Goal: Browse casually: Explore the website without a specific task or goal

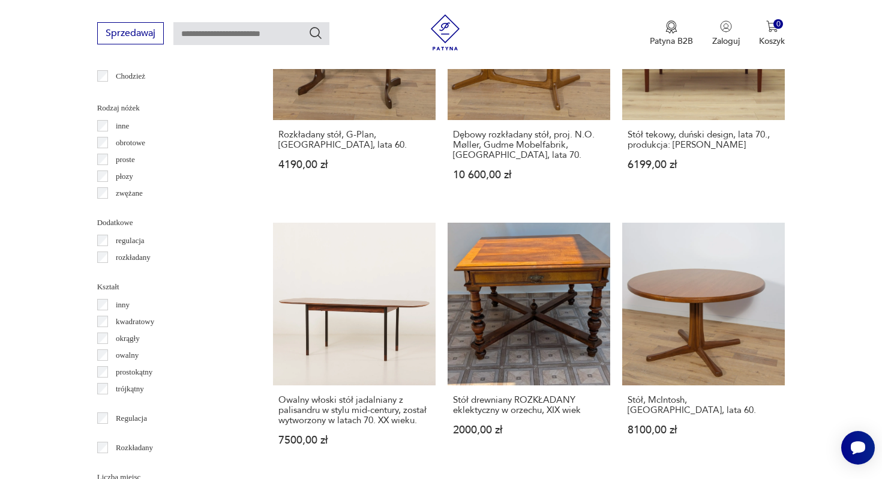
scroll to position [1359, 0]
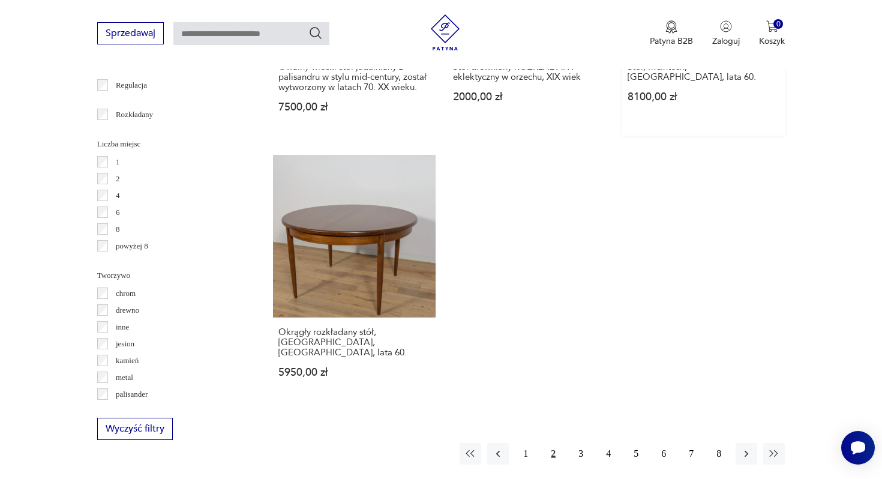
scroll to position [1846, 0]
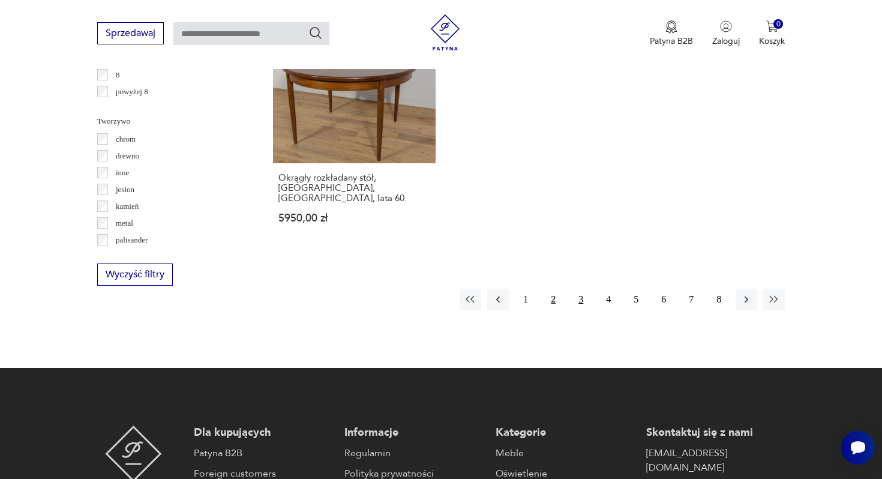
click at [581, 289] on button "3" at bounding box center [581, 300] width 22 height 22
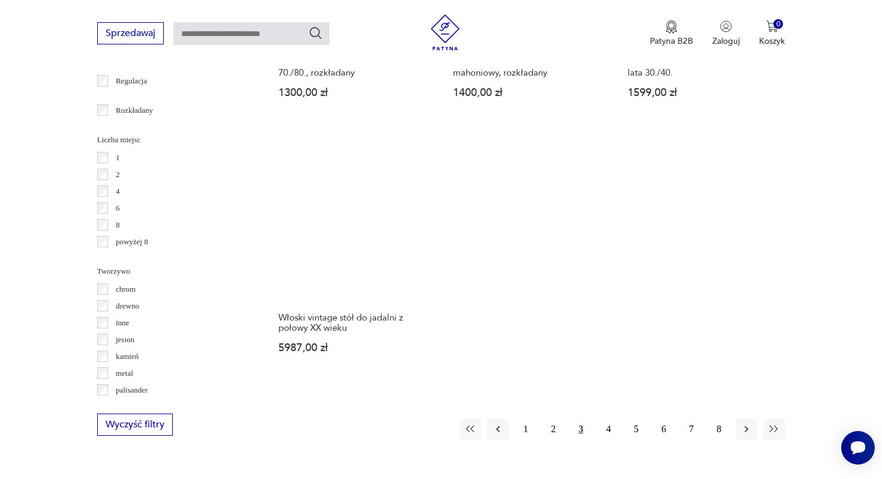
scroll to position [1748, 0]
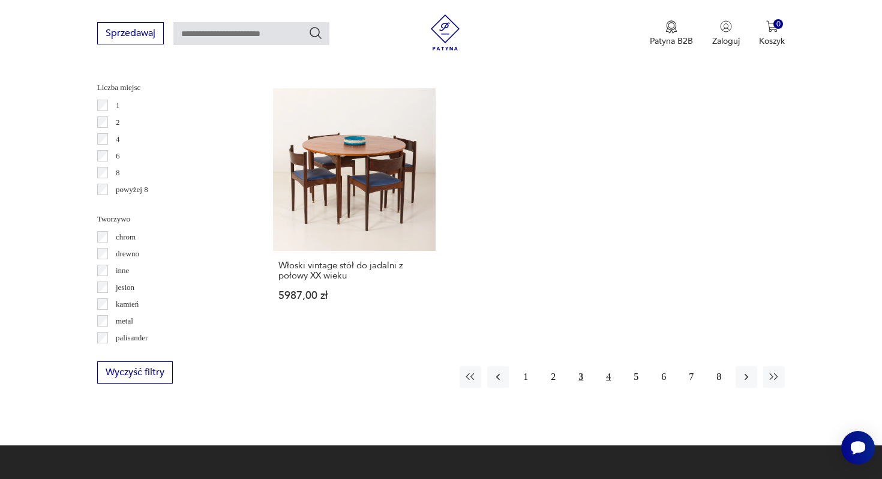
click at [604, 366] on button "4" at bounding box center [609, 377] width 22 height 22
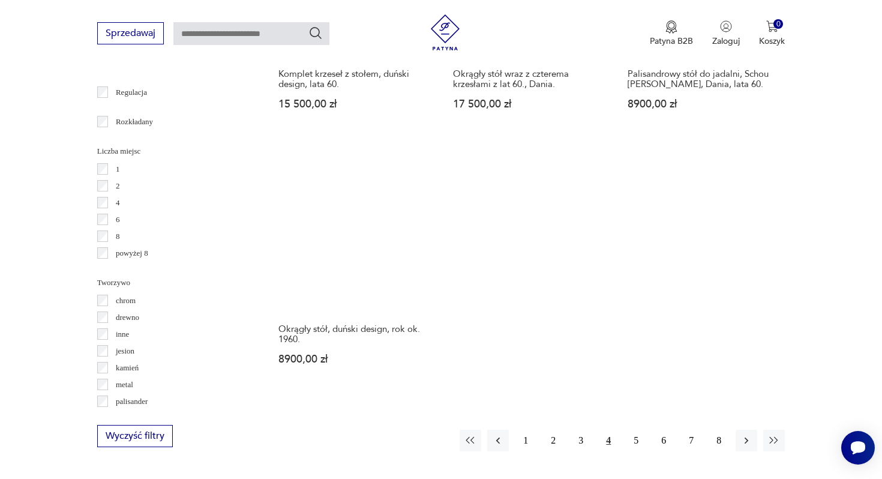
scroll to position [1687, 0]
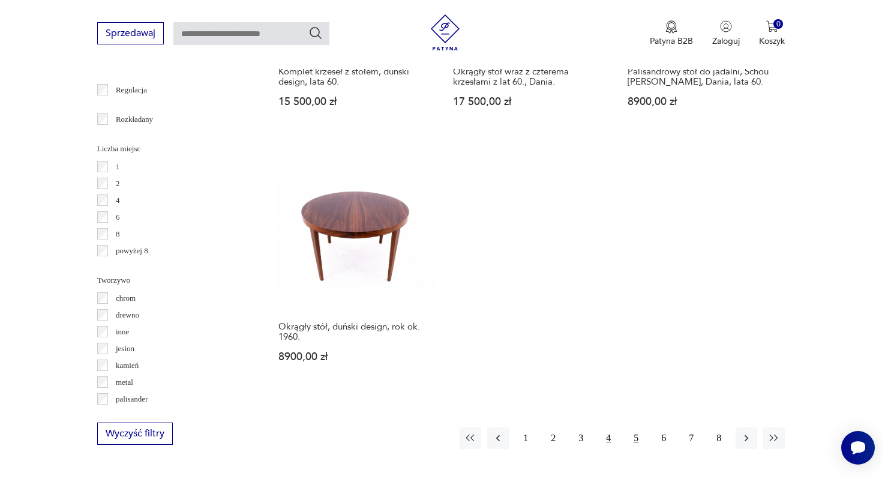
click at [642, 427] on button "5" at bounding box center [636, 438] width 22 height 22
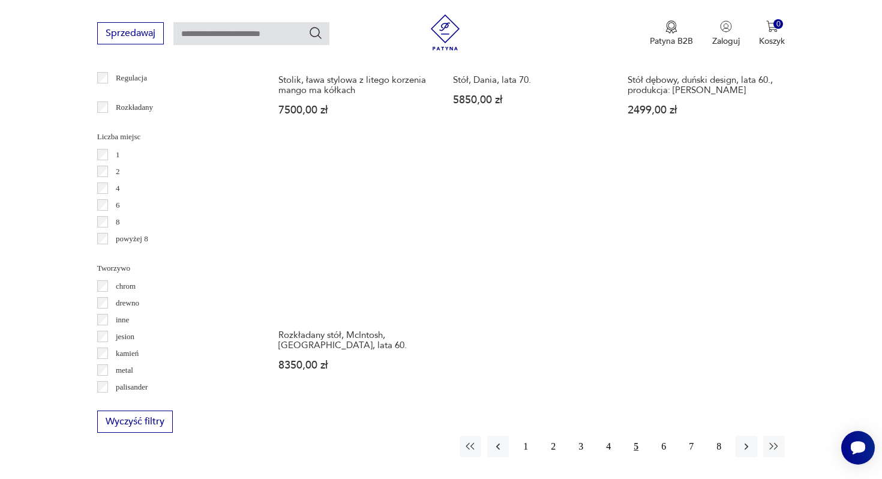
scroll to position [1705, 0]
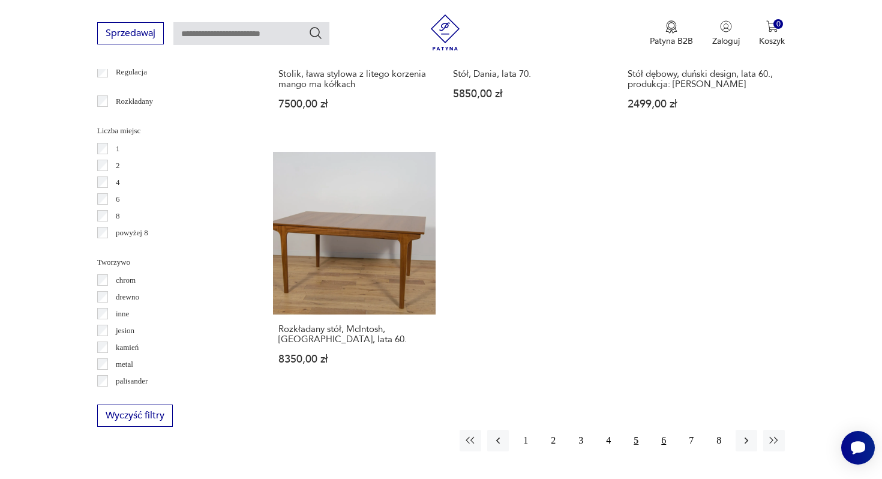
click at [660, 430] on button "6" at bounding box center [664, 441] width 22 height 22
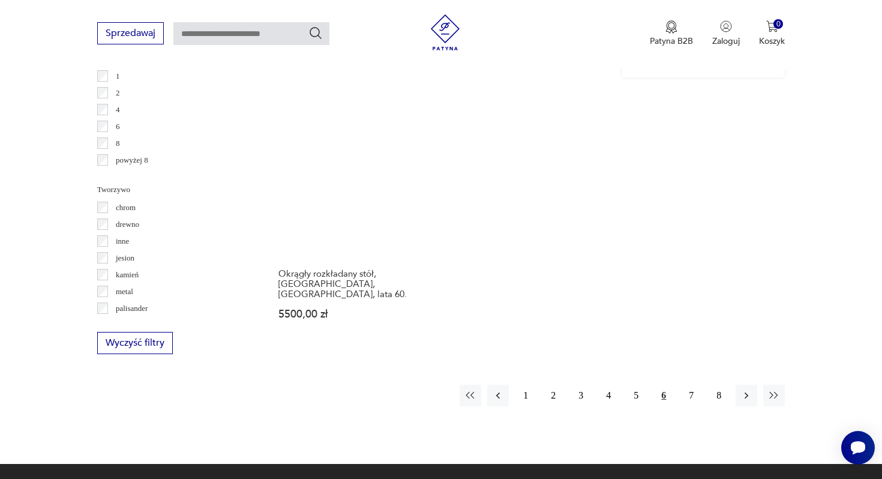
scroll to position [1779, 0]
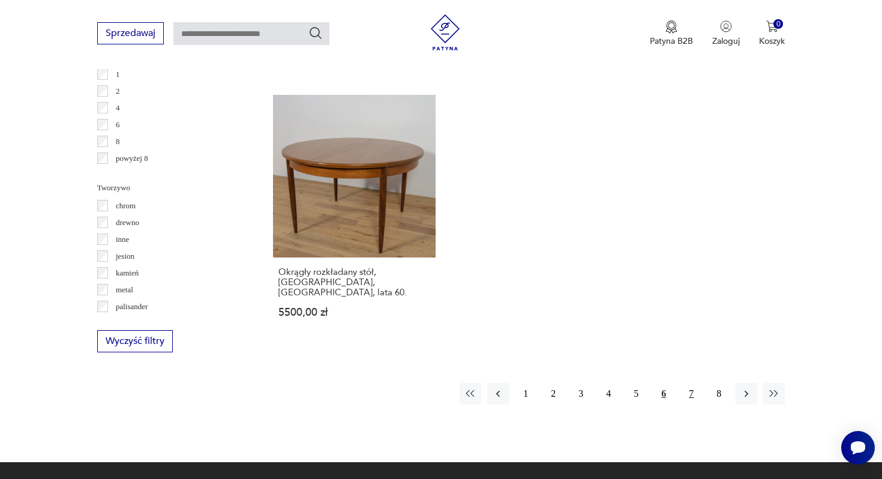
click at [688, 383] on button "7" at bounding box center [692, 394] width 22 height 22
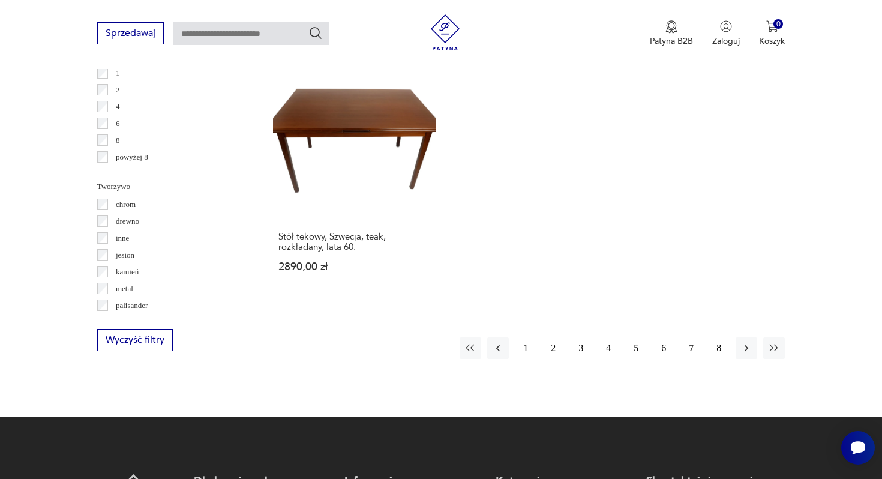
scroll to position [1792, 0]
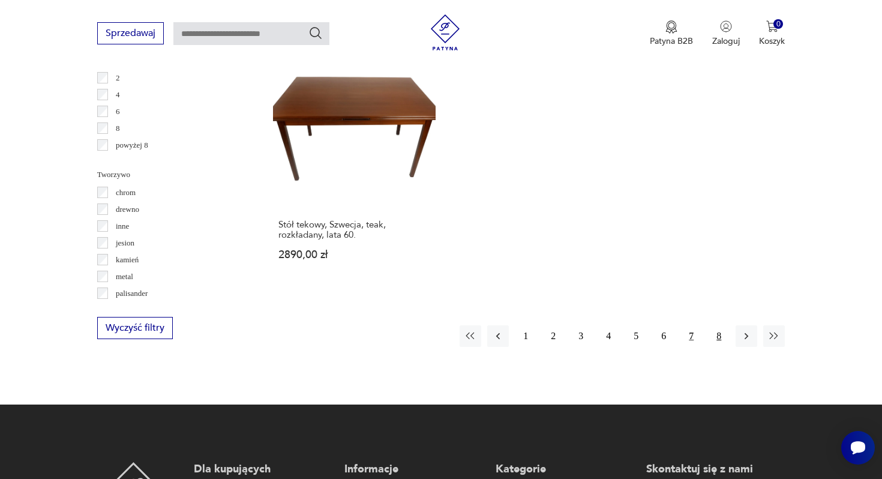
click at [721, 325] on button "8" at bounding box center [719, 336] width 22 height 22
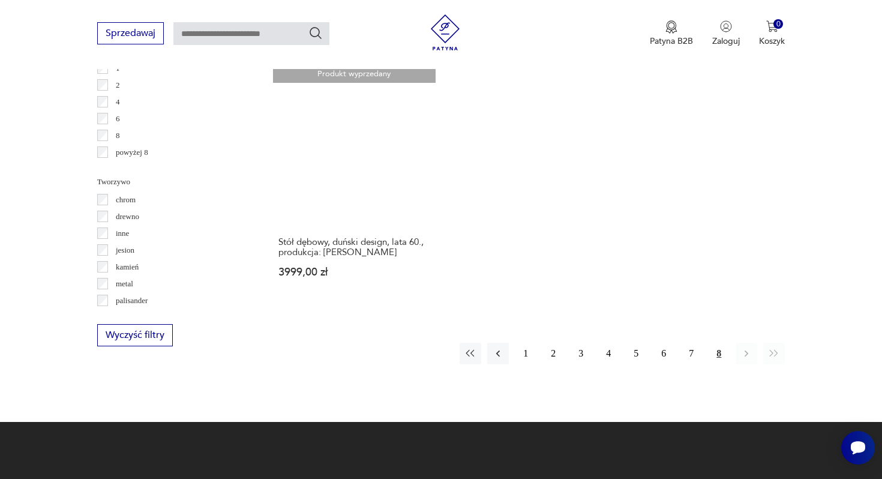
scroll to position [1786, 0]
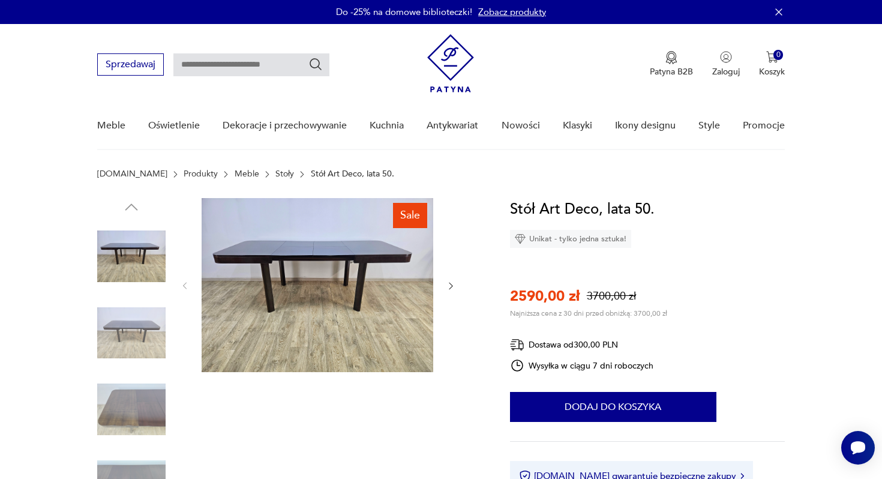
click at [337, 263] on img at bounding box center [318, 285] width 232 height 174
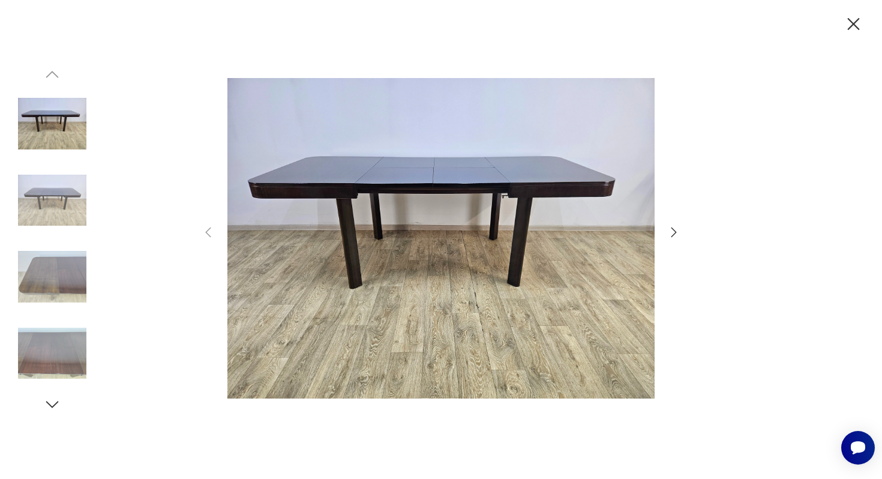
click at [672, 234] on icon "button" at bounding box center [674, 232] width 14 height 14
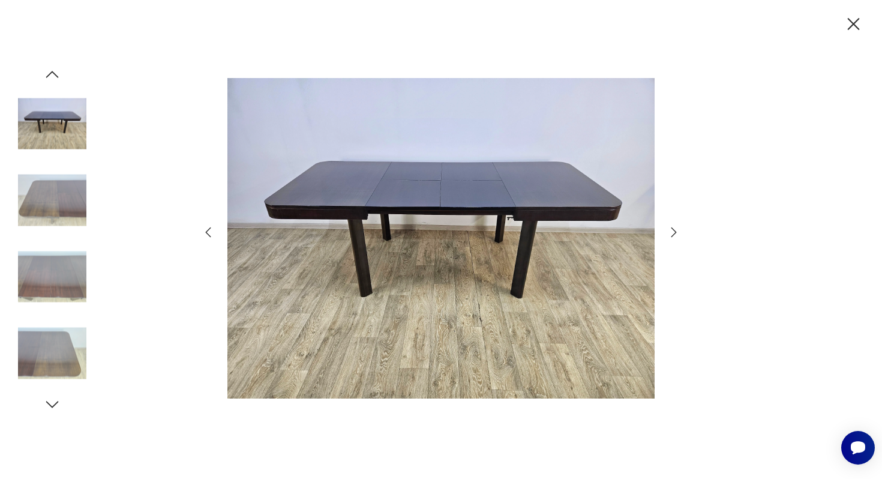
click at [672, 234] on icon "button" at bounding box center [674, 232] width 14 height 14
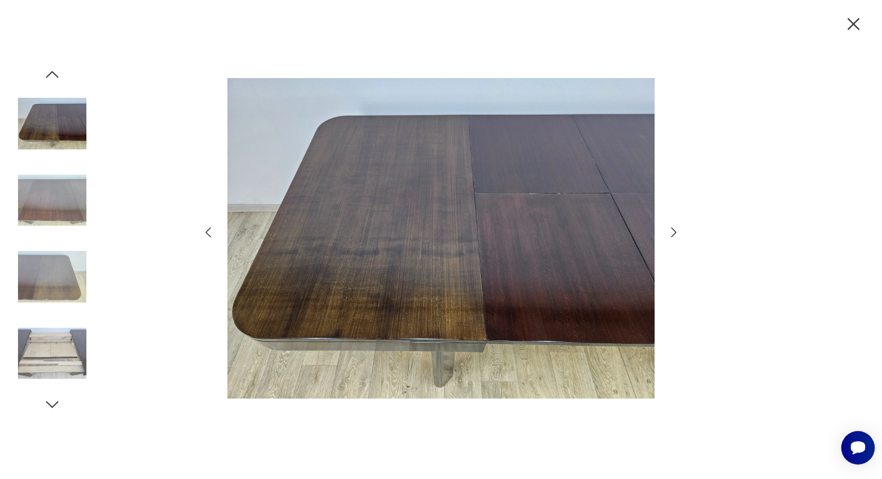
click at [672, 234] on icon "button" at bounding box center [674, 232] width 14 height 14
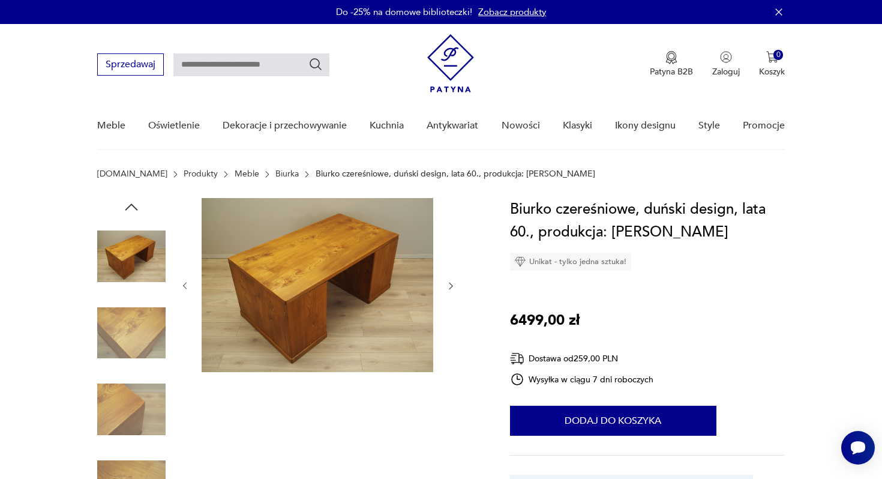
click at [451, 286] on icon "button" at bounding box center [451, 286] width 10 height 10
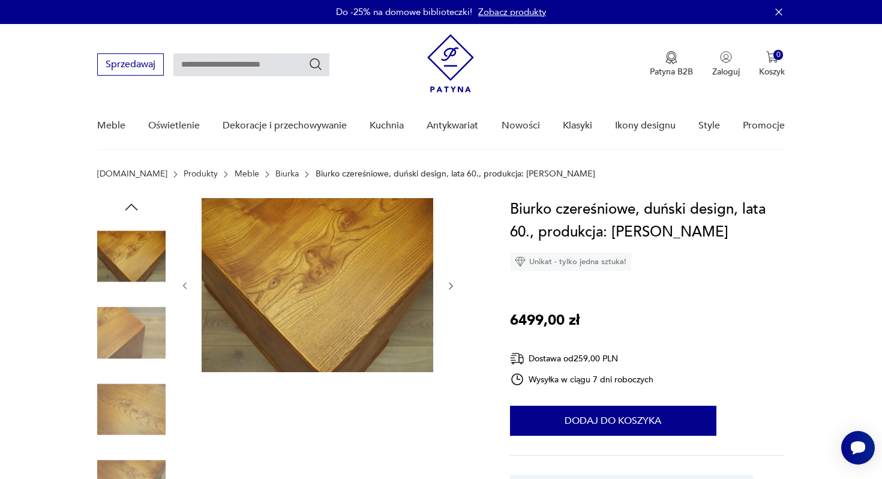
click at [451, 286] on icon "button" at bounding box center [451, 286] width 10 height 10
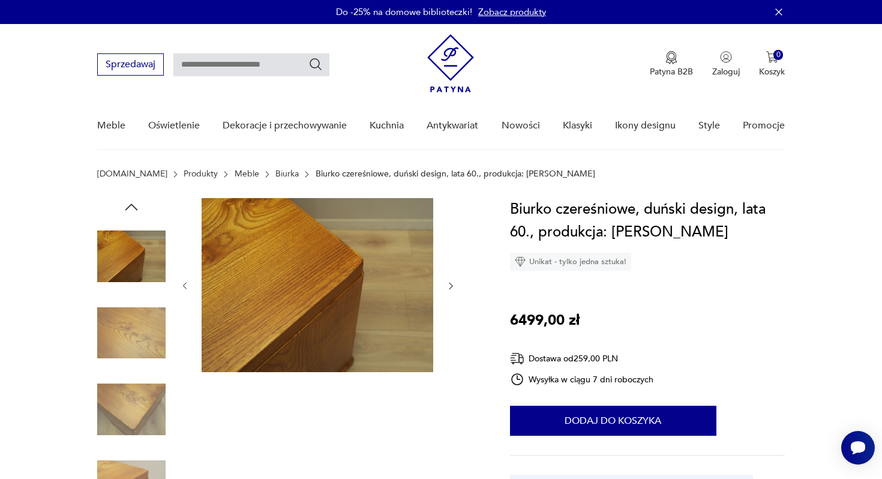
click at [451, 286] on icon "button" at bounding box center [451, 286] width 10 height 10
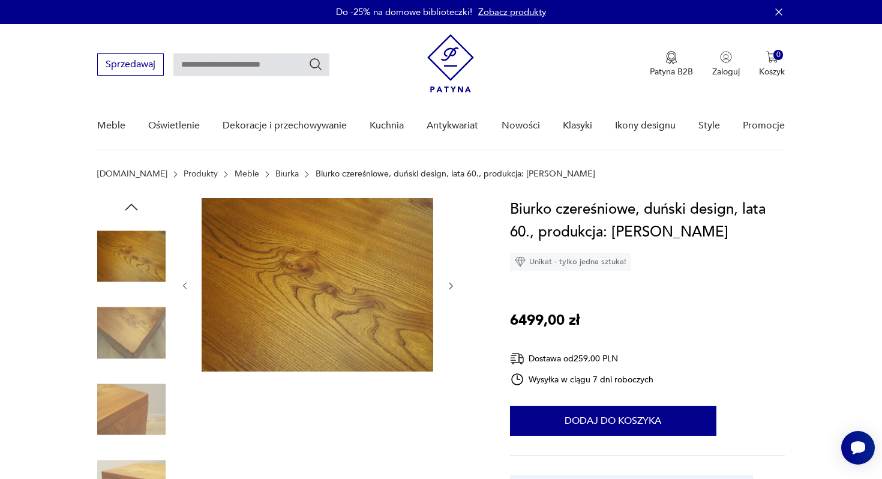
click at [451, 286] on icon "button" at bounding box center [451, 286] width 10 height 10
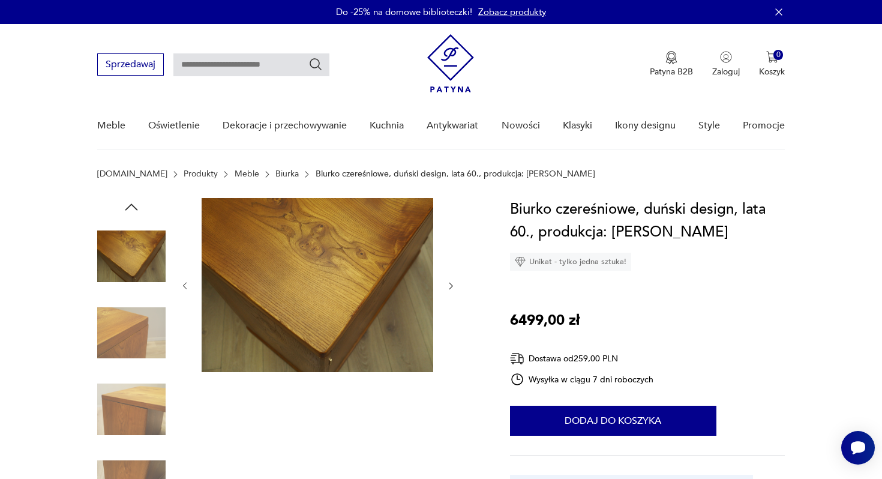
click at [451, 286] on icon "button" at bounding box center [451, 286] width 10 height 10
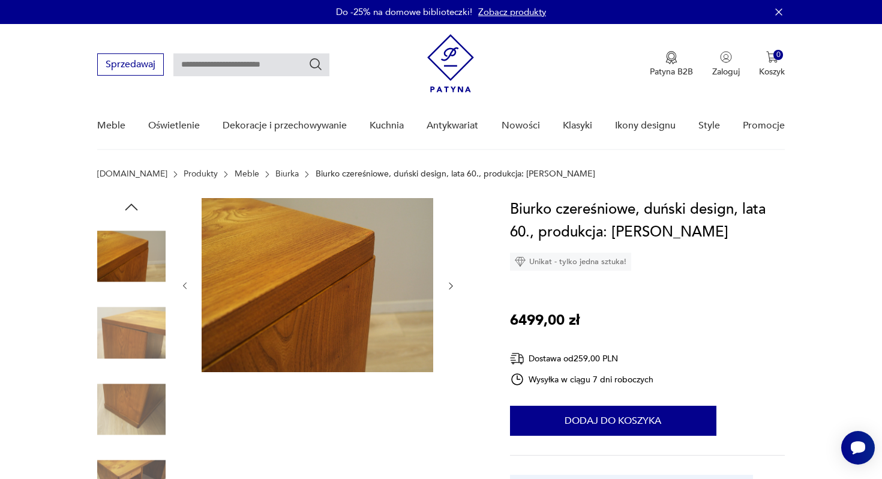
click at [451, 286] on icon "button" at bounding box center [451, 286] width 10 height 10
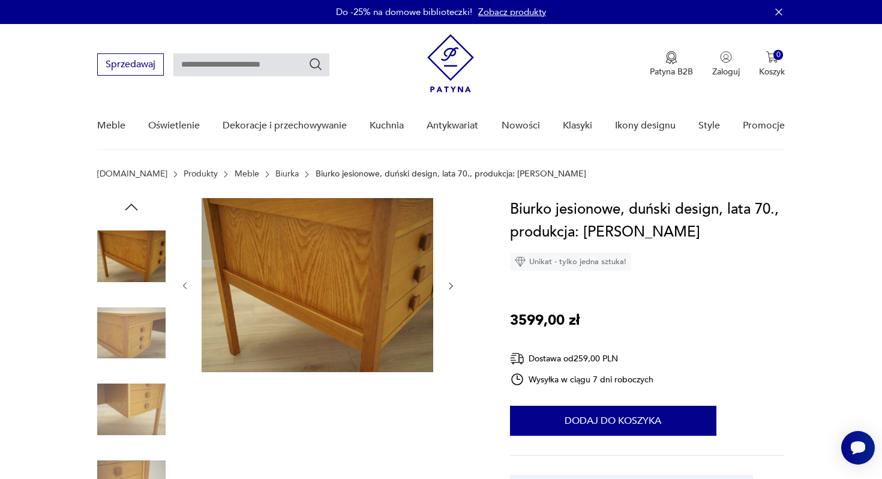
click at [449, 288] on icon "button" at bounding box center [451, 286] width 4 height 7
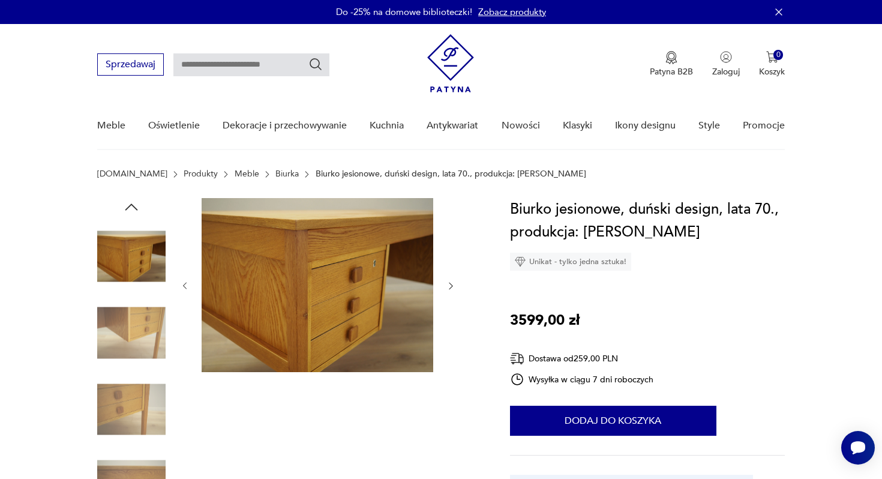
click at [449, 288] on icon "button" at bounding box center [451, 286] width 4 height 7
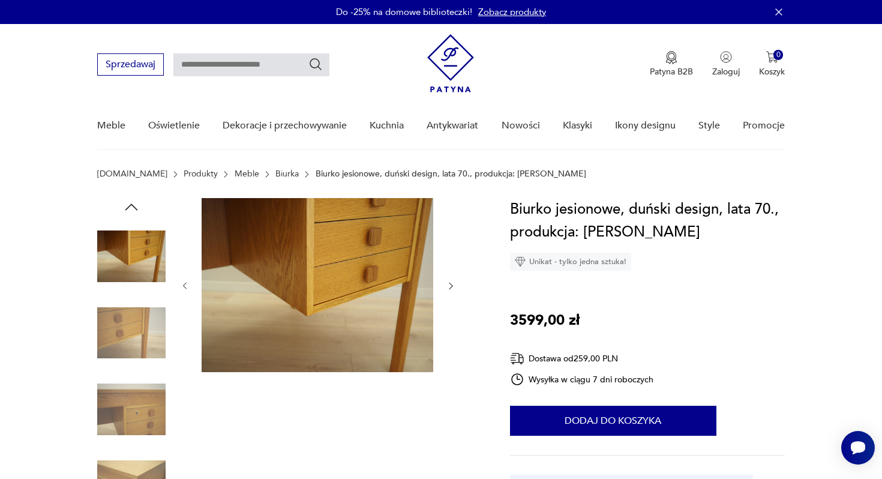
click at [449, 288] on icon "button" at bounding box center [451, 286] width 4 height 7
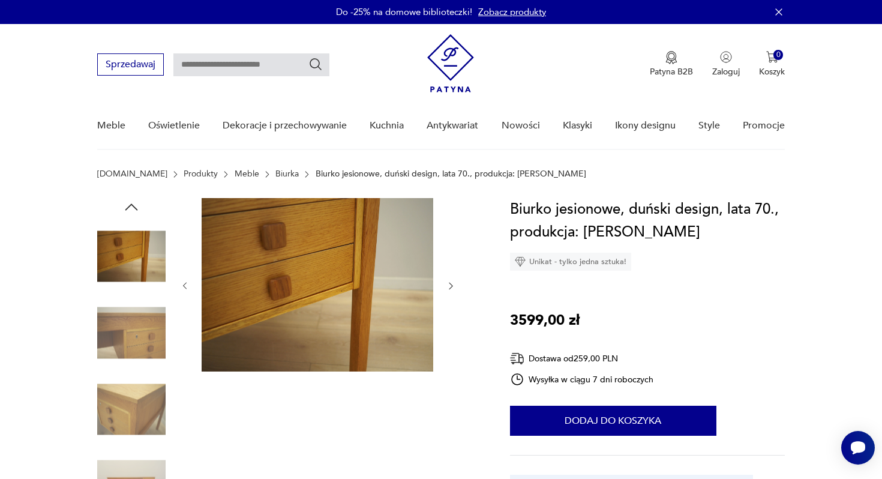
click at [449, 288] on icon "button" at bounding box center [451, 286] width 4 height 7
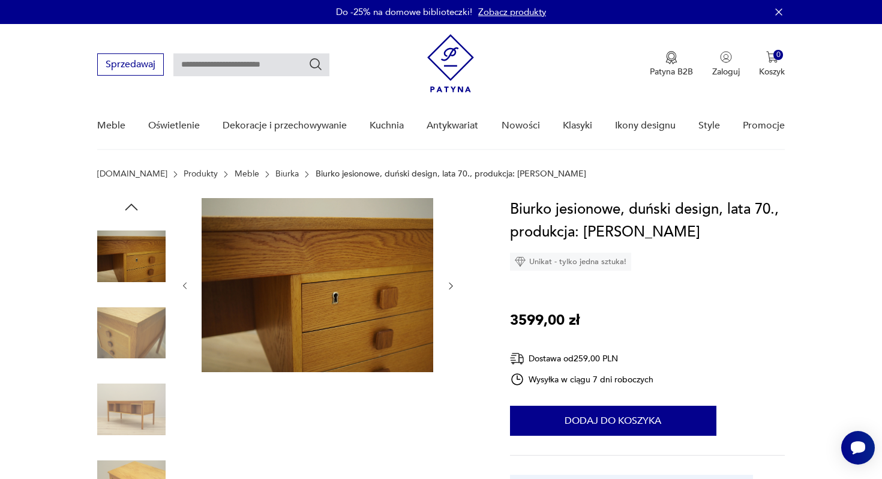
click at [449, 288] on icon "button" at bounding box center [451, 286] width 4 height 7
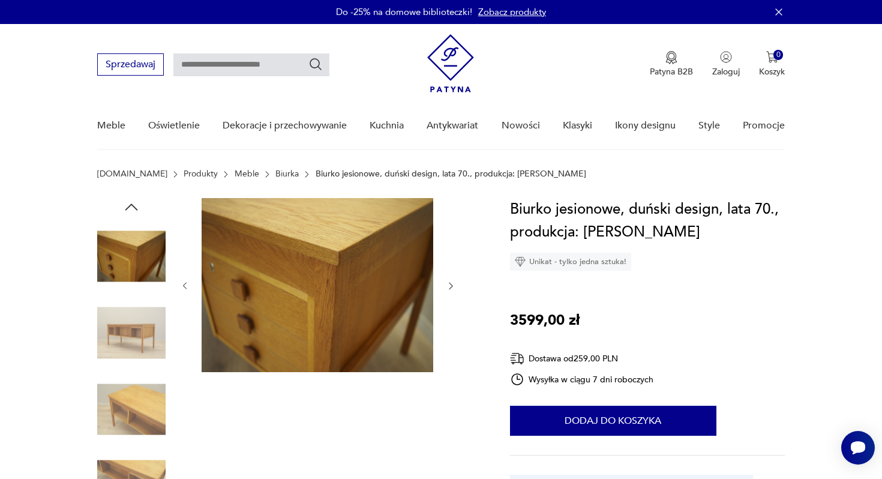
click at [449, 288] on icon "button" at bounding box center [451, 286] width 4 height 7
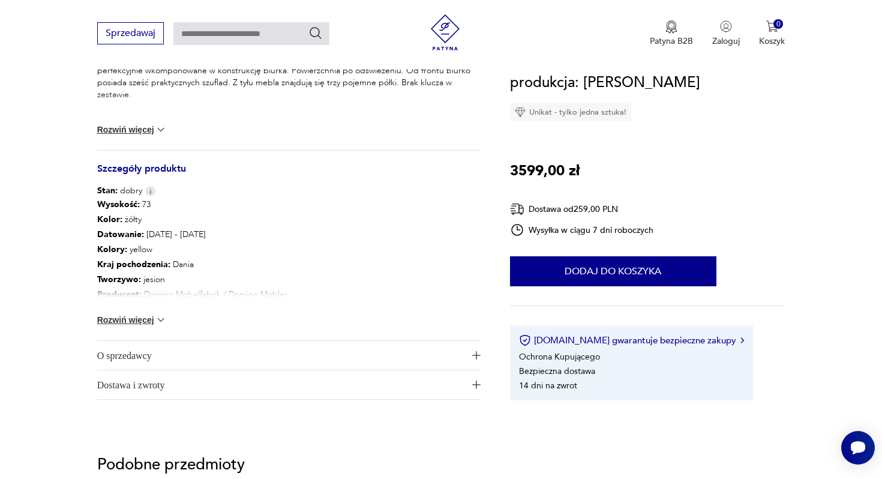
scroll to position [630, 0]
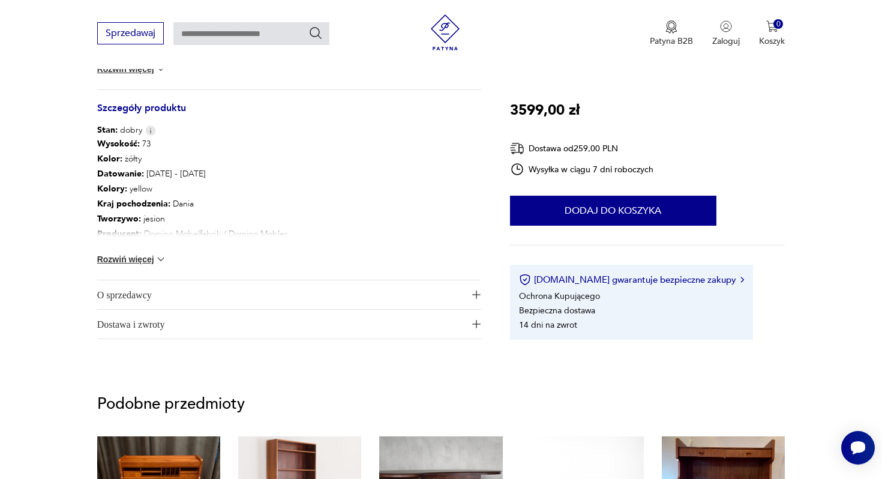
click at [161, 262] on img at bounding box center [161, 259] width 12 height 12
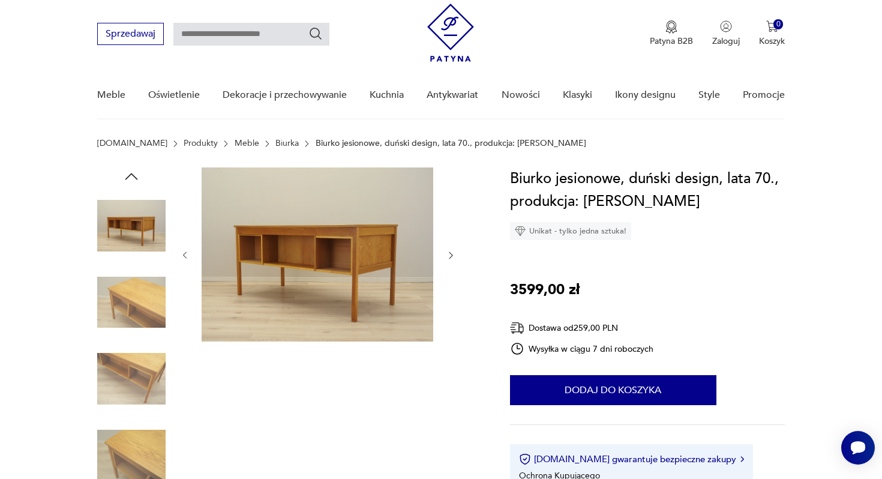
scroll to position [0, 0]
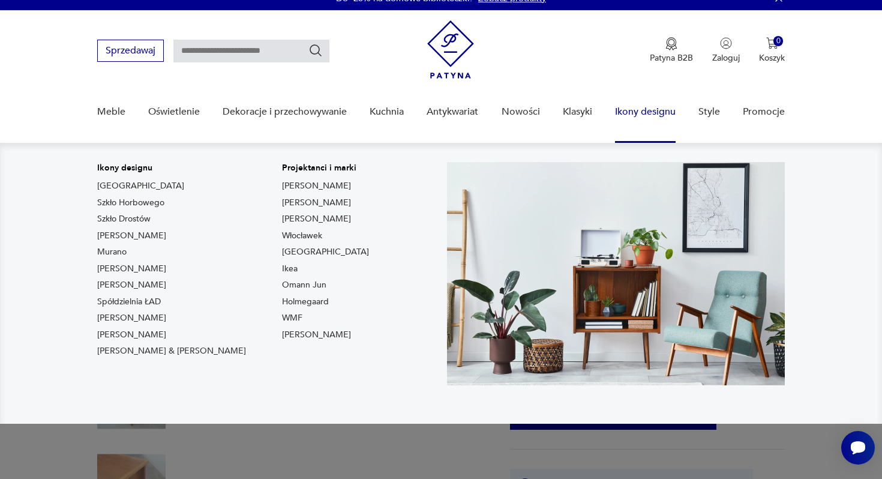
scroll to position [14, 0]
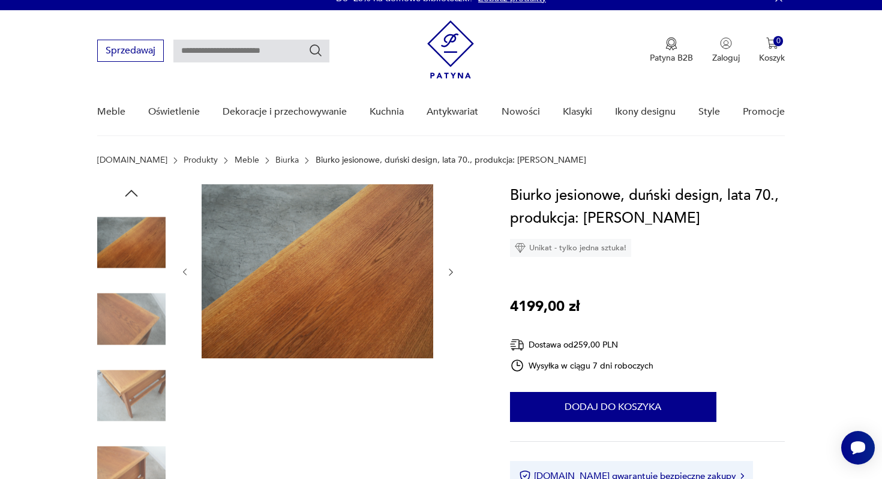
click at [140, 247] on img at bounding box center [131, 242] width 68 height 68
click at [454, 274] on icon "button" at bounding box center [451, 272] width 10 height 10
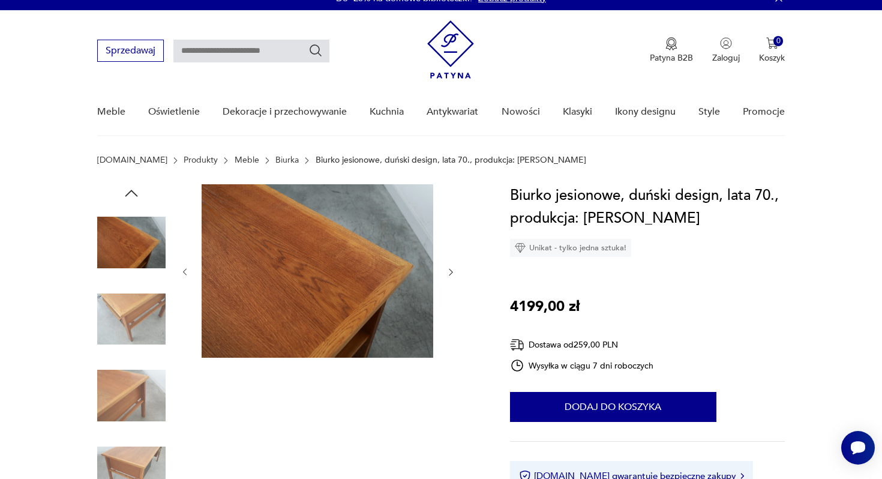
click at [454, 274] on icon "button" at bounding box center [451, 272] width 10 height 10
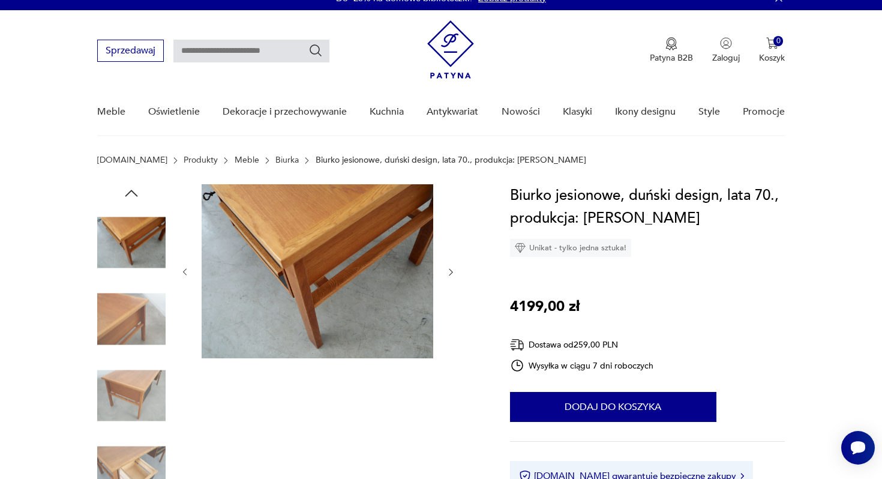
click at [454, 274] on icon "button" at bounding box center [451, 272] width 10 height 10
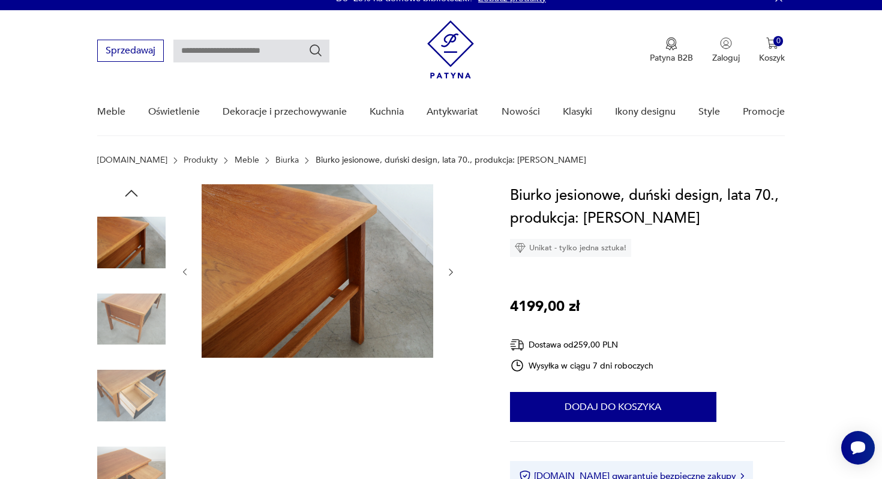
click at [454, 274] on icon "button" at bounding box center [451, 272] width 10 height 10
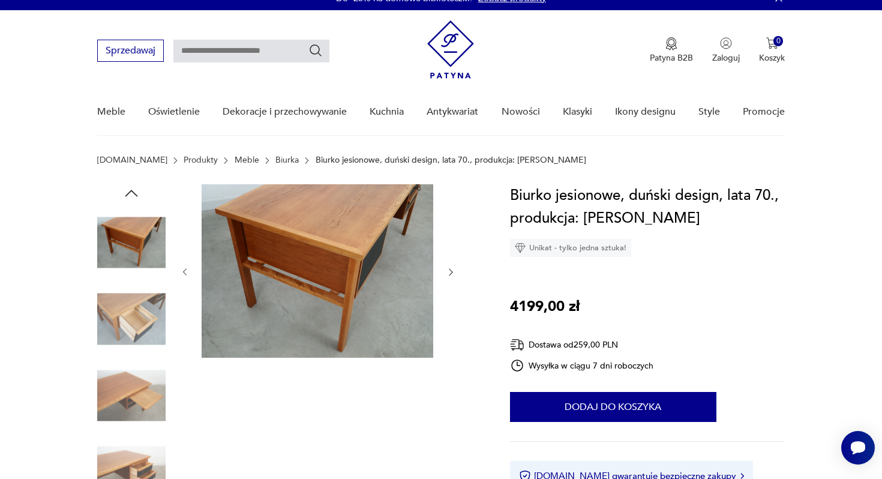
click at [454, 274] on icon "button" at bounding box center [451, 272] width 10 height 10
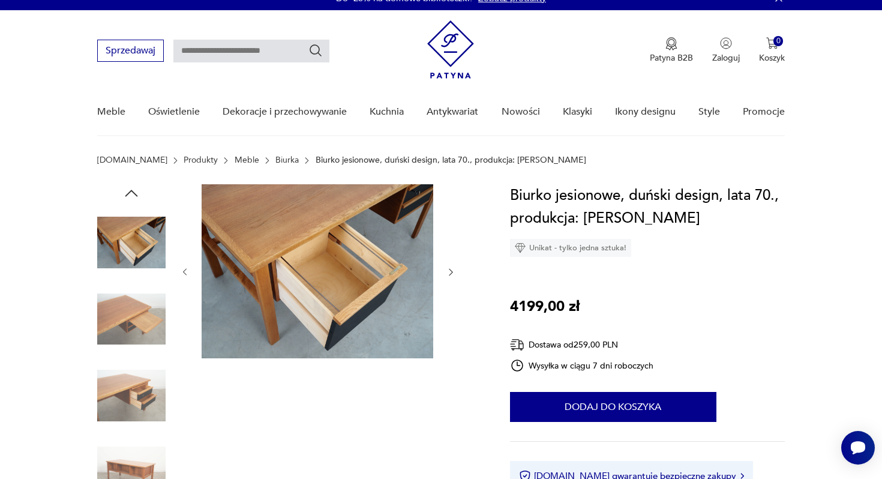
click at [454, 274] on icon "button" at bounding box center [451, 272] width 10 height 10
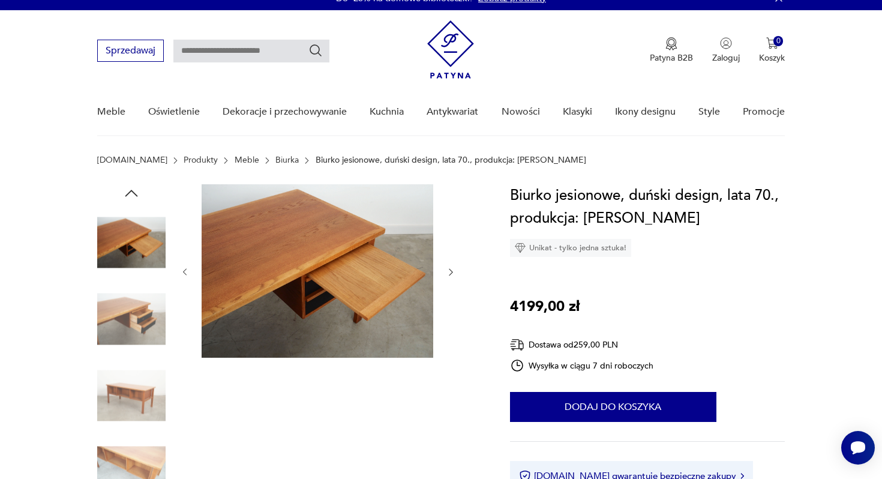
click at [454, 274] on icon "button" at bounding box center [451, 272] width 10 height 10
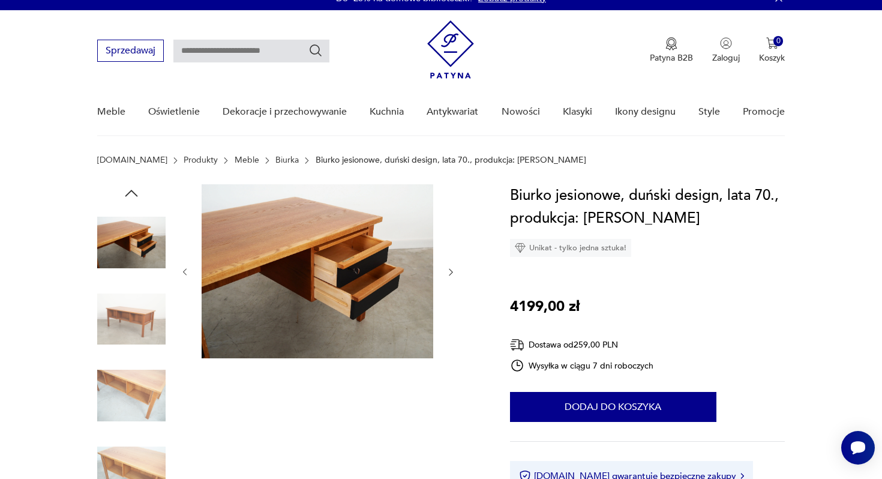
click at [454, 274] on icon "button" at bounding box center [451, 272] width 10 height 10
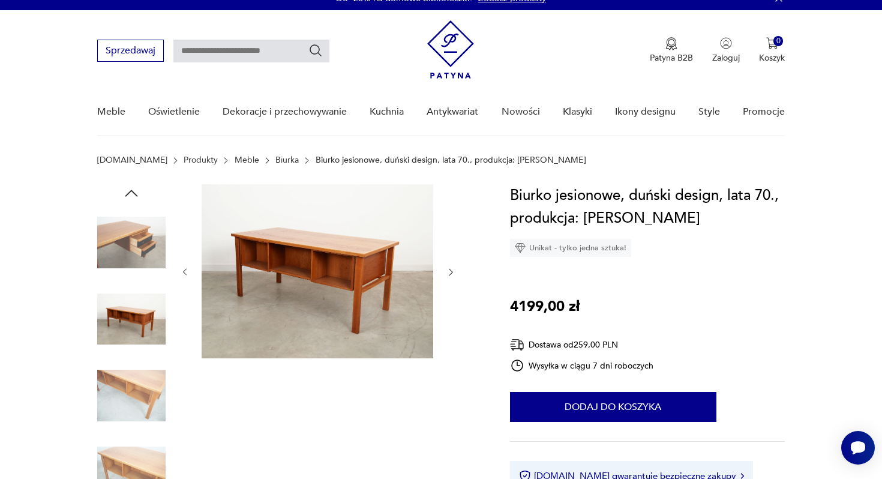
click at [454, 274] on icon "button" at bounding box center [451, 272] width 10 height 10
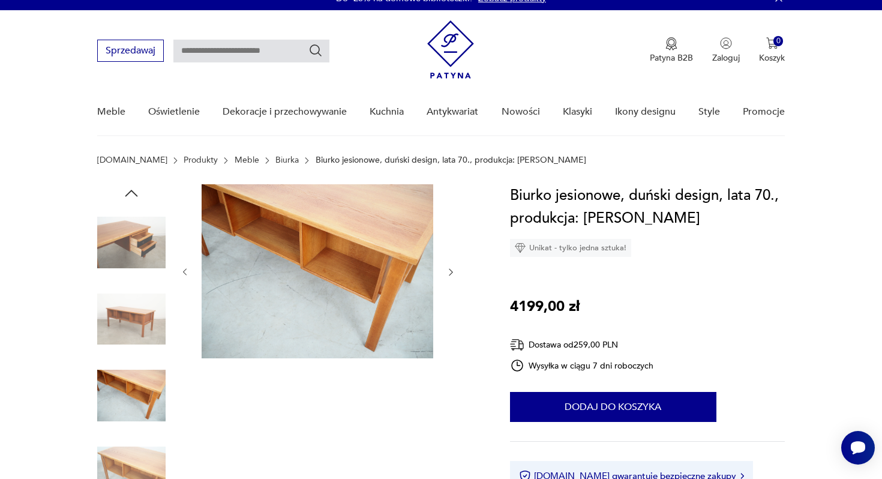
click at [454, 274] on icon "button" at bounding box center [451, 272] width 10 height 10
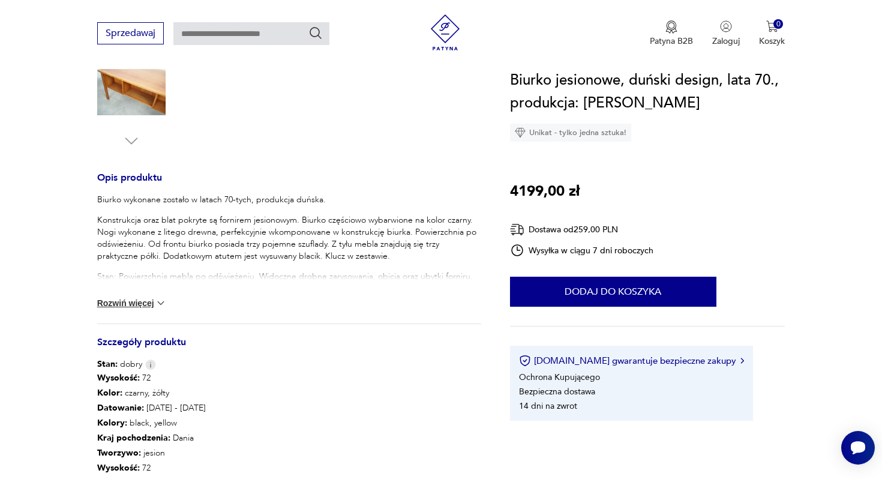
scroll to position [420, 0]
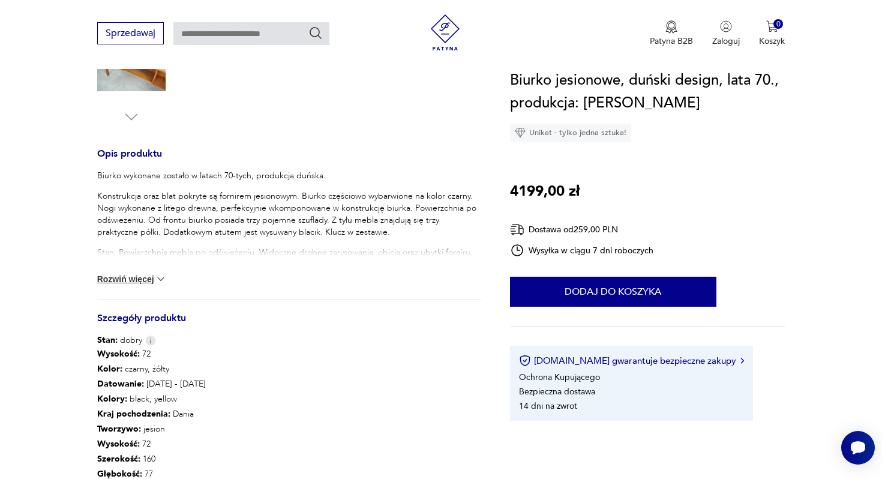
click at [161, 279] on img at bounding box center [161, 279] width 12 height 12
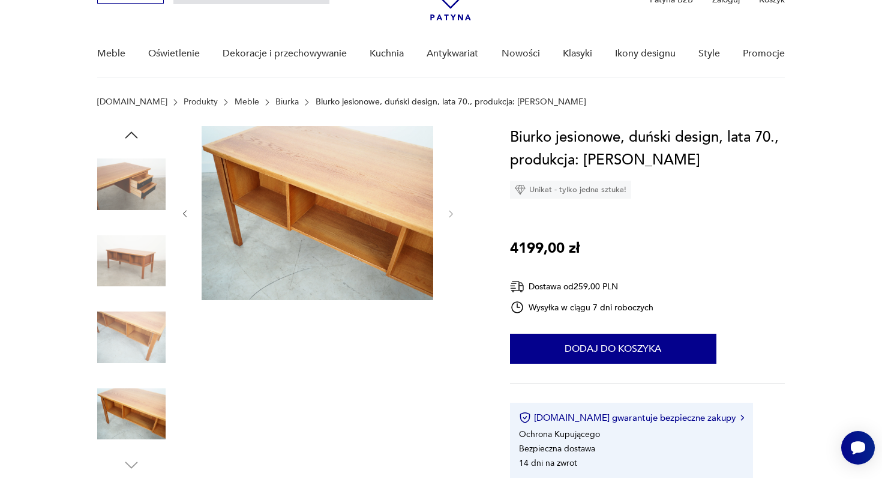
scroll to position [41, 0]
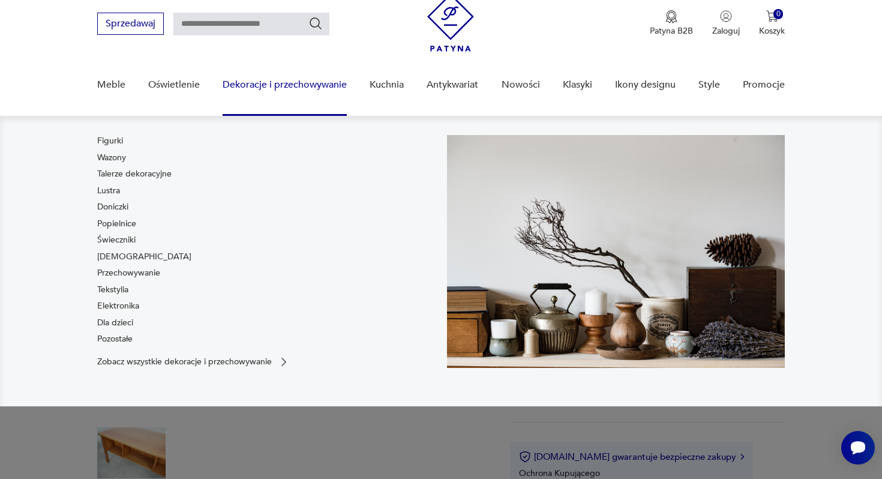
click at [282, 80] on link "Dekoracje i przechowywanie" at bounding box center [285, 85] width 124 height 46
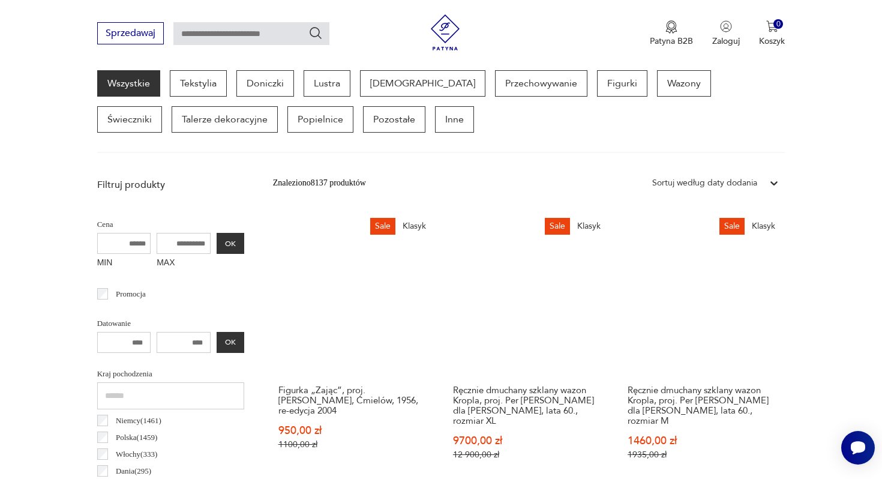
scroll to position [331, 0]
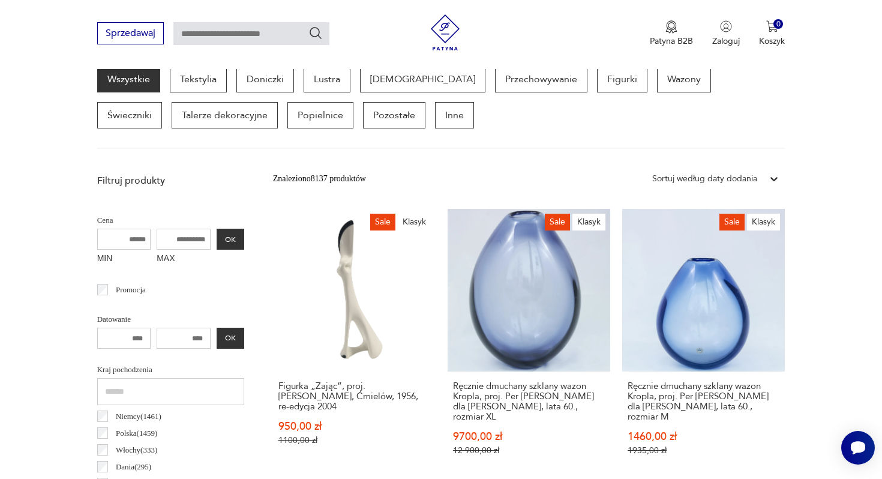
click at [771, 178] on icon at bounding box center [774, 179] width 12 height 12
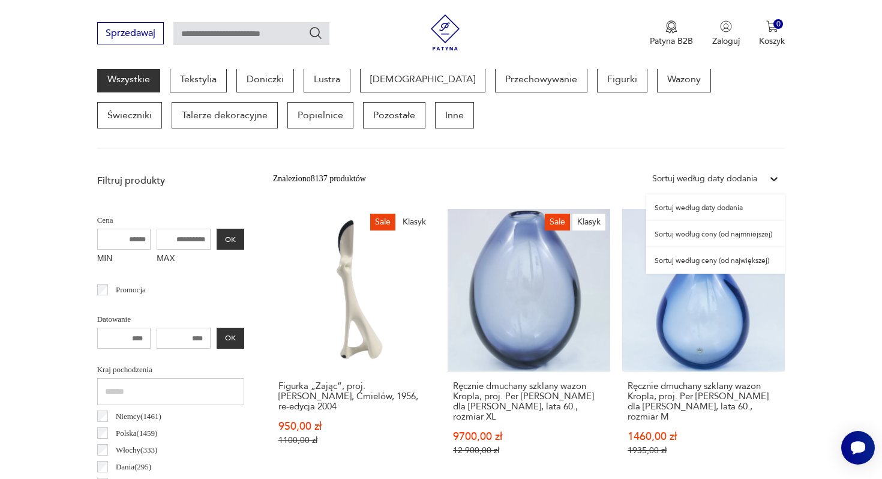
click at [759, 233] on div "Sortuj według ceny (od najmniejszej)" at bounding box center [715, 234] width 139 height 26
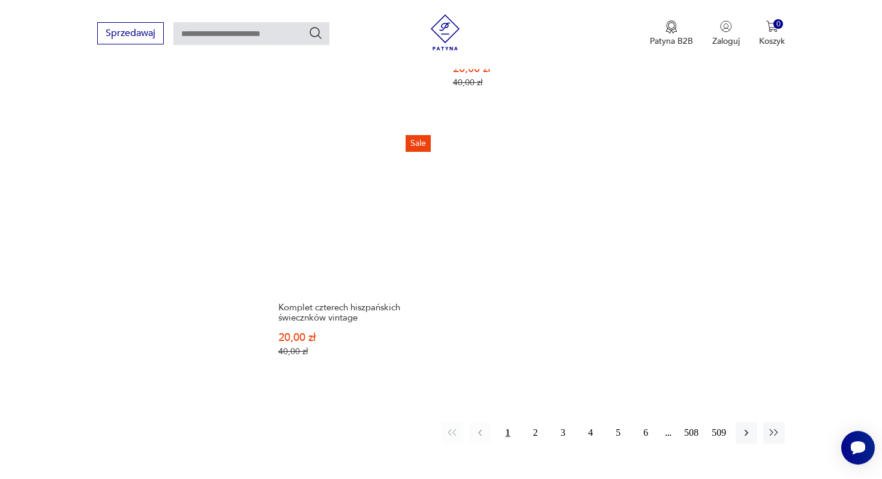
scroll to position [1770, 0]
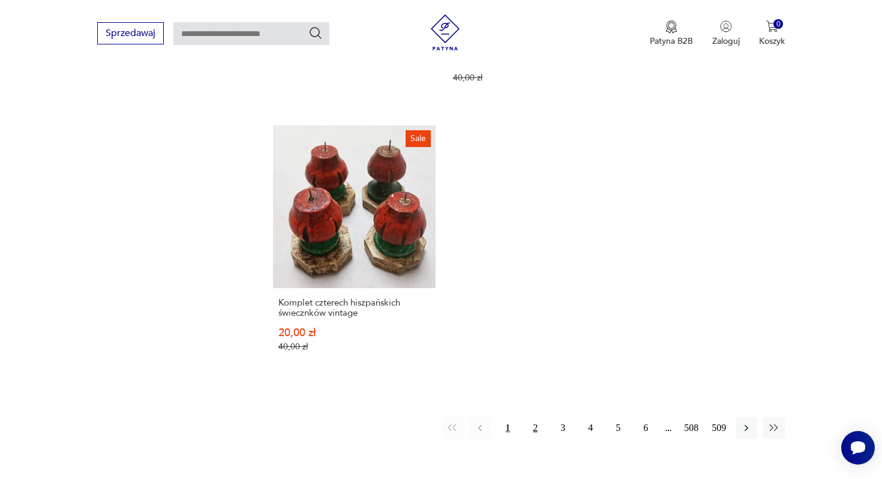
click at [534, 419] on button "2" at bounding box center [535, 428] width 22 height 22
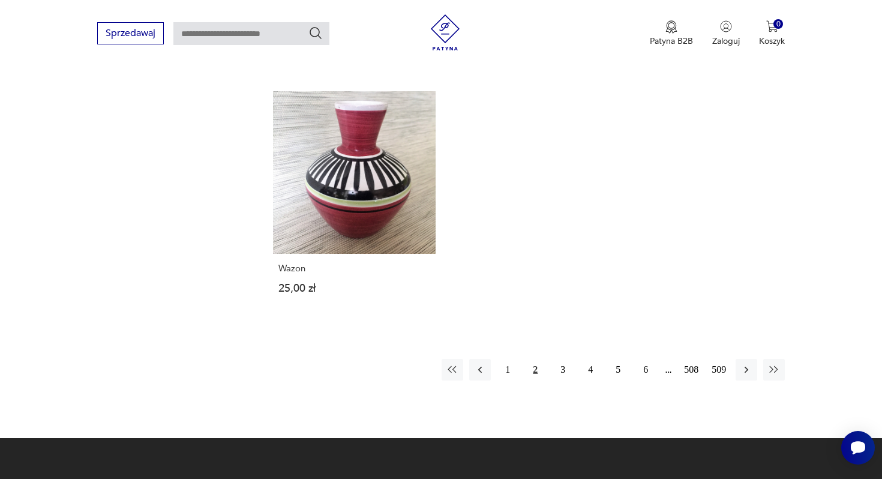
scroll to position [1739, 0]
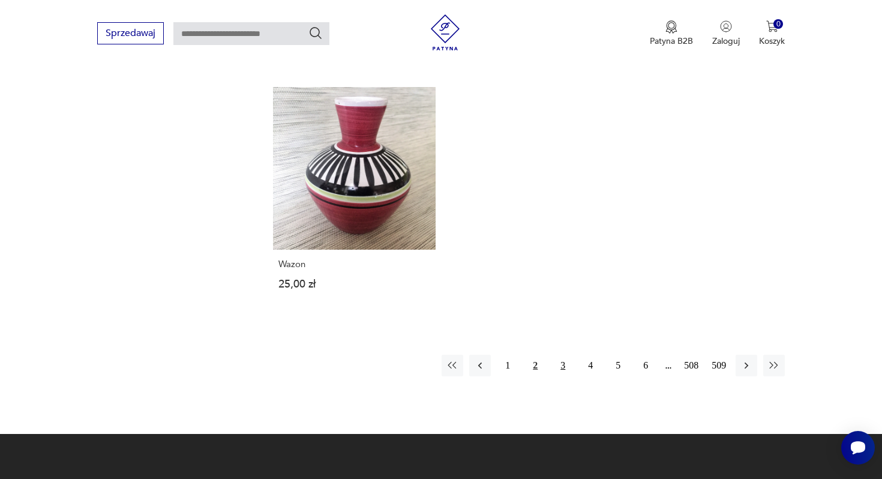
click at [559, 355] on button "3" at bounding box center [563, 366] width 22 height 22
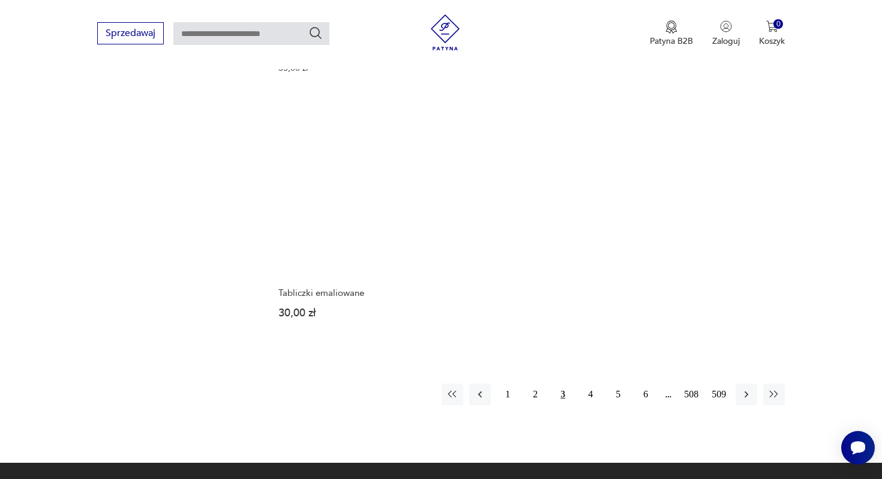
scroll to position [1692, 0]
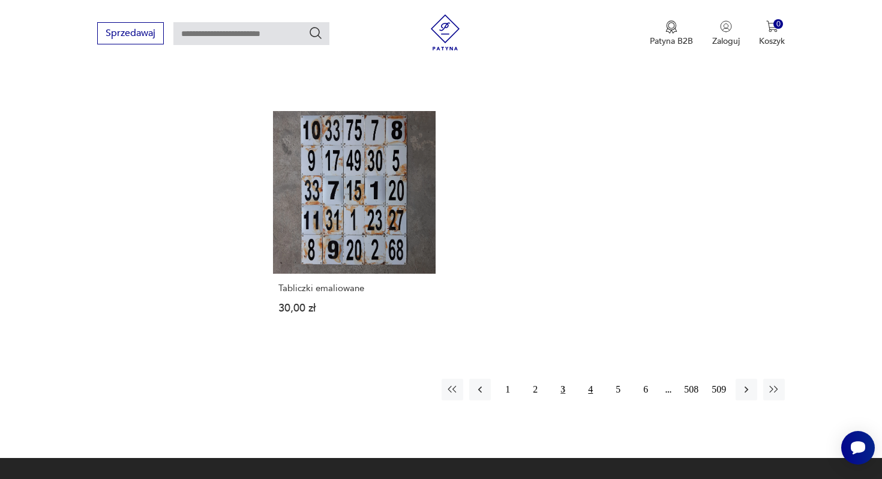
click at [589, 387] on button "4" at bounding box center [591, 390] width 22 height 22
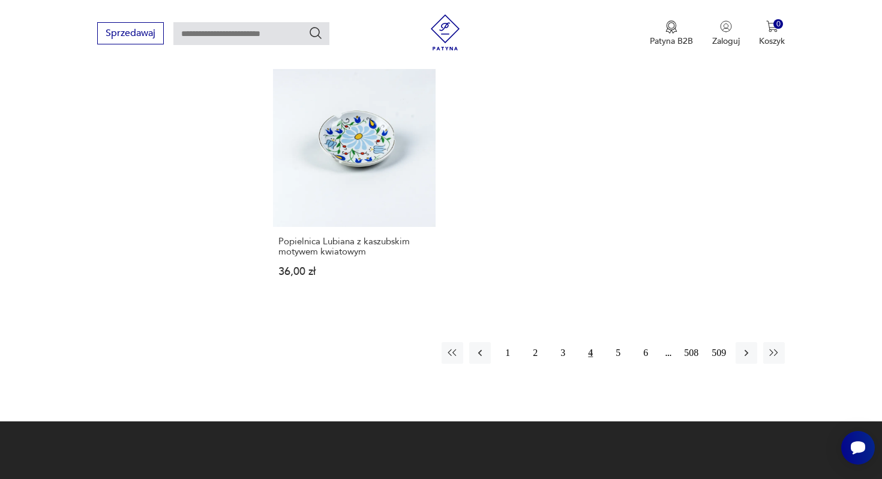
scroll to position [1792, 0]
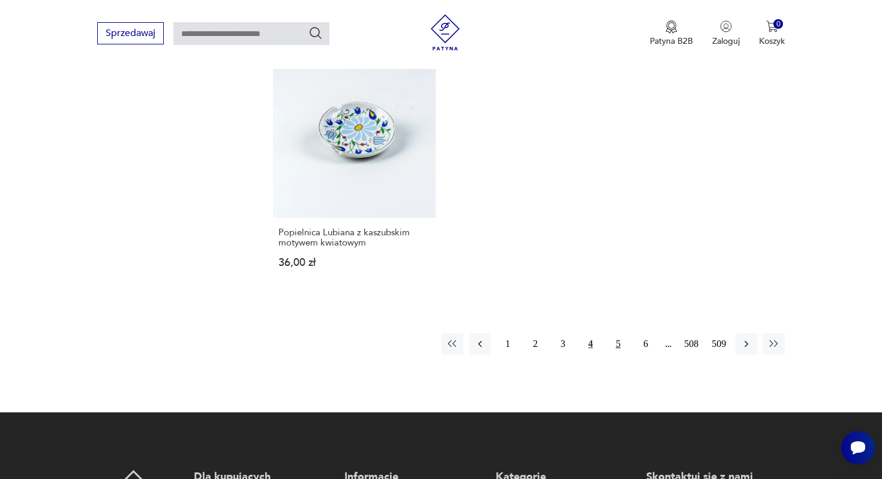
click at [619, 346] on button "5" at bounding box center [618, 344] width 22 height 22
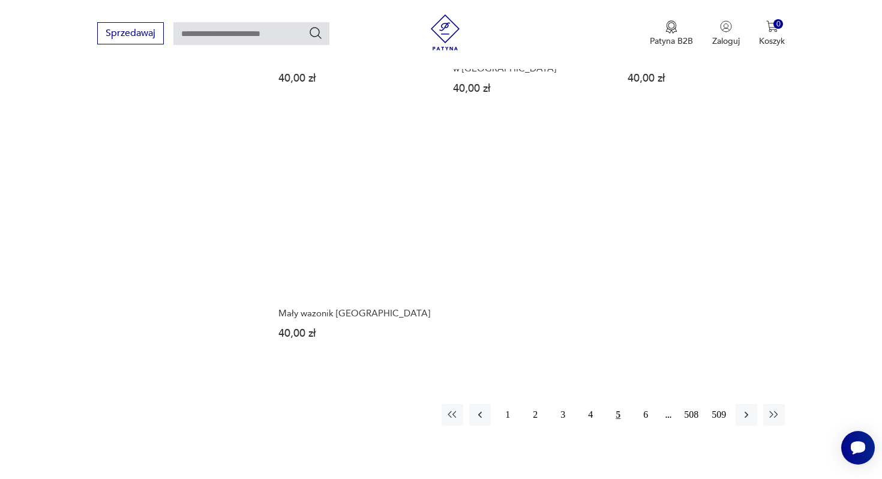
scroll to position [1737, 0]
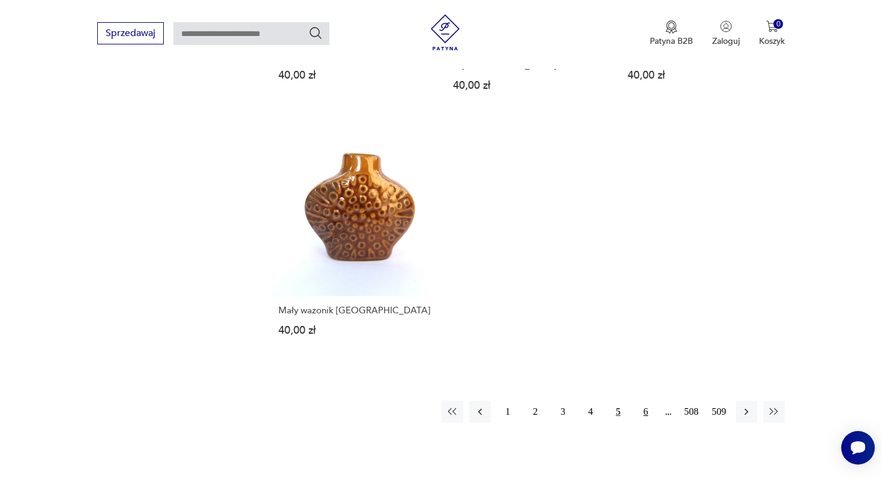
click at [647, 406] on button "6" at bounding box center [646, 412] width 22 height 22
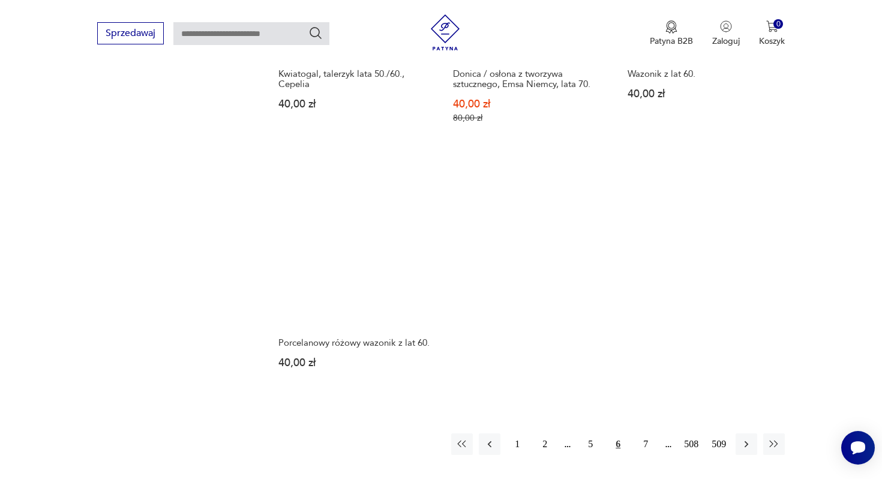
scroll to position [1773, 0]
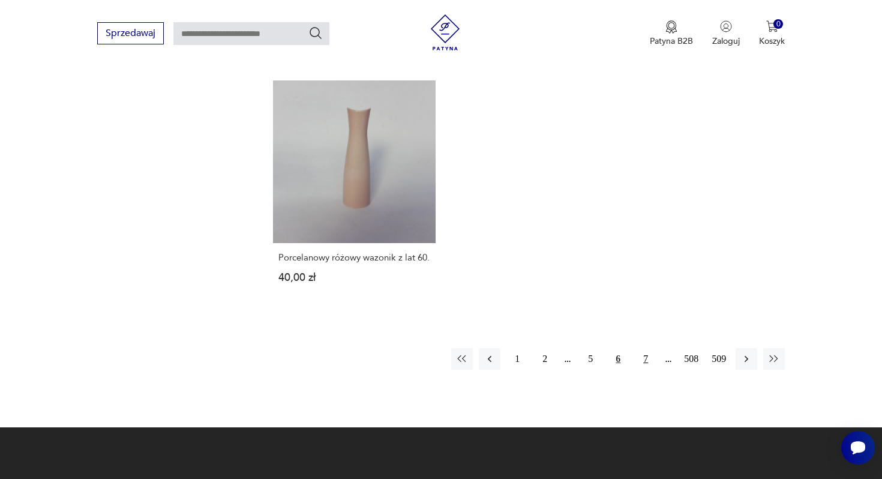
click at [643, 348] on button "7" at bounding box center [646, 359] width 22 height 22
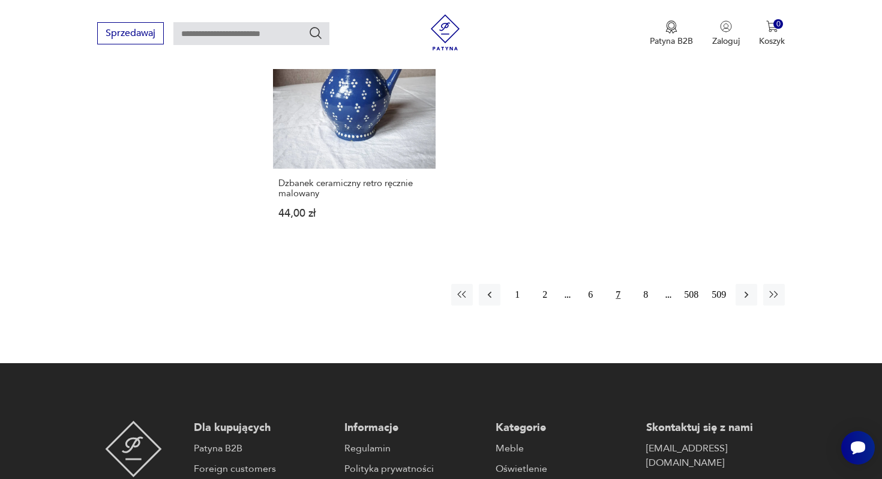
scroll to position [1855, 0]
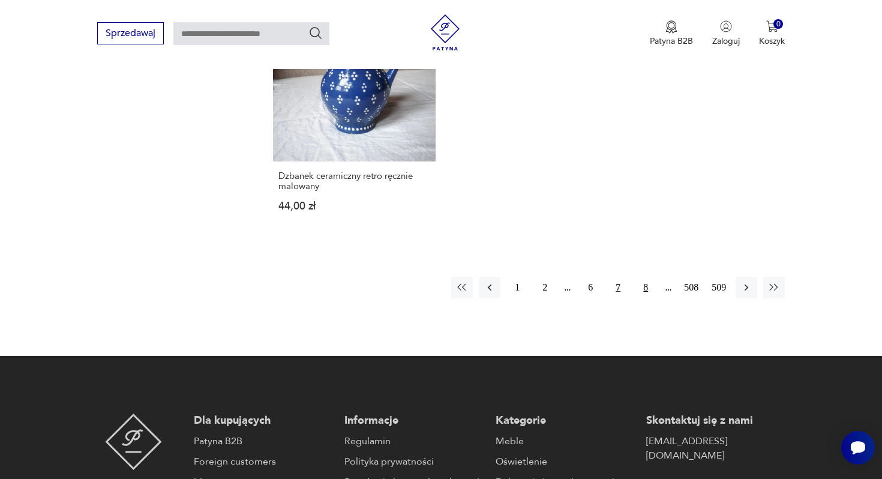
click at [644, 281] on button "8" at bounding box center [646, 288] width 22 height 22
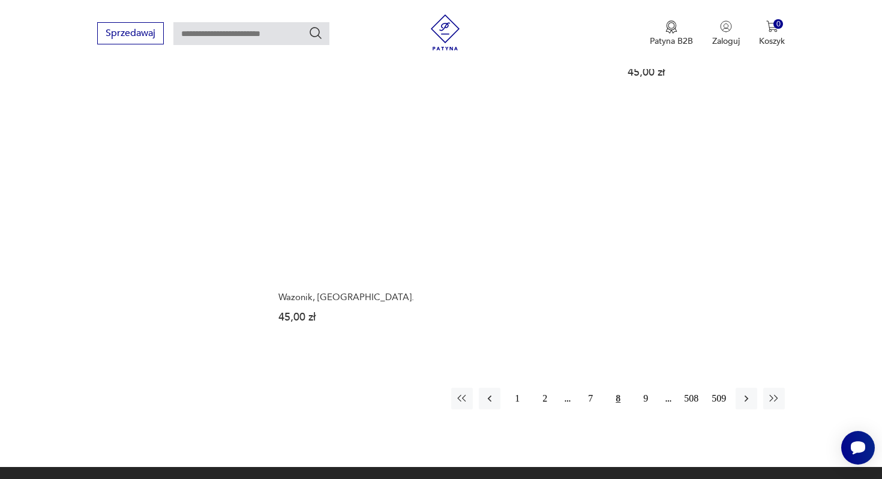
scroll to position [1725, 0]
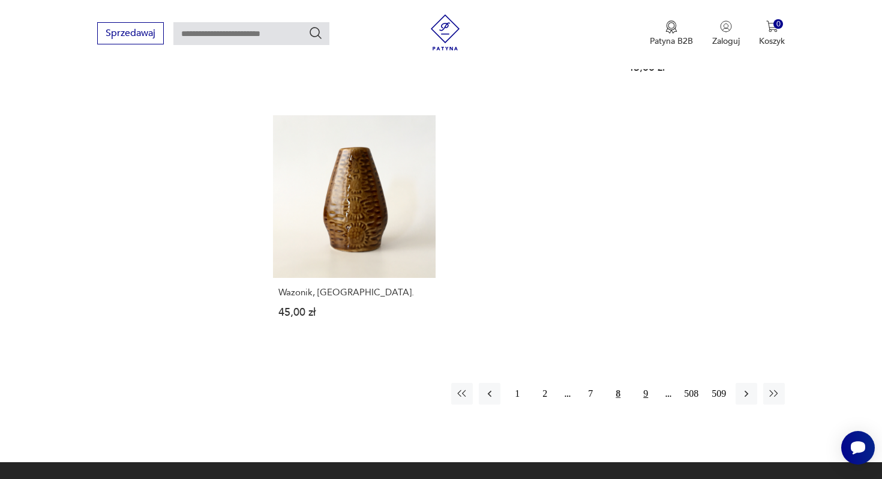
click at [646, 383] on button "9" at bounding box center [646, 394] width 22 height 22
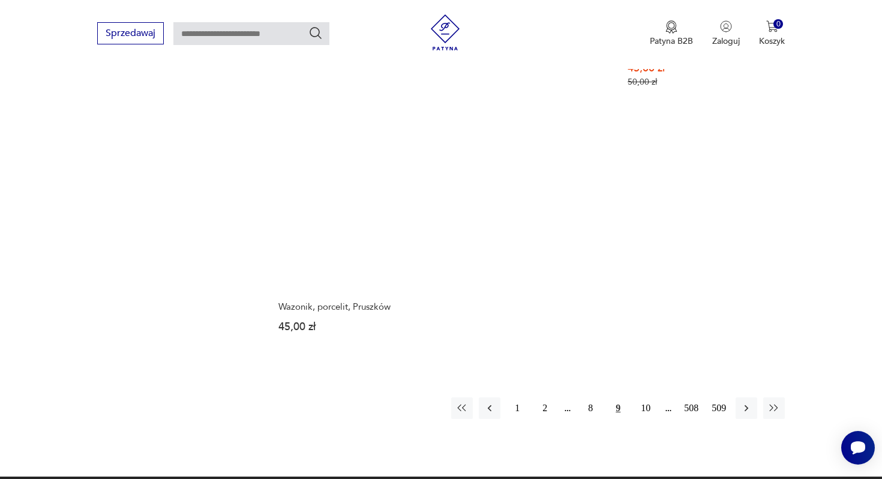
scroll to position [1732, 0]
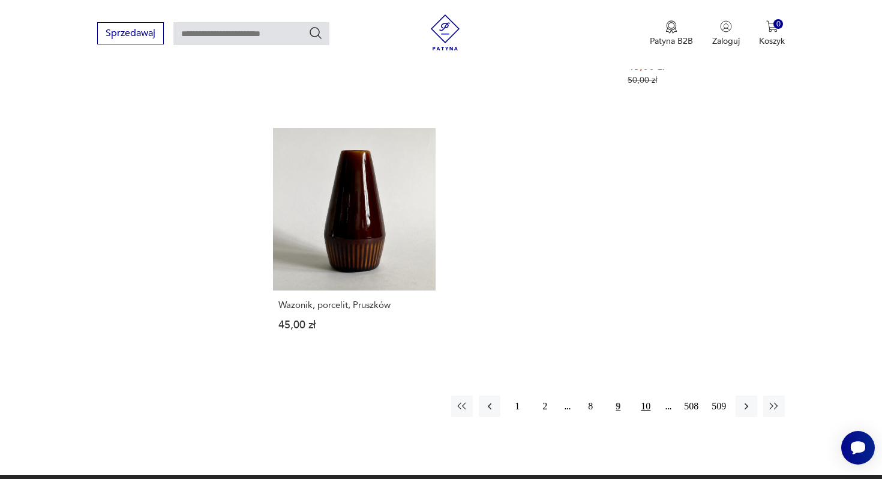
click at [647, 395] on button "10" at bounding box center [646, 406] width 22 height 22
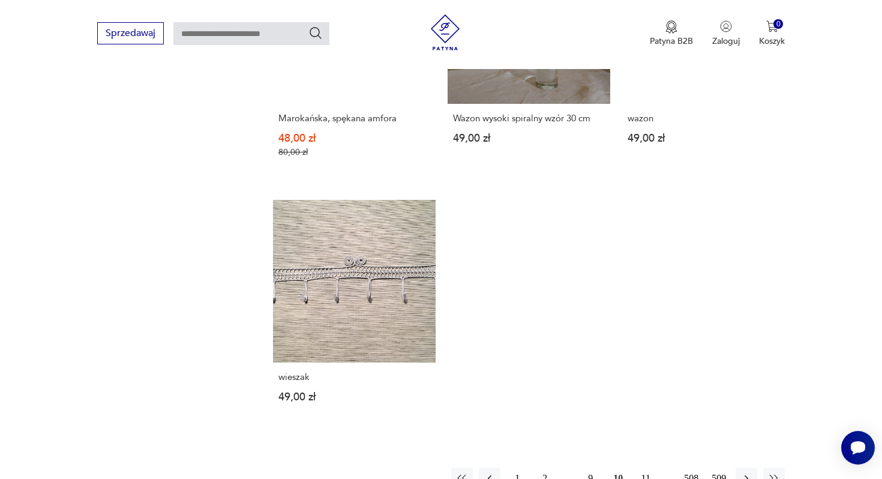
scroll to position [1660, 0]
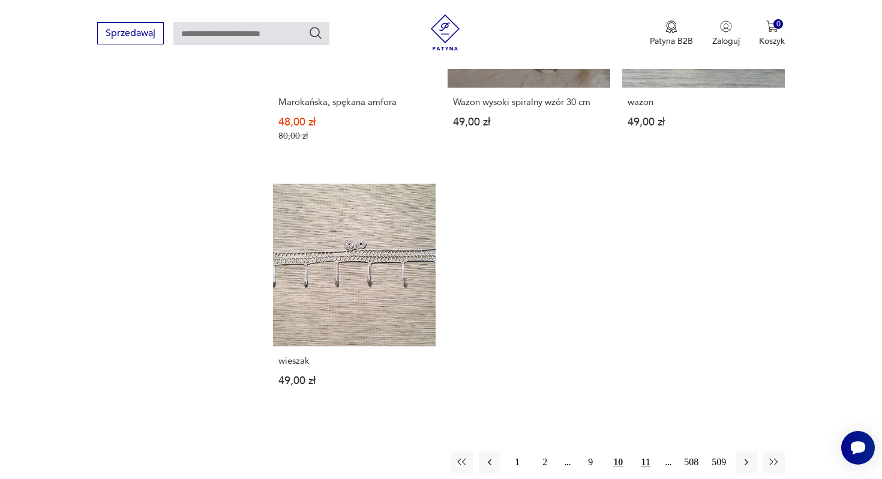
click at [637, 451] on button "11" at bounding box center [646, 462] width 22 height 22
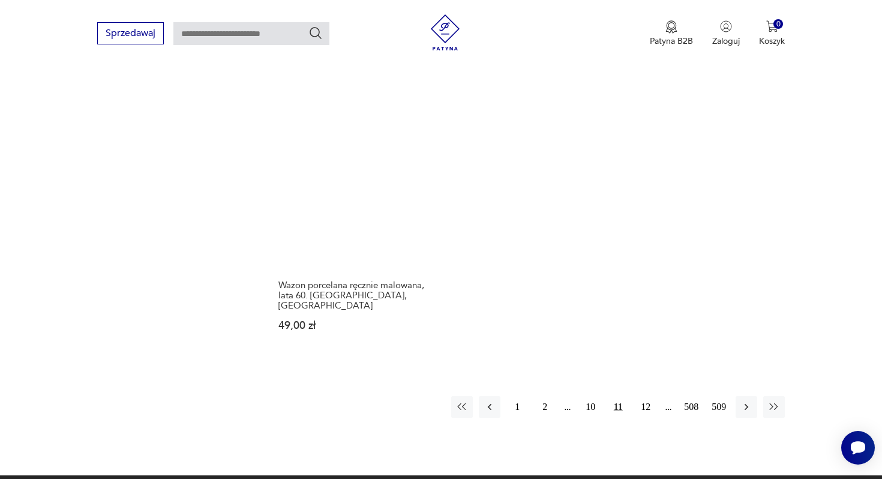
scroll to position [1816, 0]
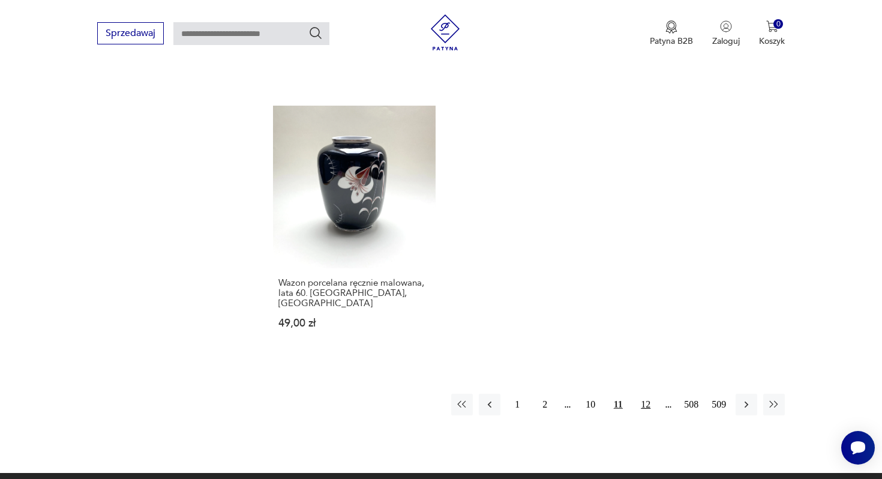
click at [645, 394] on button "12" at bounding box center [646, 405] width 22 height 22
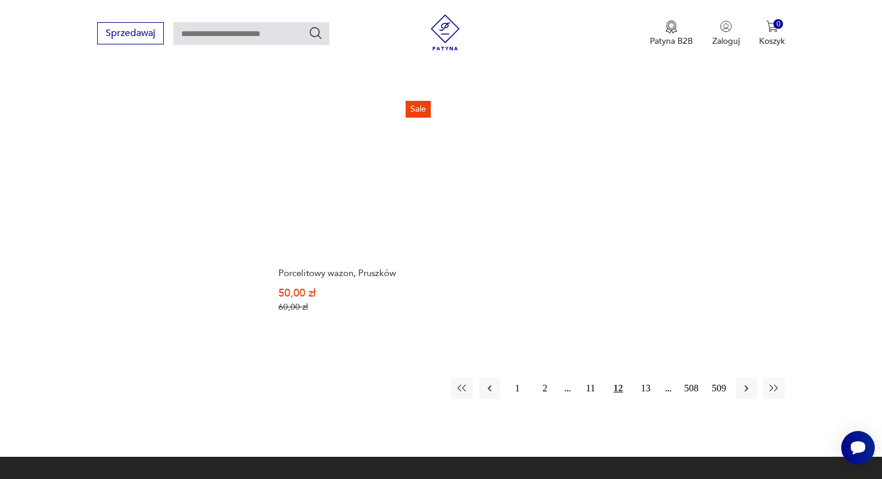
scroll to position [1746, 0]
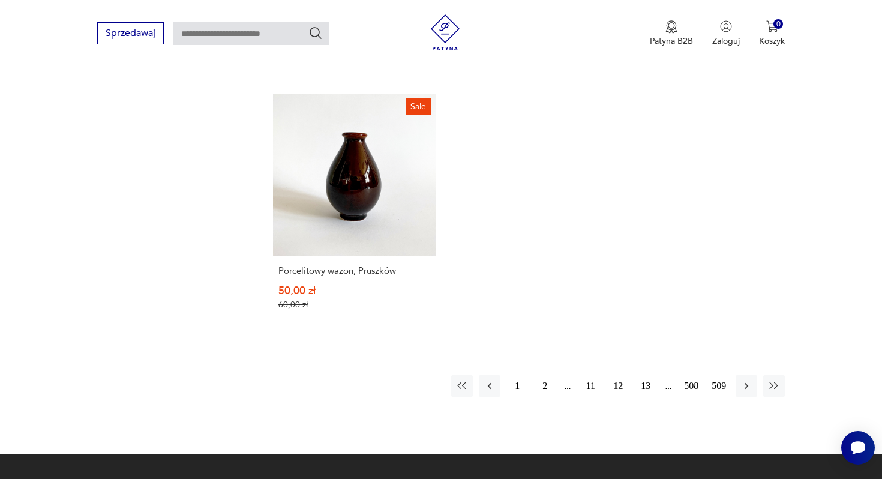
click at [644, 376] on button "13" at bounding box center [646, 386] width 22 height 22
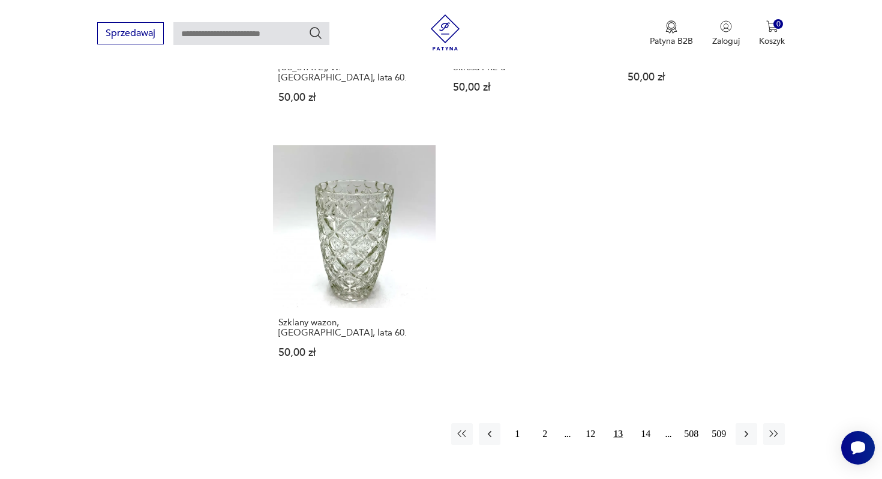
scroll to position [1714, 0]
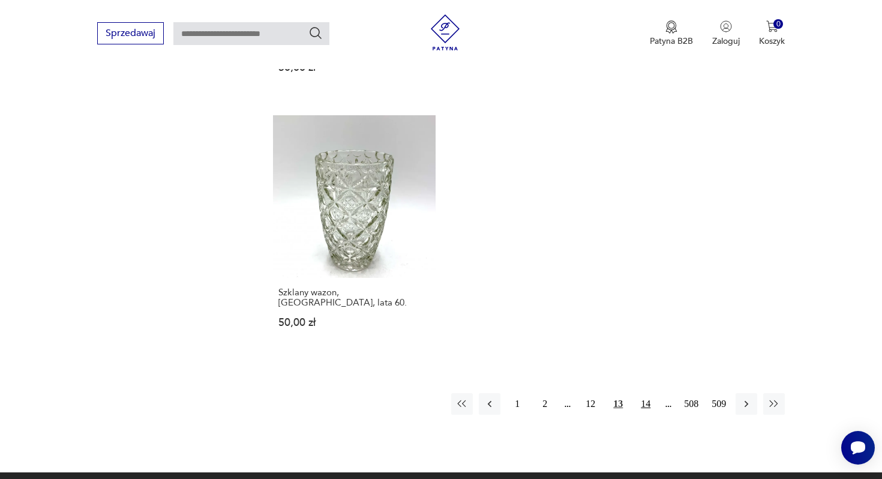
click at [650, 393] on button "14" at bounding box center [646, 404] width 22 height 22
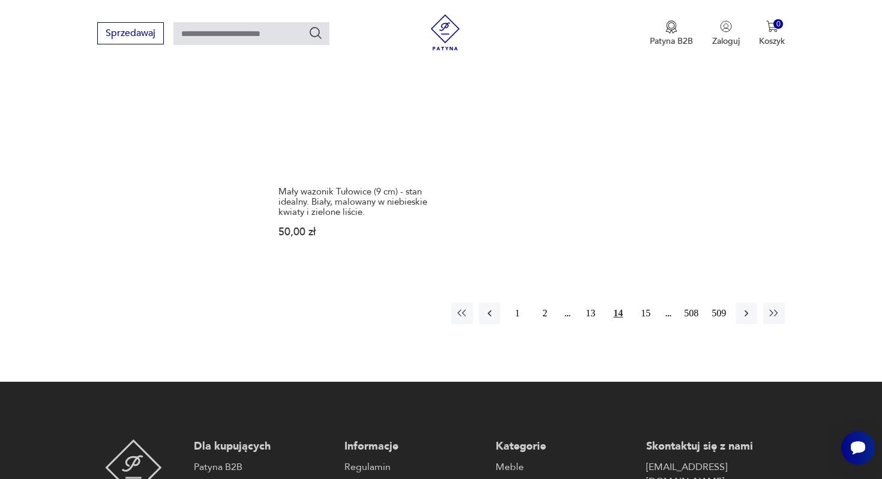
scroll to position [1873, 0]
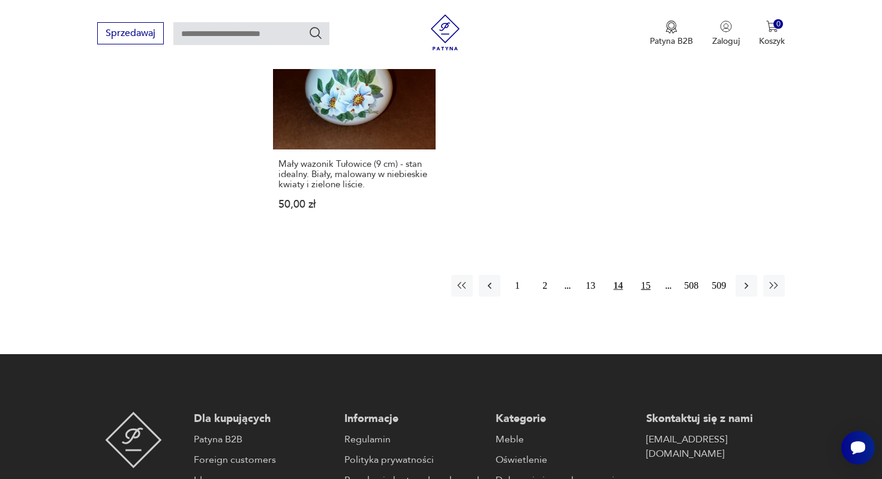
click at [647, 277] on button "15" at bounding box center [646, 286] width 22 height 22
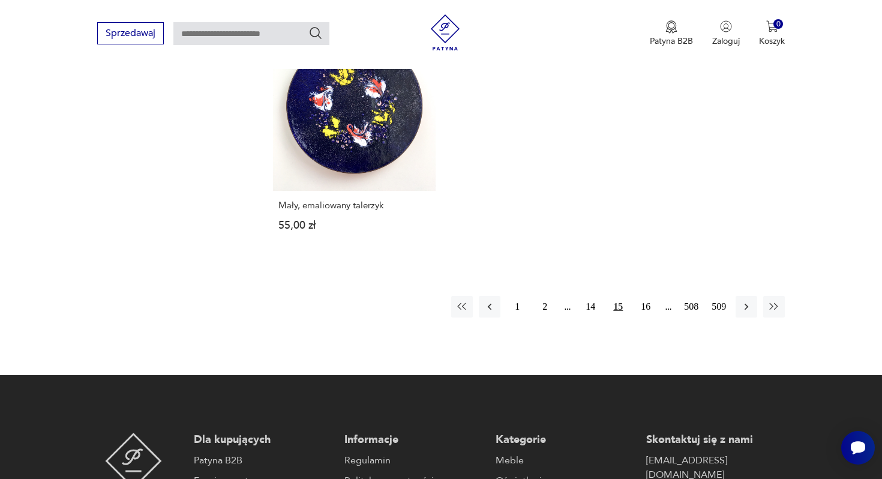
scroll to position [1872, 0]
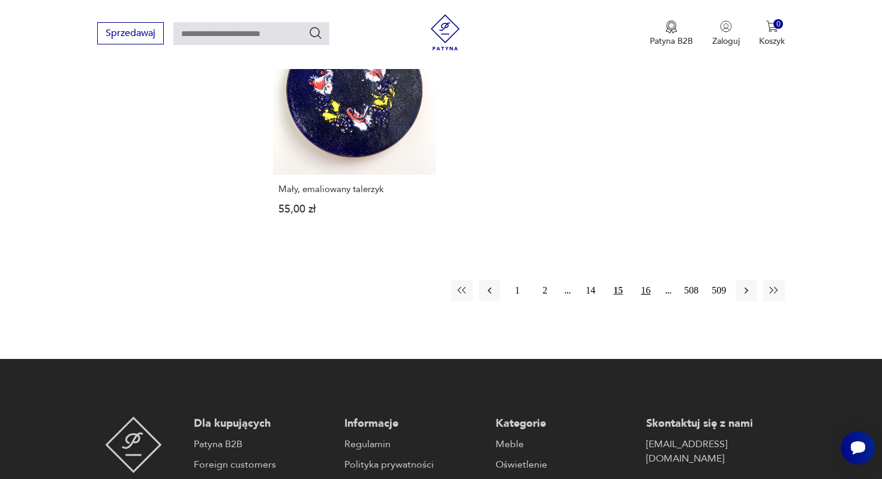
click at [640, 280] on button "16" at bounding box center [646, 291] width 22 height 22
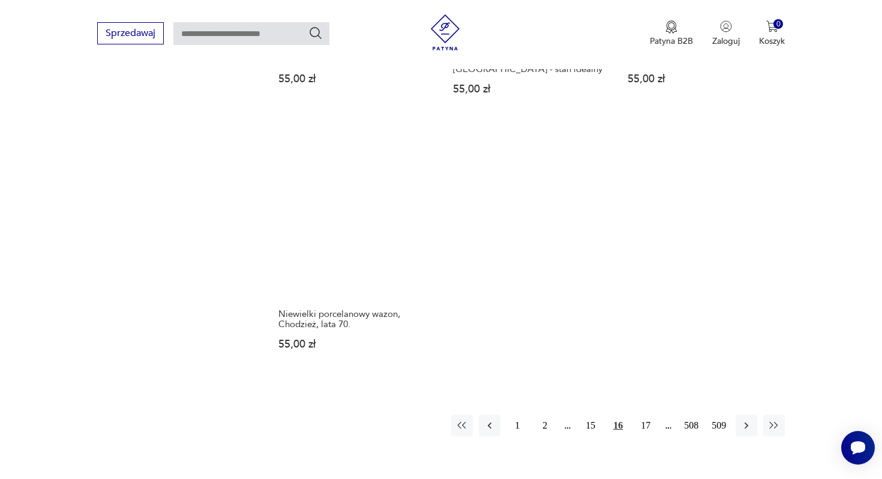
scroll to position [1818, 0]
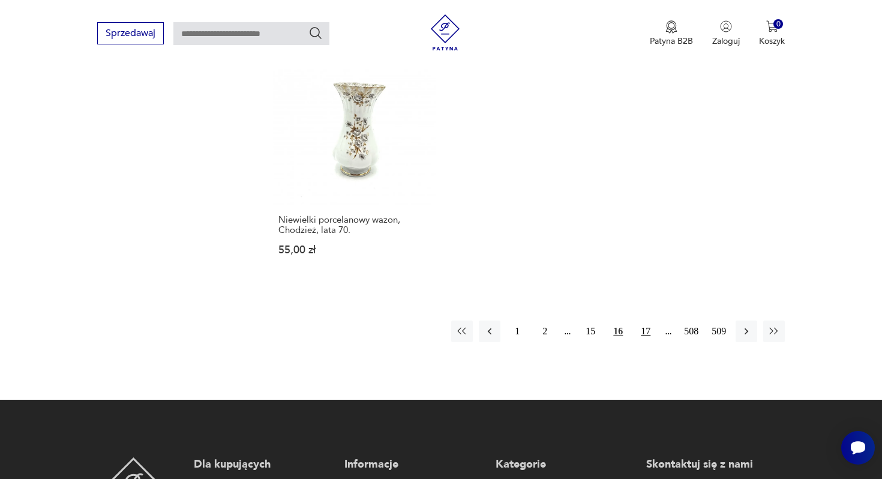
click at [646, 320] on button "17" at bounding box center [646, 331] width 22 height 22
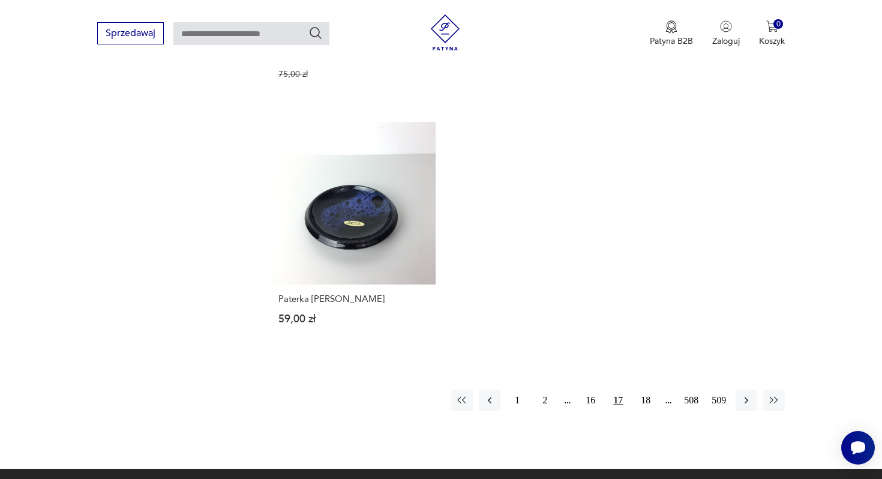
scroll to position [1743, 0]
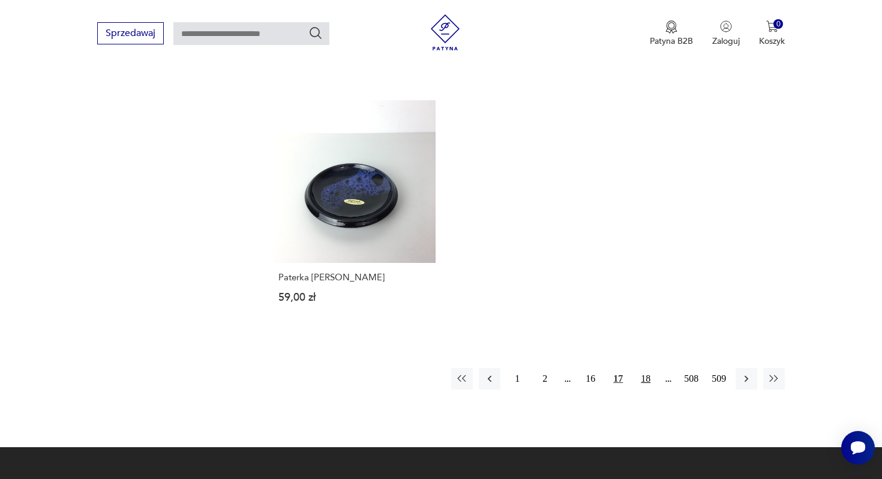
click at [641, 372] on button "18" at bounding box center [646, 379] width 22 height 22
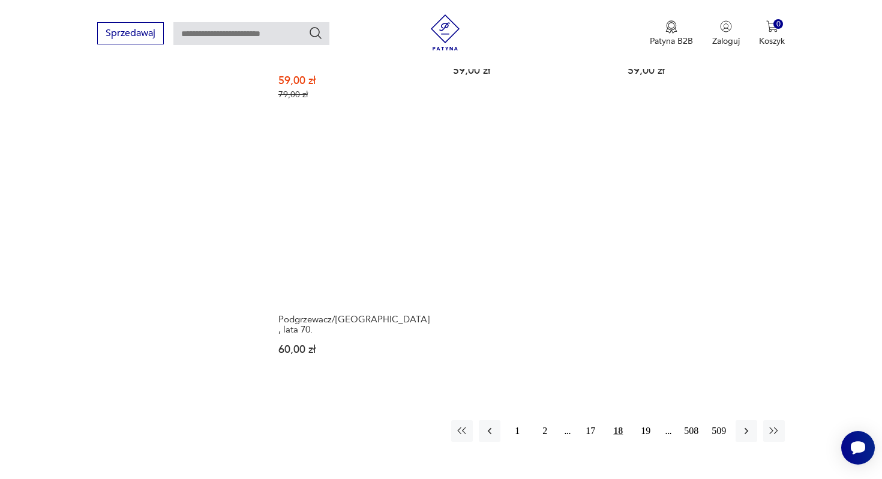
scroll to position [1769, 0]
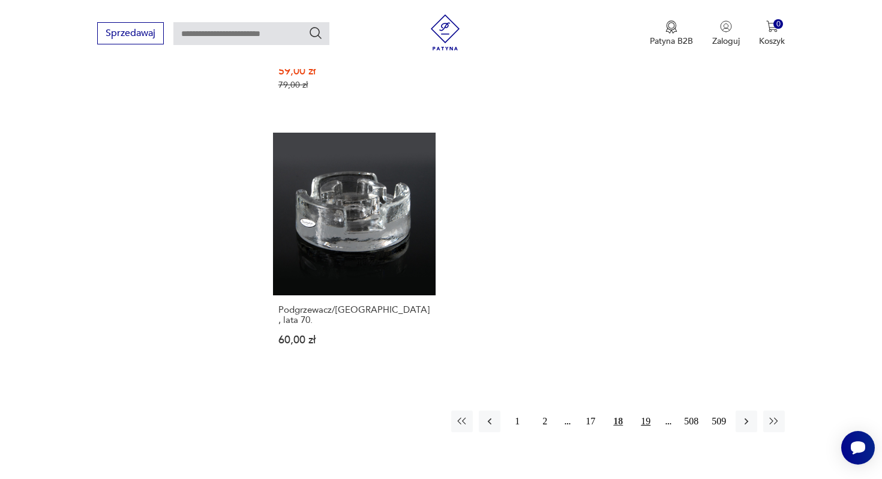
click at [646, 410] on button "19" at bounding box center [646, 421] width 22 height 22
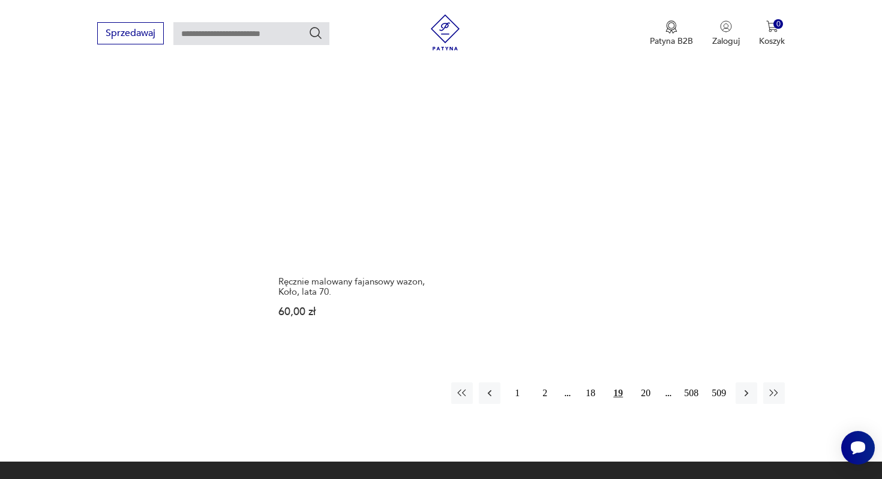
scroll to position [1744, 0]
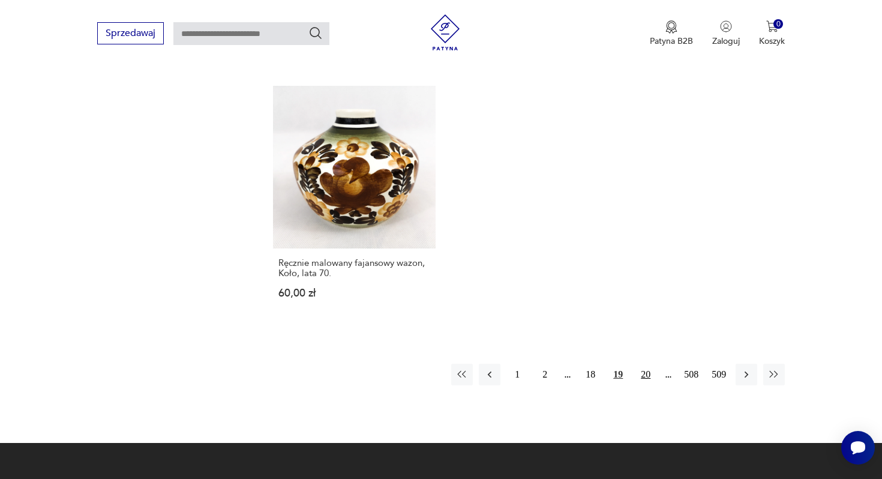
click at [641, 374] on button "20" at bounding box center [646, 375] width 22 height 22
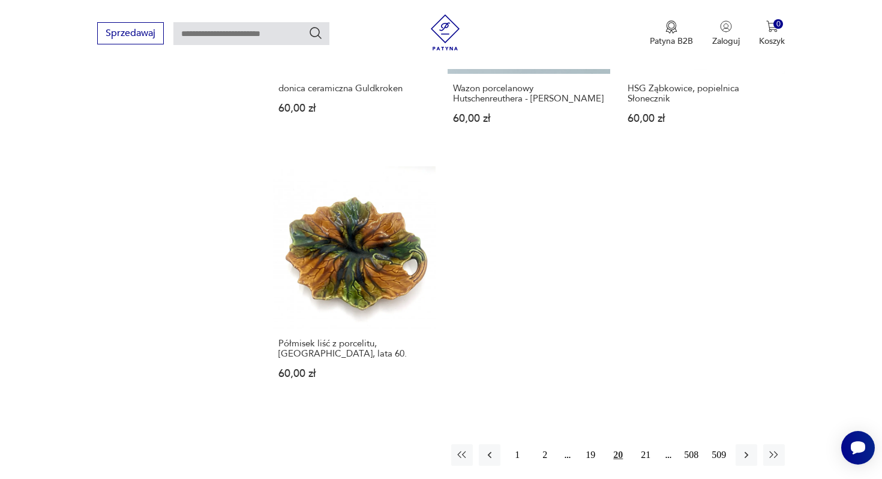
scroll to position [1681, 0]
click at [644, 443] on button "21" at bounding box center [646, 454] width 22 height 22
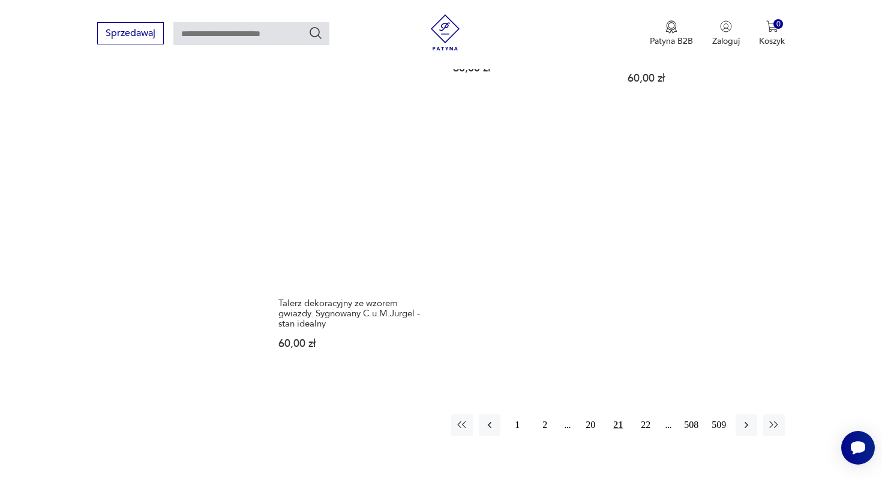
scroll to position [1780, 0]
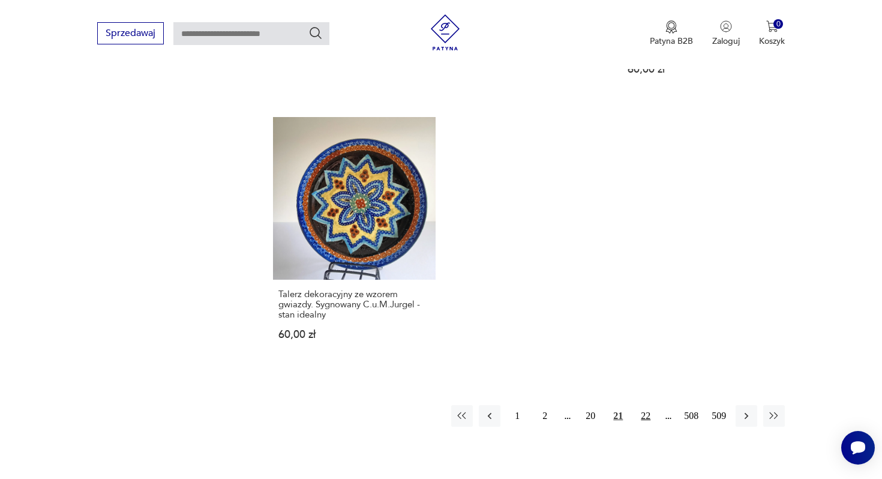
click at [645, 405] on button "22" at bounding box center [646, 416] width 22 height 22
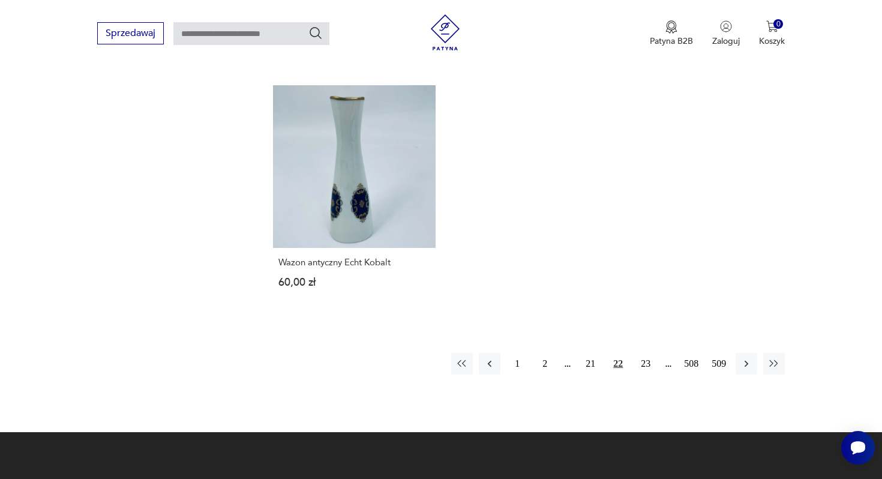
scroll to position [1791, 0]
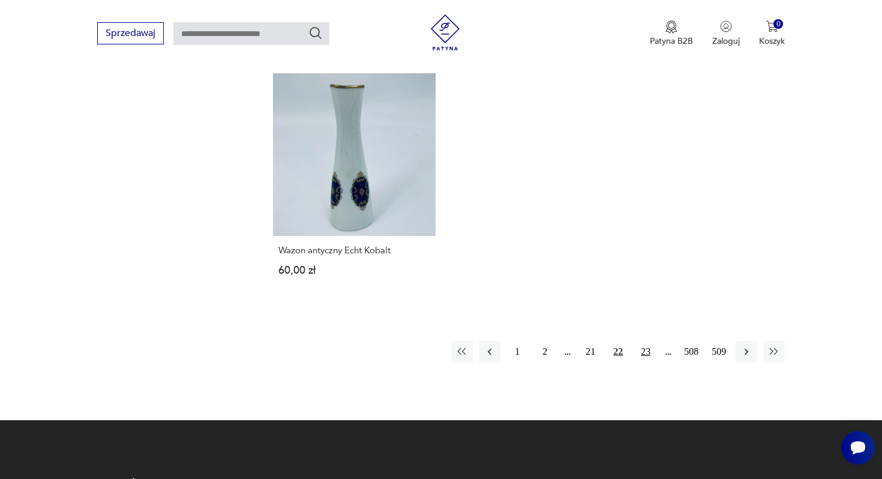
click at [643, 341] on button "23" at bounding box center [646, 352] width 22 height 22
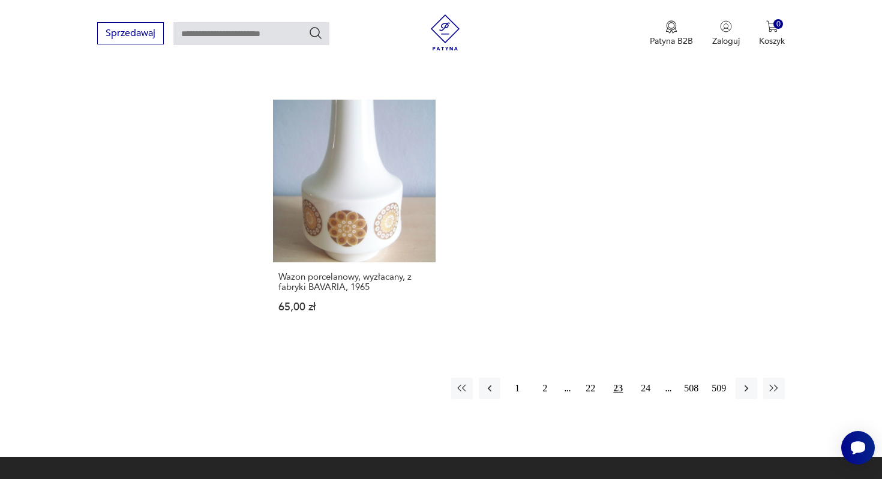
scroll to position [1779, 0]
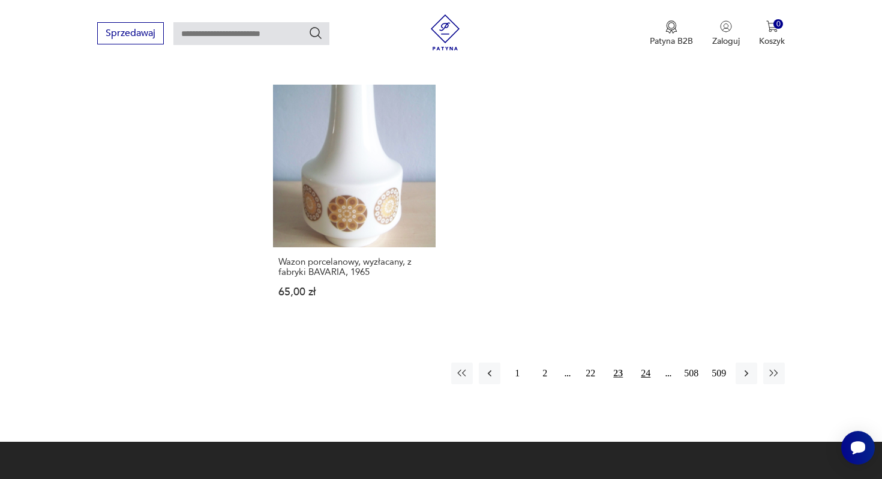
click at [649, 362] on button "24" at bounding box center [646, 373] width 22 height 22
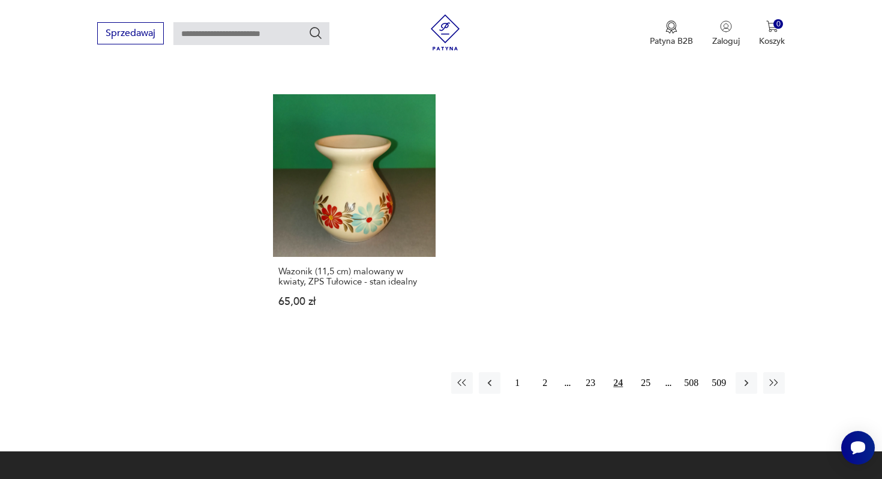
scroll to position [1828, 0]
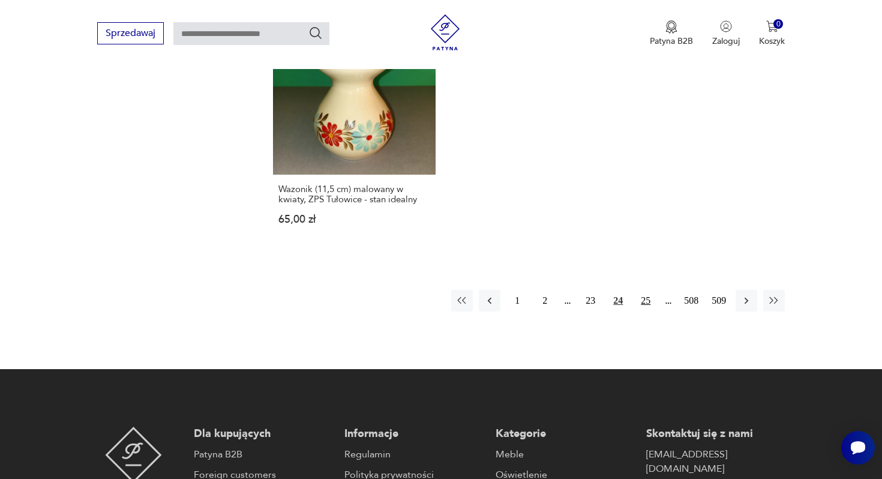
click at [645, 299] on button "25" at bounding box center [646, 301] width 22 height 22
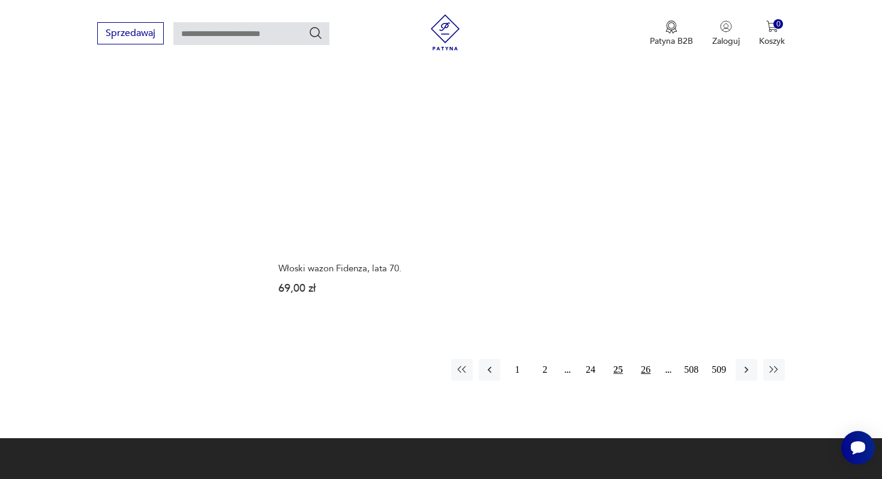
scroll to position [1783, 0]
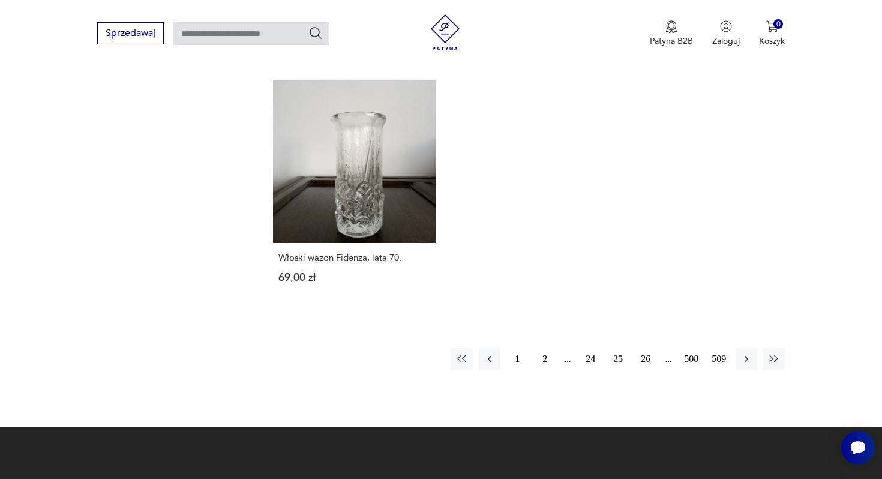
click at [645, 348] on button "26" at bounding box center [646, 359] width 22 height 22
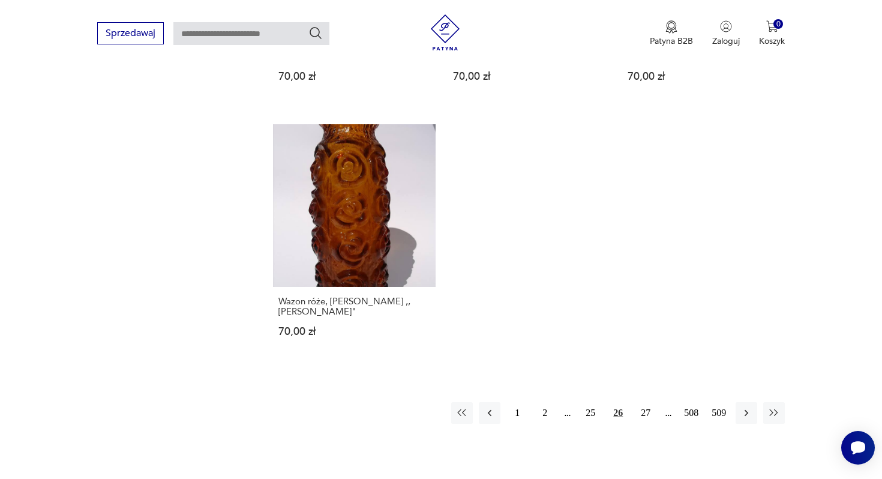
scroll to position [1826, 0]
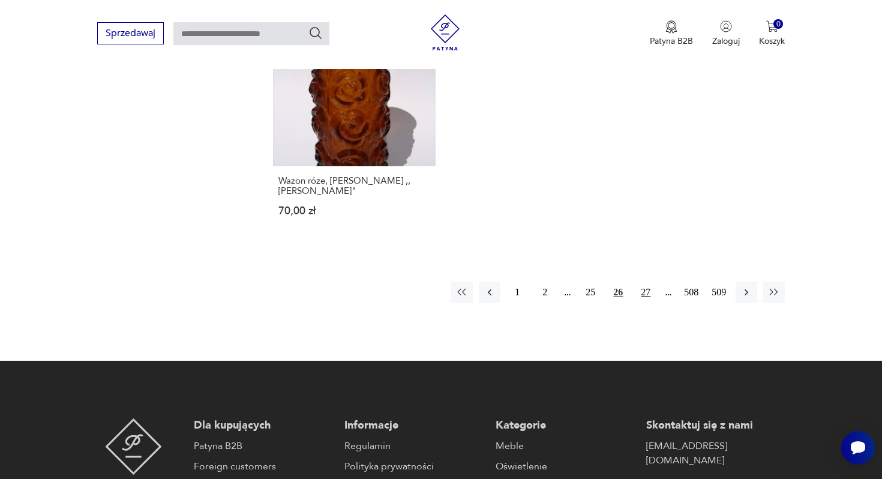
click at [640, 281] on button "27" at bounding box center [646, 292] width 22 height 22
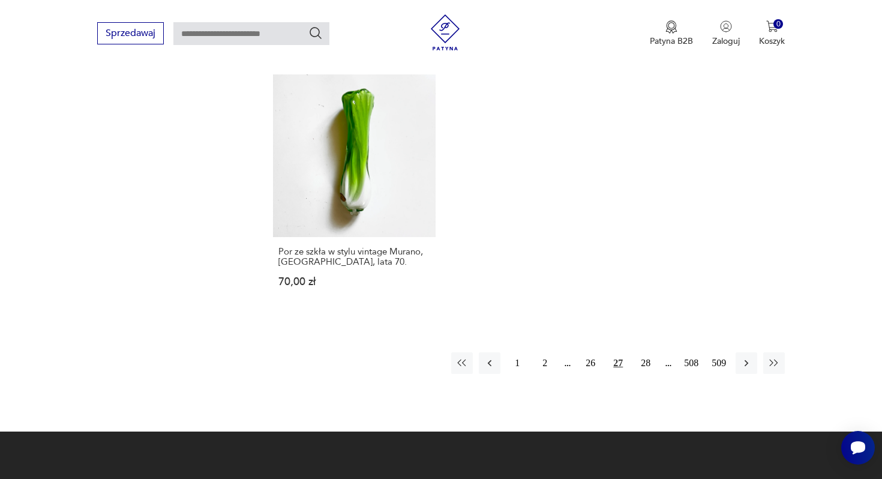
scroll to position [1856, 0]
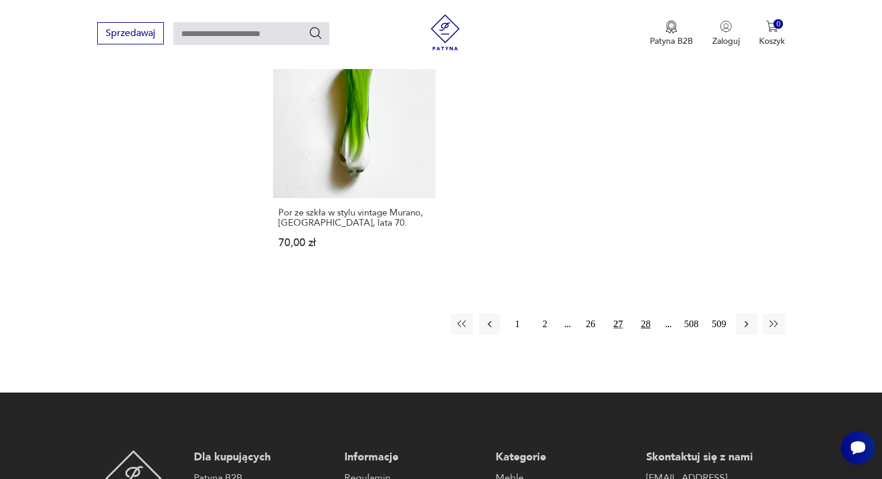
click at [645, 313] on button "28" at bounding box center [646, 324] width 22 height 22
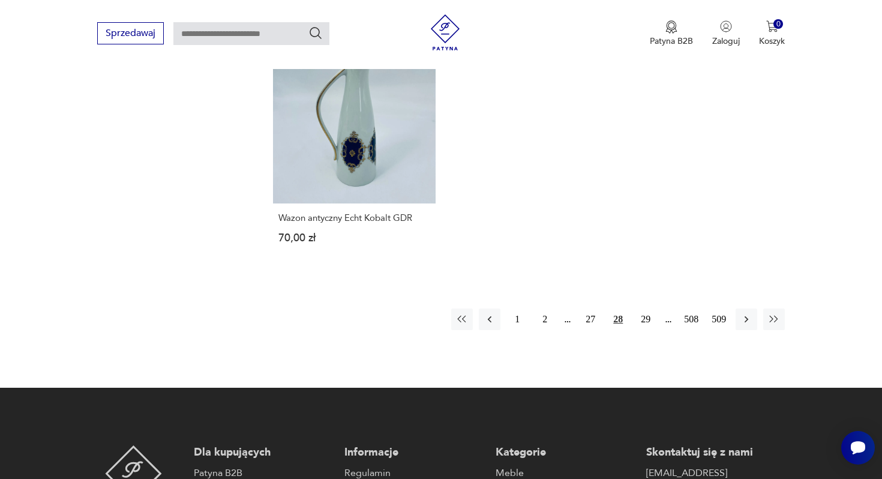
scroll to position [1846, 0]
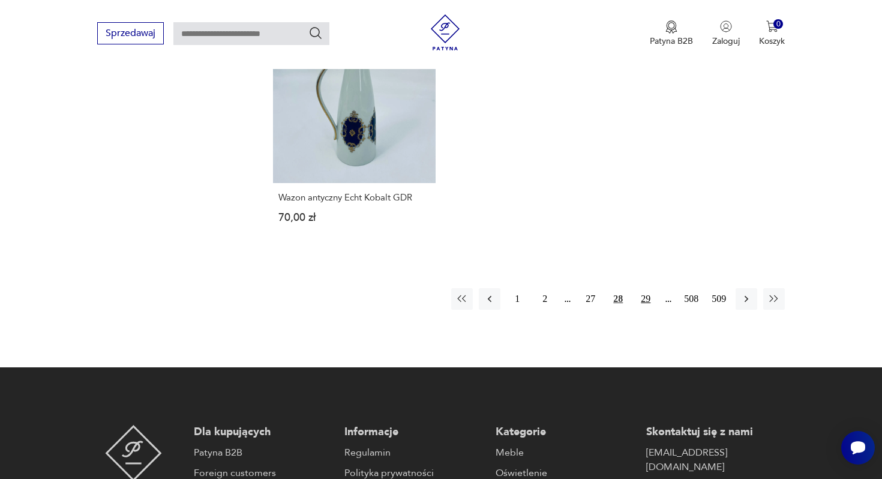
click at [643, 288] on button "29" at bounding box center [646, 299] width 22 height 22
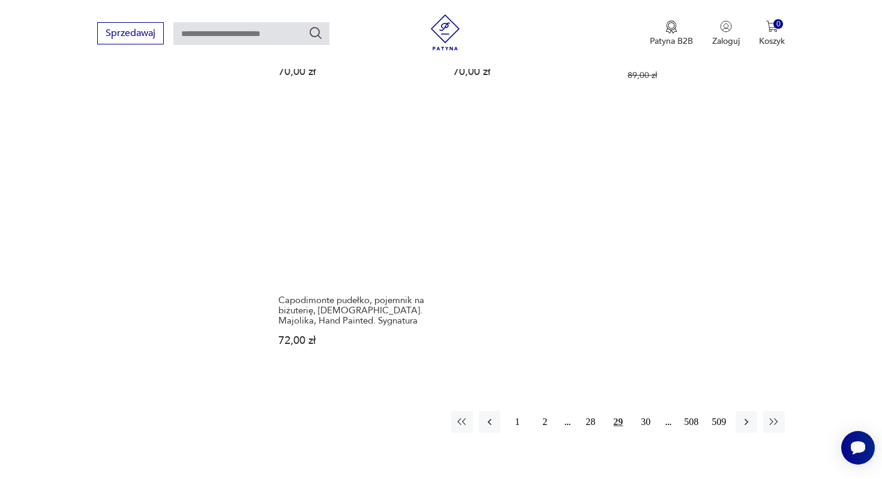
scroll to position [1813, 0]
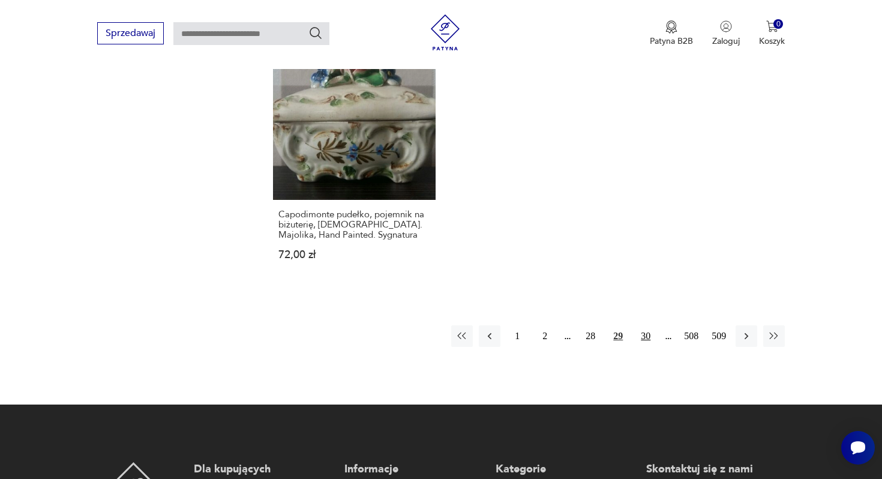
click at [643, 325] on button "30" at bounding box center [646, 336] width 22 height 22
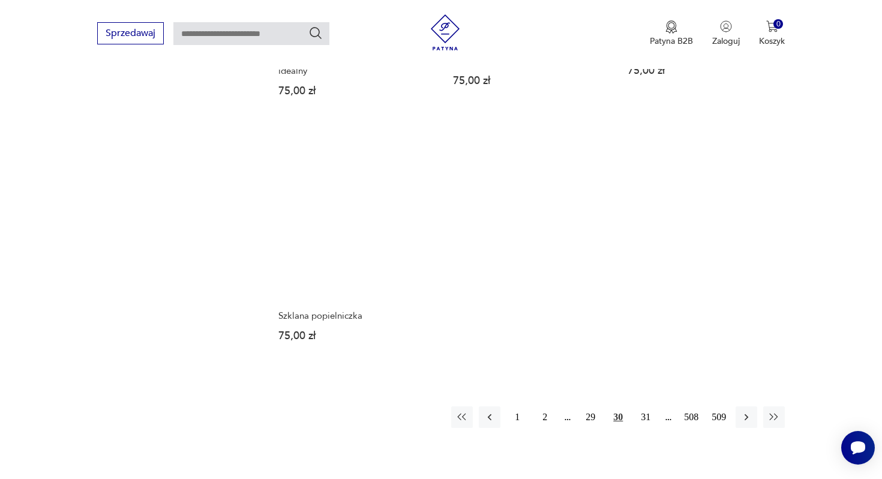
scroll to position [1740, 0]
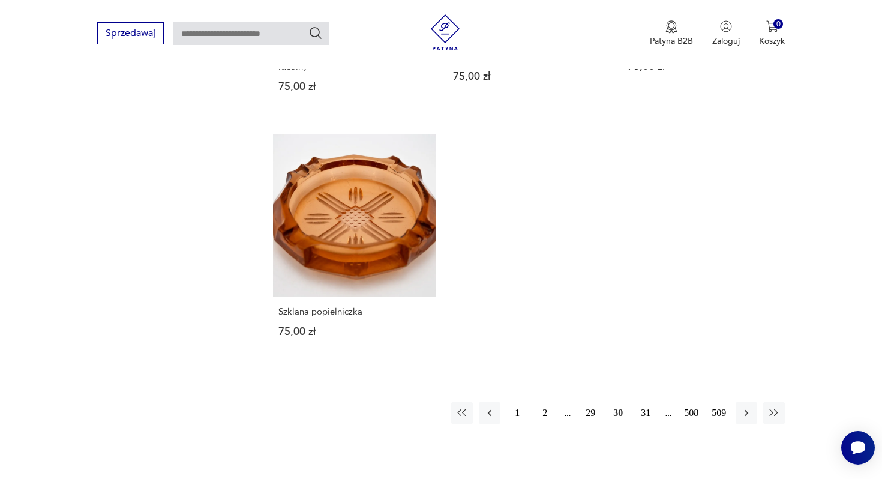
click at [646, 402] on button "31" at bounding box center [646, 413] width 22 height 22
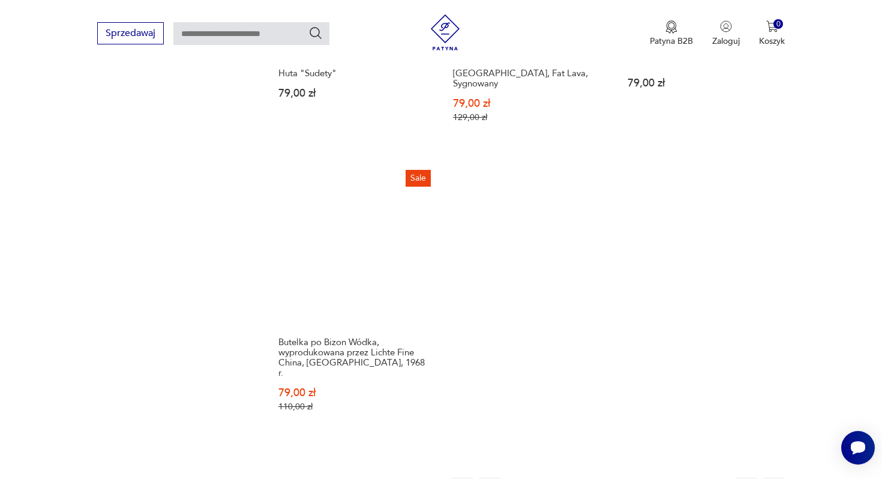
scroll to position [1730, 0]
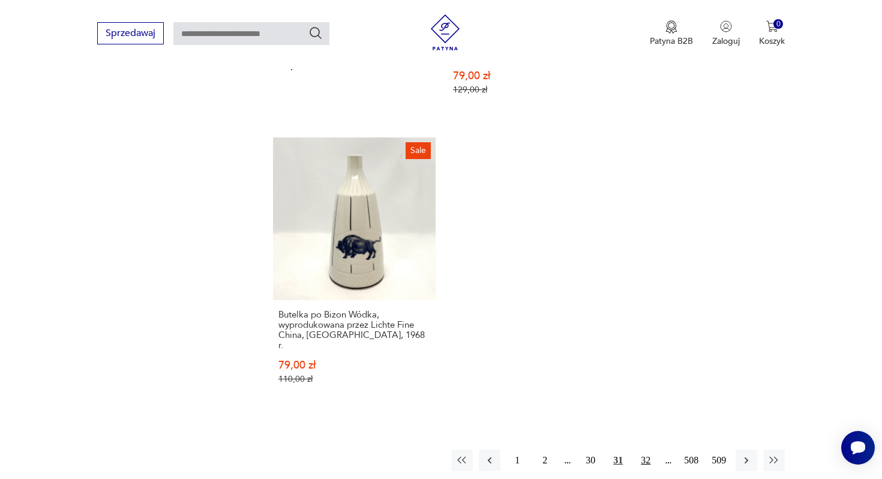
click at [646, 449] on button "32" at bounding box center [646, 460] width 22 height 22
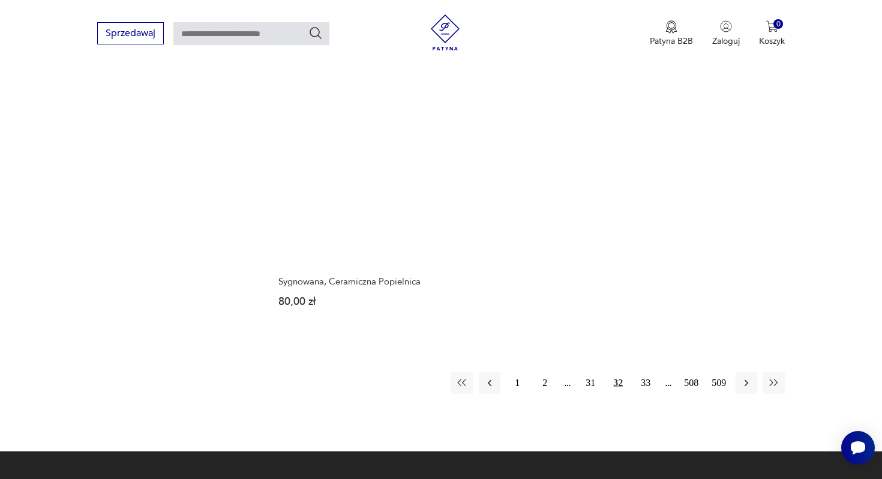
scroll to position [1766, 0]
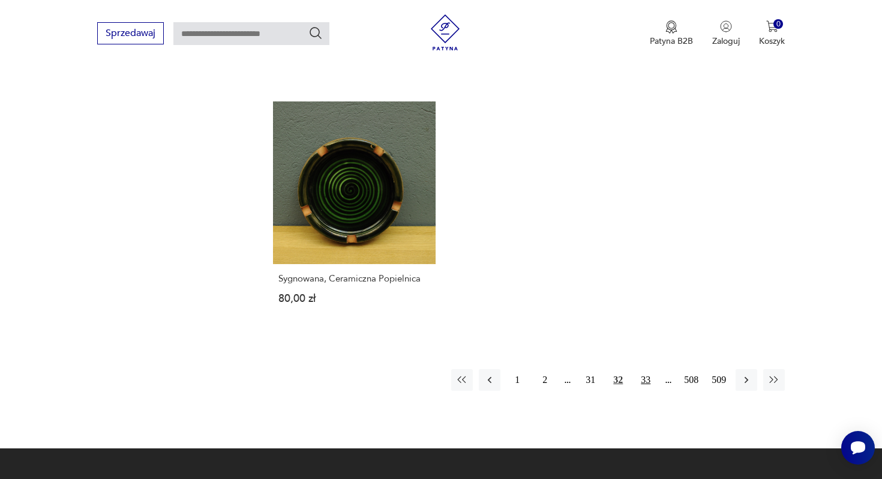
click at [643, 369] on button "33" at bounding box center [646, 380] width 22 height 22
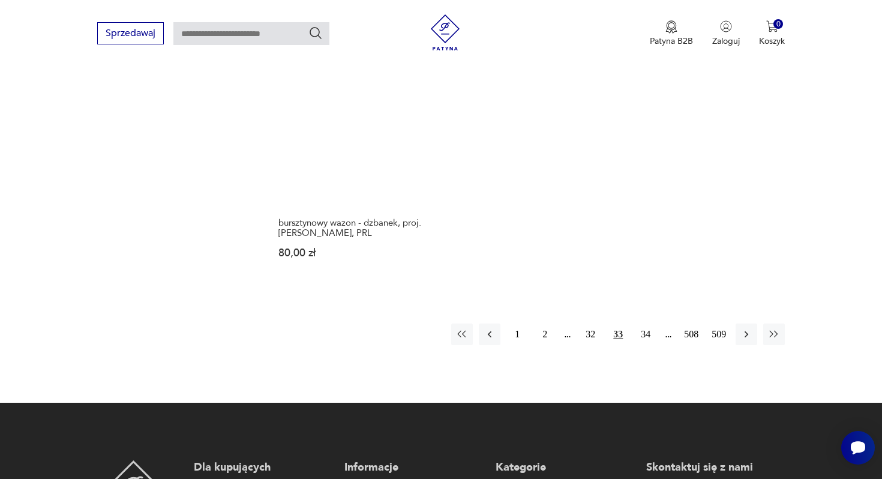
scroll to position [1785, 0]
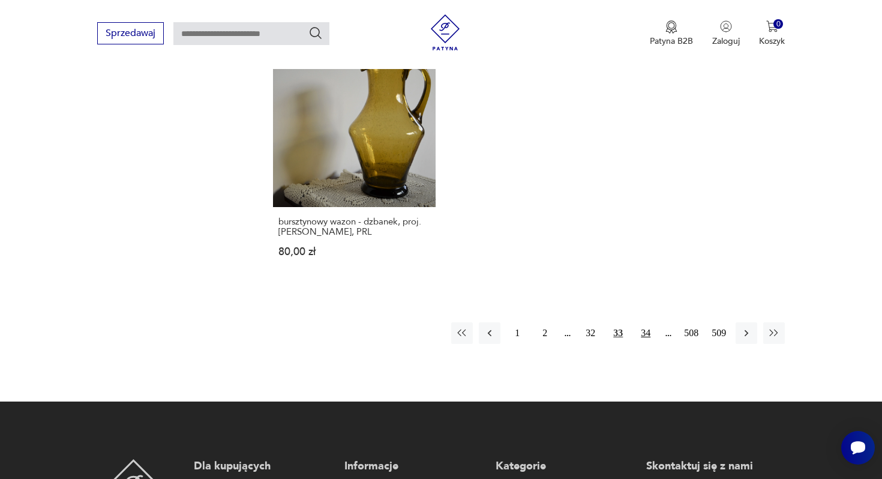
click at [646, 322] on button "34" at bounding box center [646, 333] width 22 height 22
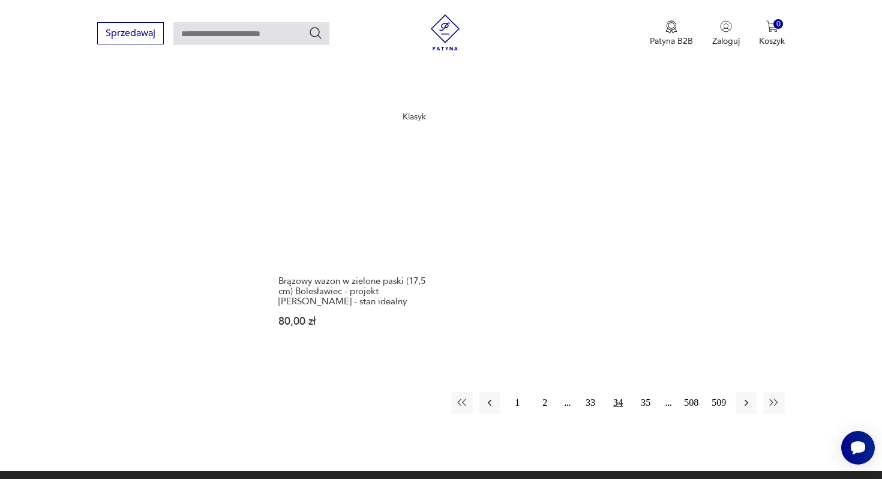
scroll to position [1895, 0]
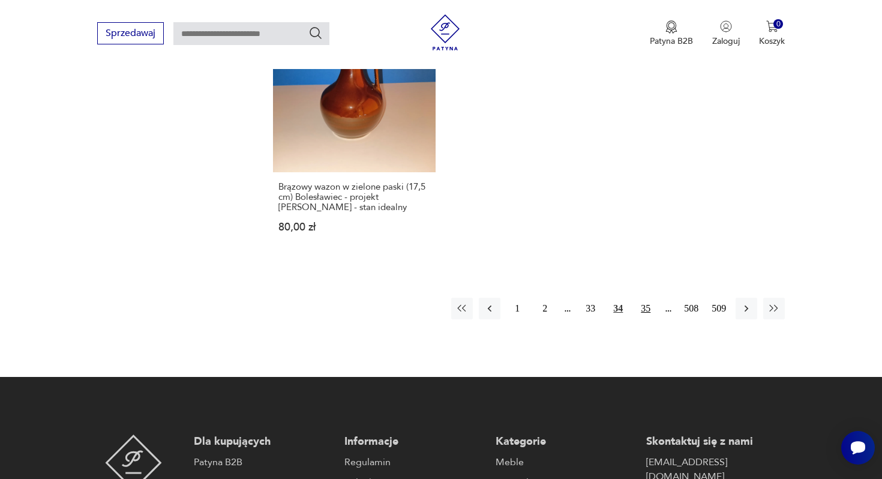
click at [642, 298] on button "35" at bounding box center [646, 309] width 22 height 22
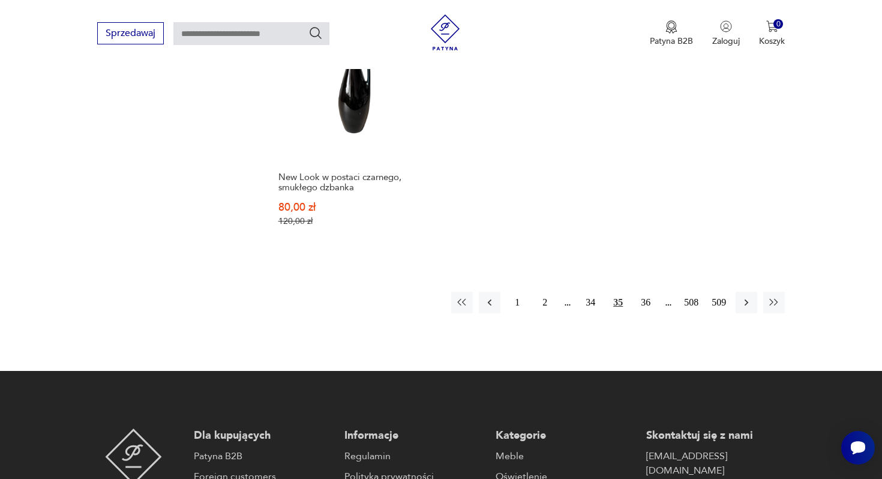
scroll to position [1885, 0]
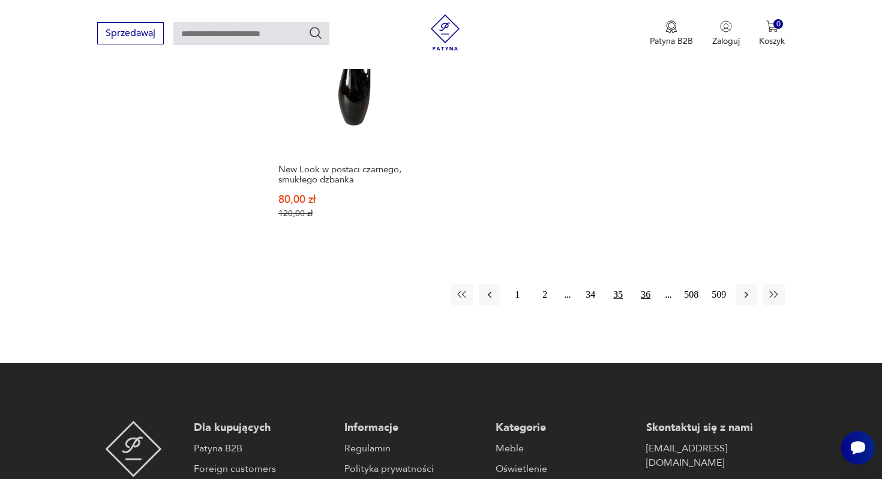
click at [645, 284] on button "36" at bounding box center [646, 295] width 22 height 22
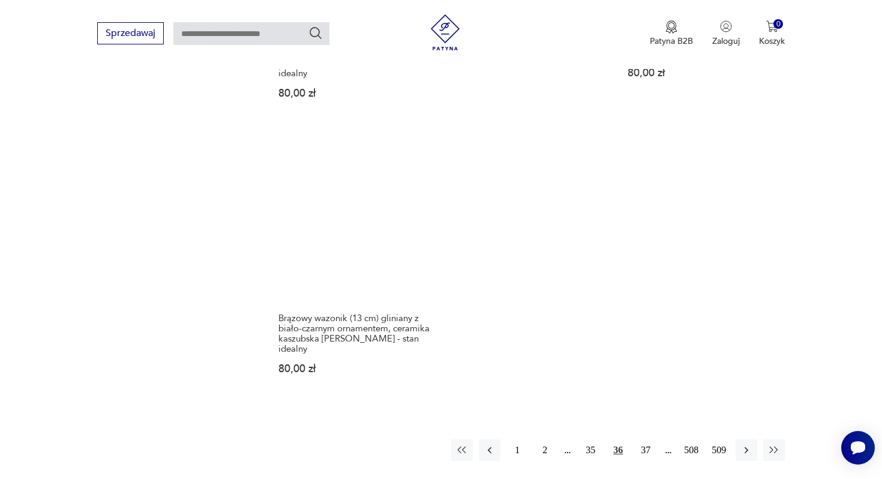
scroll to position [1830, 0]
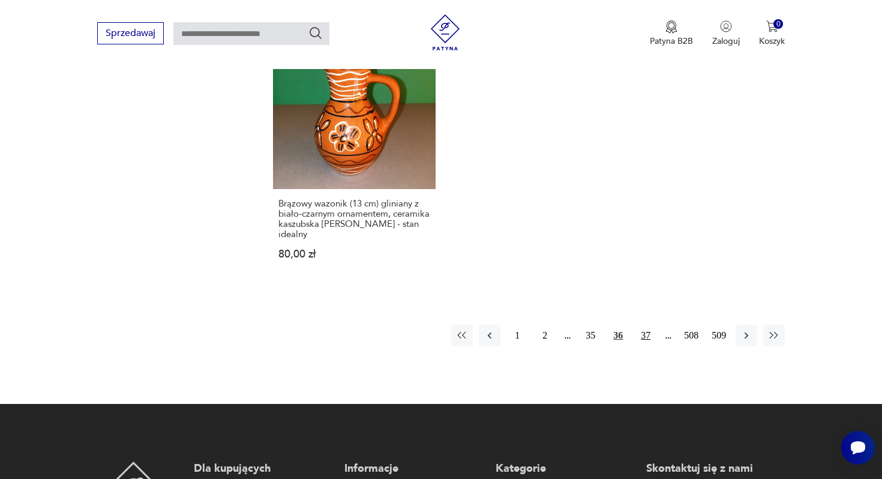
click at [647, 325] on button "37" at bounding box center [646, 336] width 22 height 22
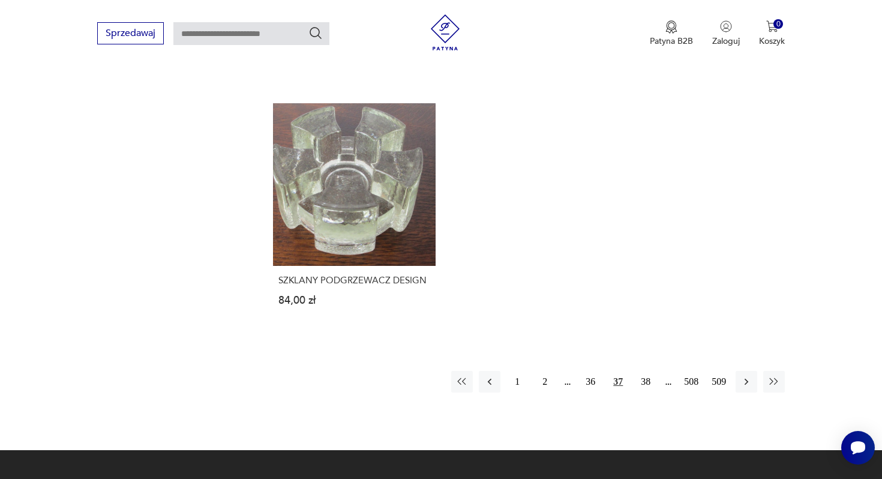
scroll to position [1797, 0]
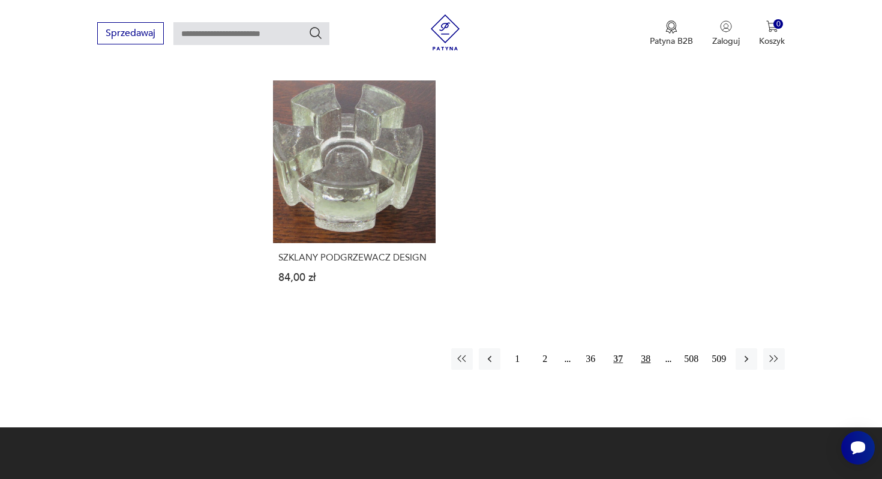
click at [639, 348] on button "38" at bounding box center [646, 359] width 22 height 22
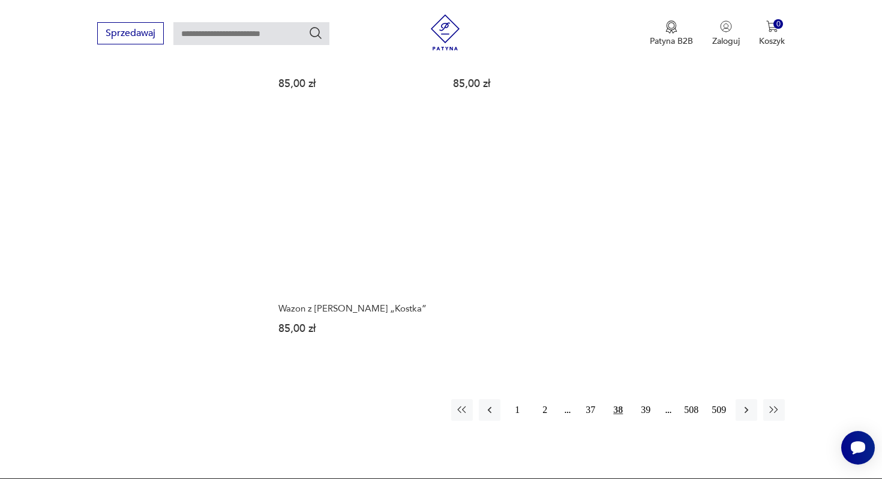
scroll to position [1815, 0]
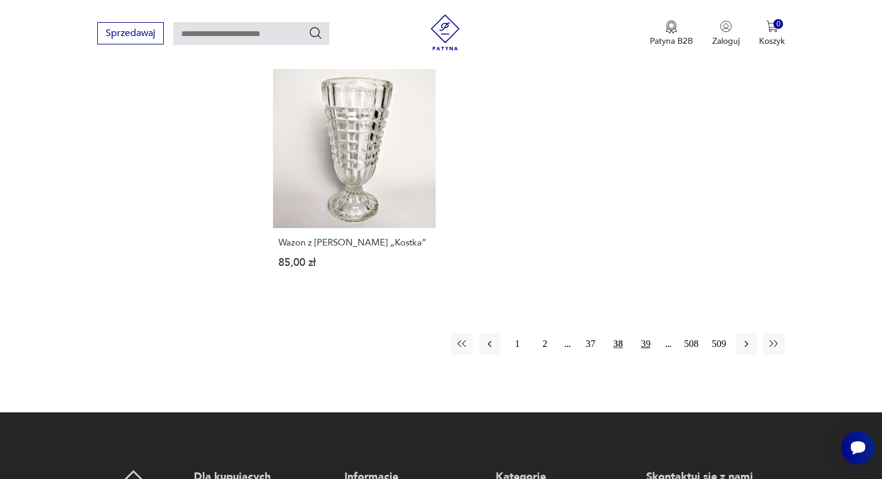
click at [647, 333] on button "39" at bounding box center [646, 344] width 22 height 22
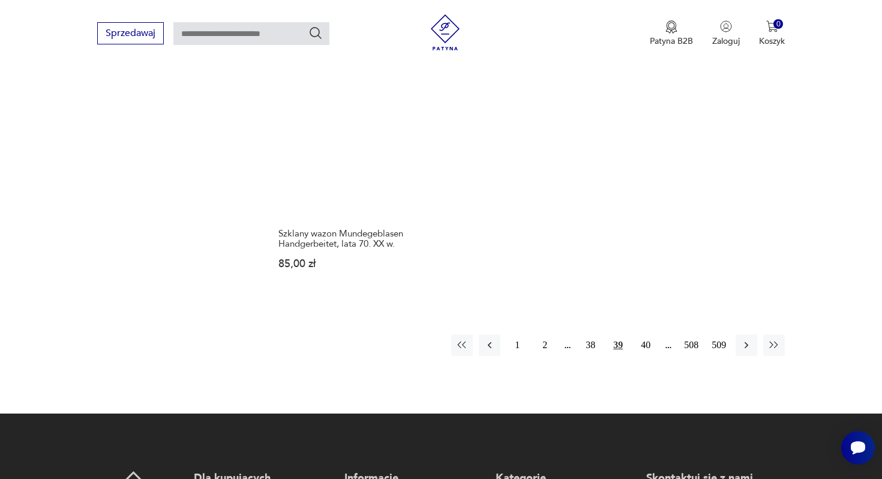
scroll to position [1813, 0]
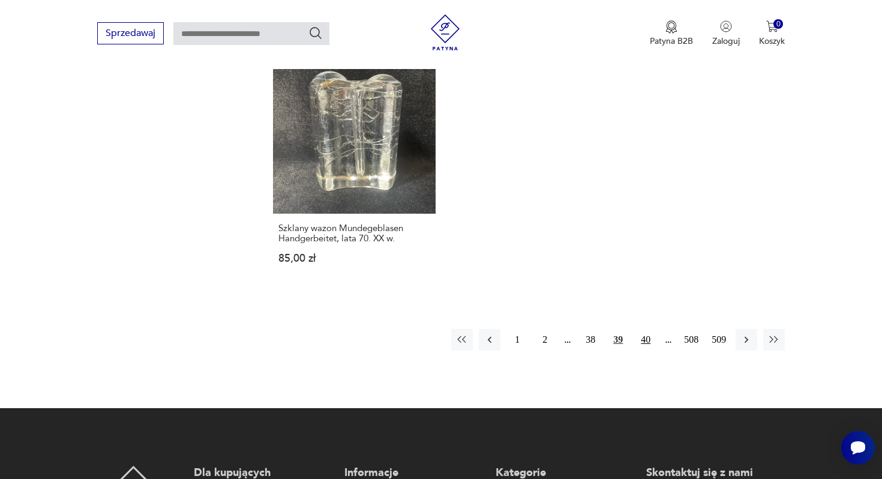
click at [647, 329] on button "40" at bounding box center [646, 340] width 22 height 22
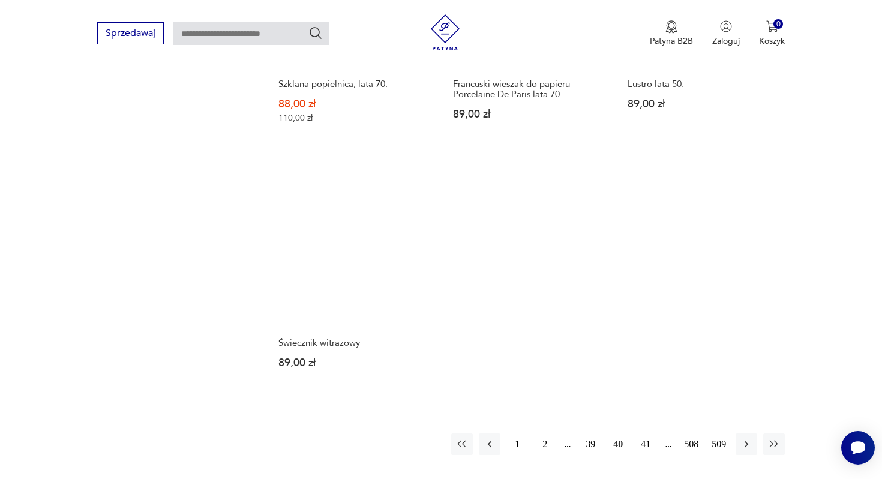
scroll to position [1738, 0]
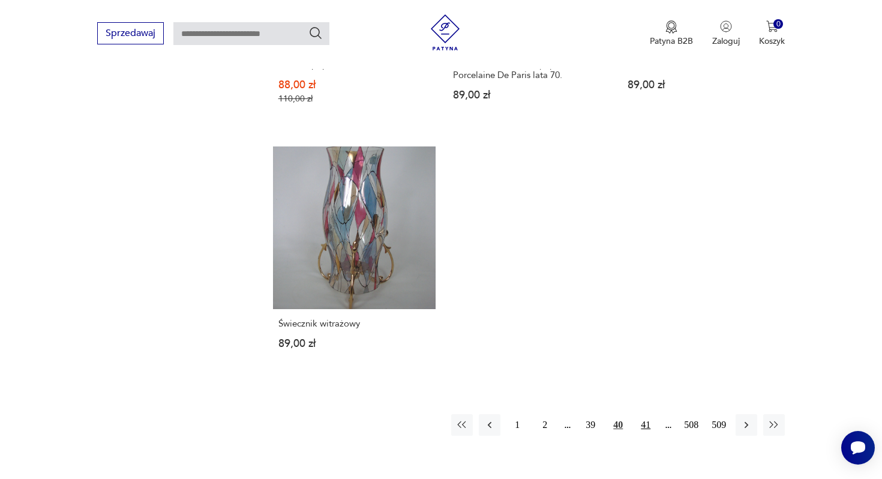
click at [644, 414] on button "41" at bounding box center [646, 425] width 22 height 22
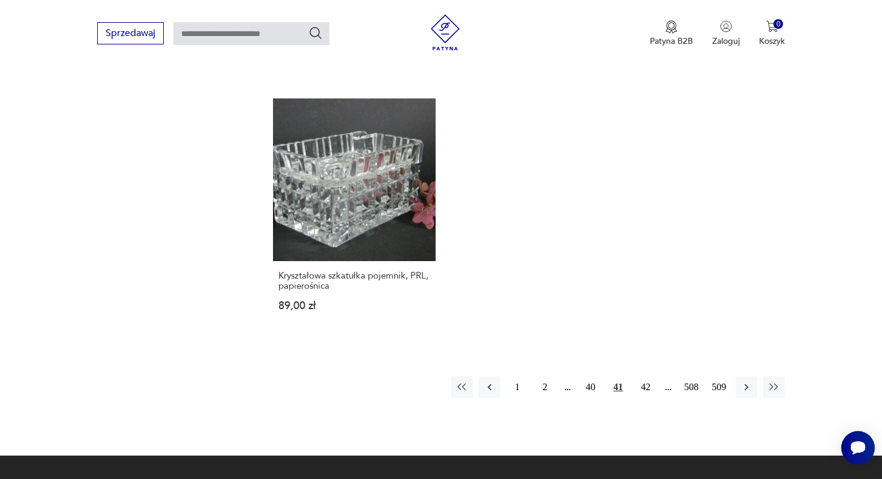
scroll to position [1761, 0]
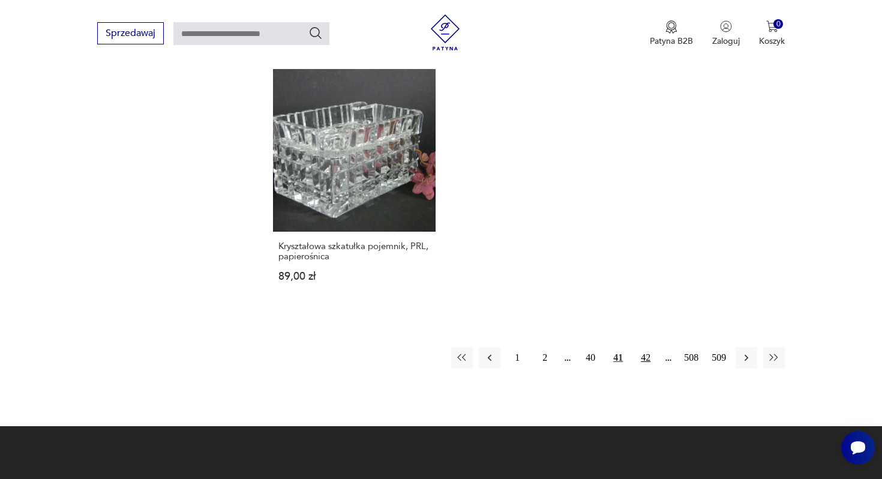
click at [644, 349] on button "42" at bounding box center [646, 358] width 22 height 22
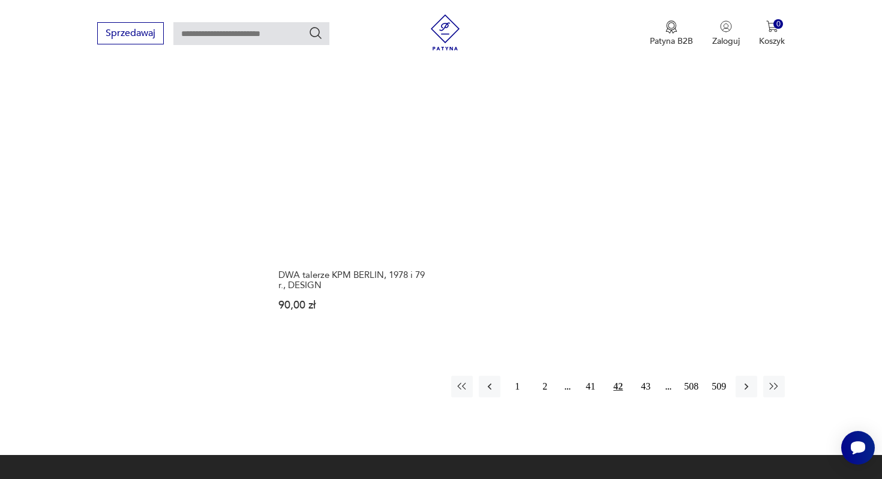
scroll to position [1758, 0]
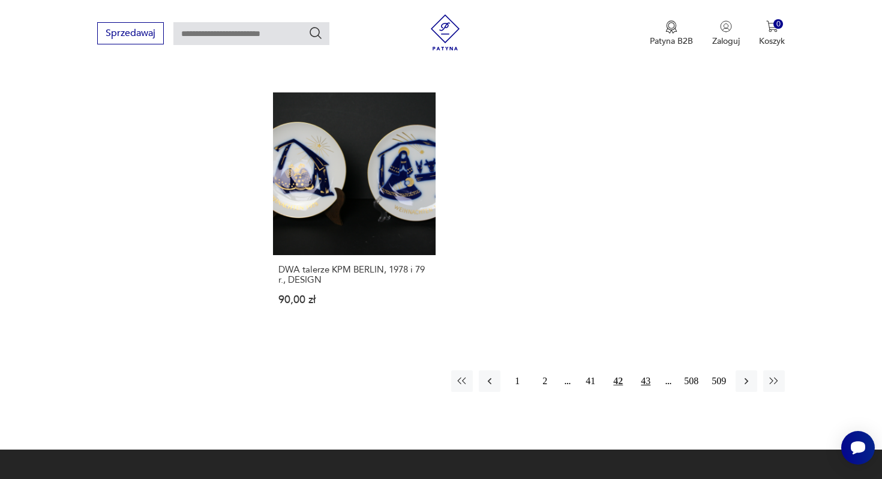
click at [646, 370] on button "43" at bounding box center [646, 381] width 22 height 22
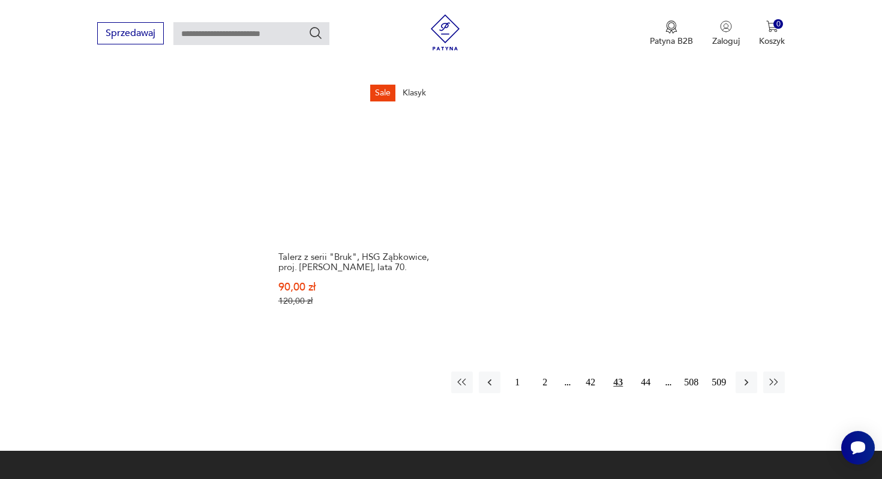
scroll to position [1767, 0]
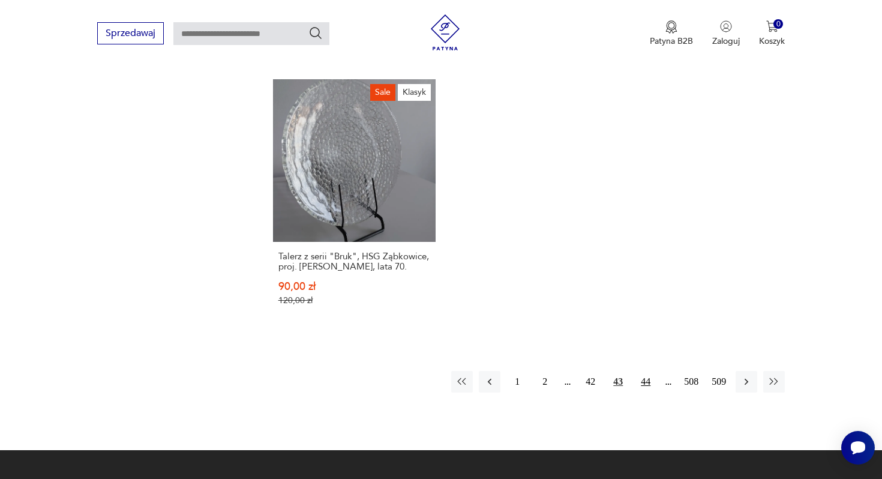
click at [645, 375] on button "44" at bounding box center [646, 382] width 22 height 22
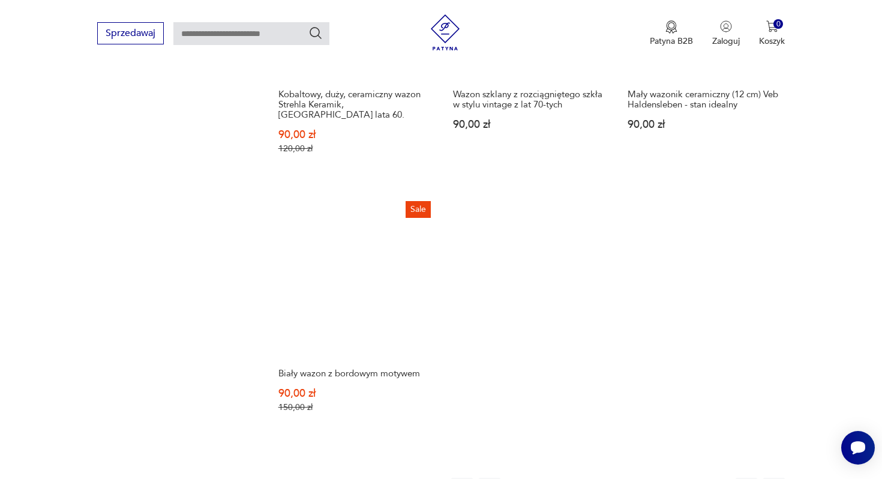
scroll to position [1762, 0]
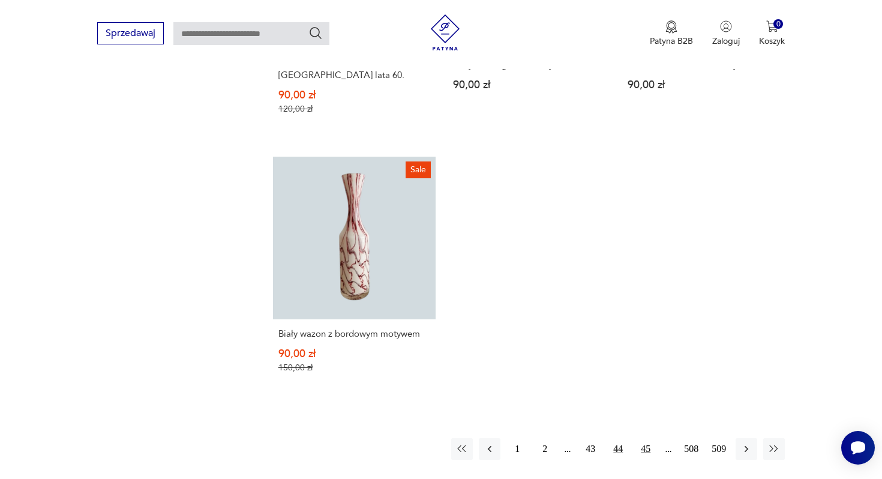
click at [646, 438] on button "45" at bounding box center [646, 449] width 22 height 22
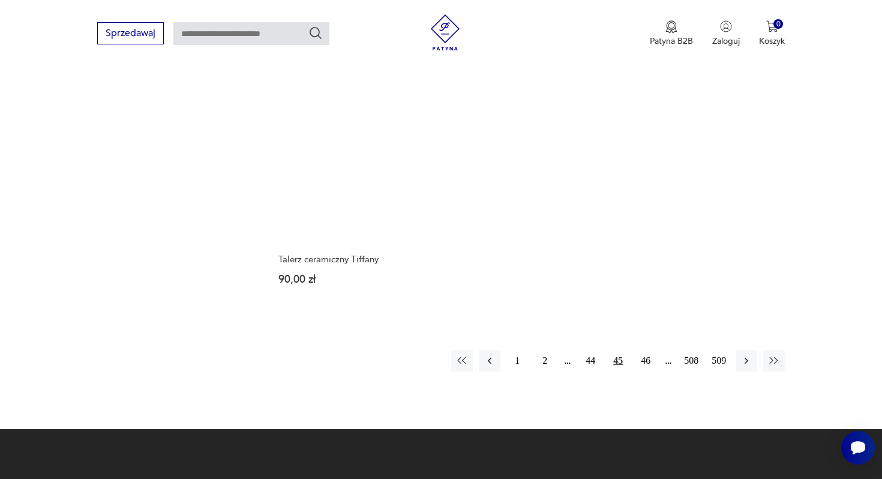
scroll to position [1783, 0]
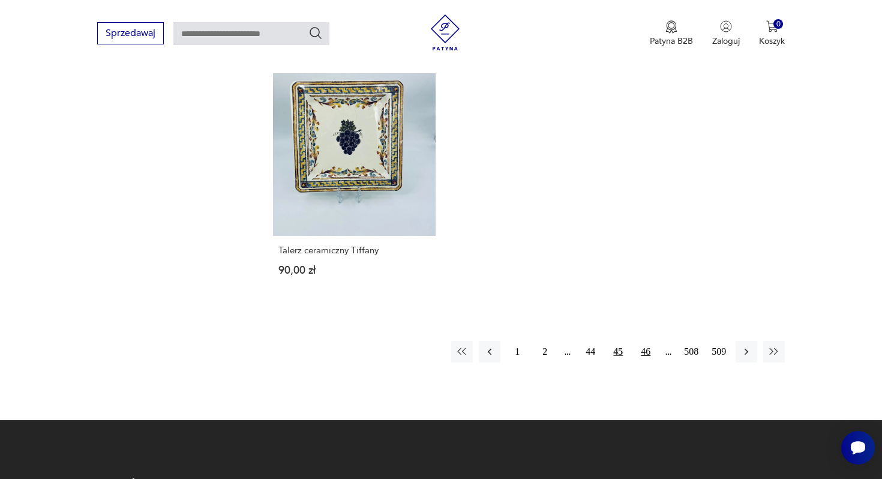
click at [643, 343] on button "46" at bounding box center [646, 352] width 22 height 22
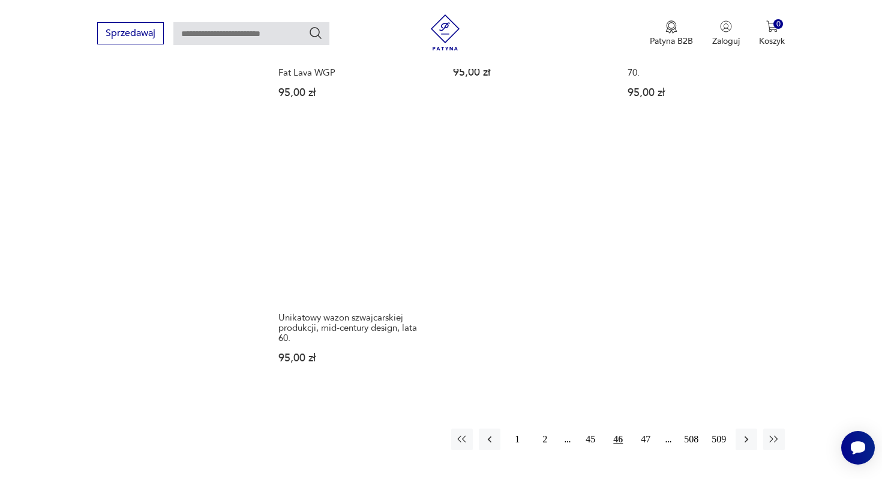
scroll to position [1788, 0]
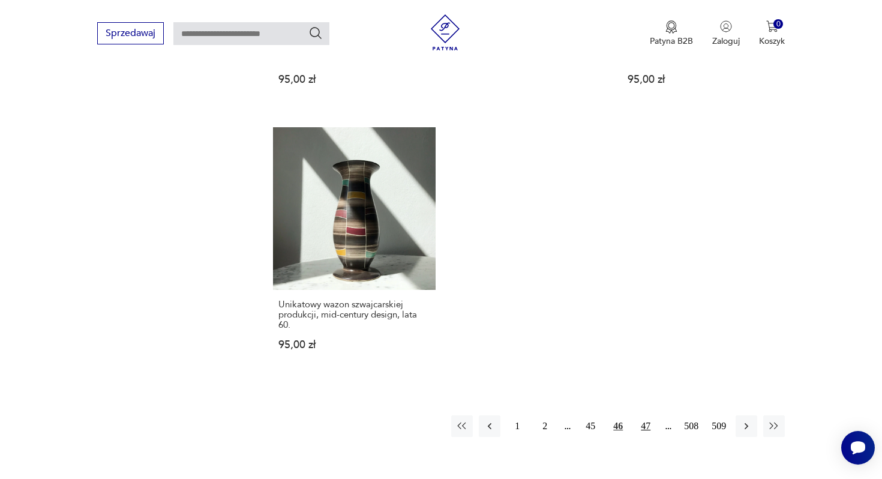
click at [646, 415] on button "47" at bounding box center [646, 426] width 22 height 22
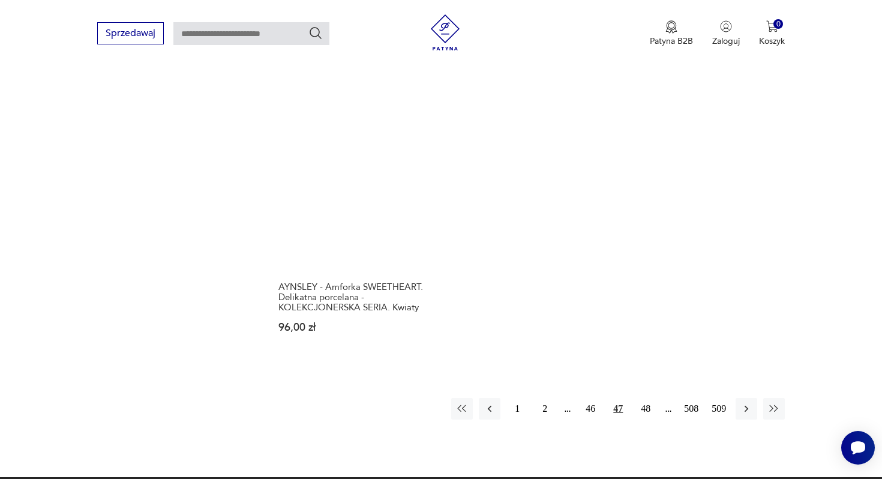
scroll to position [1764, 0]
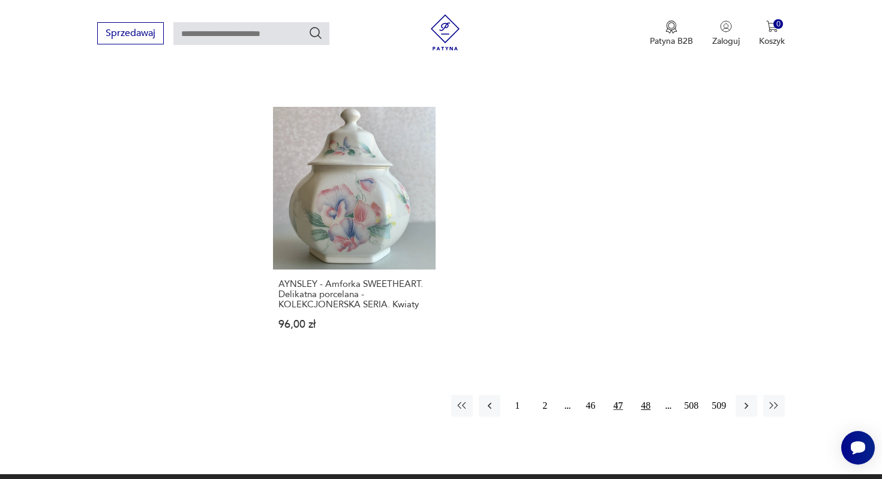
click at [646, 395] on button "48" at bounding box center [646, 406] width 22 height 22
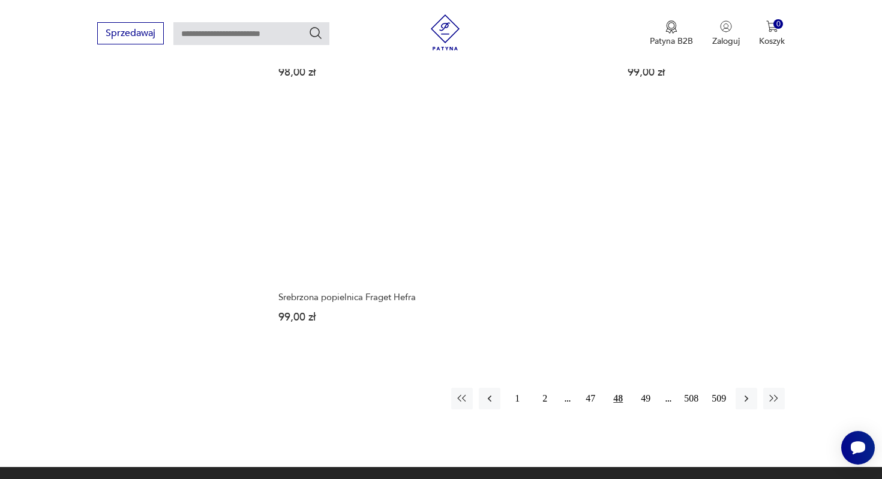
scroll to position [1768, 0]
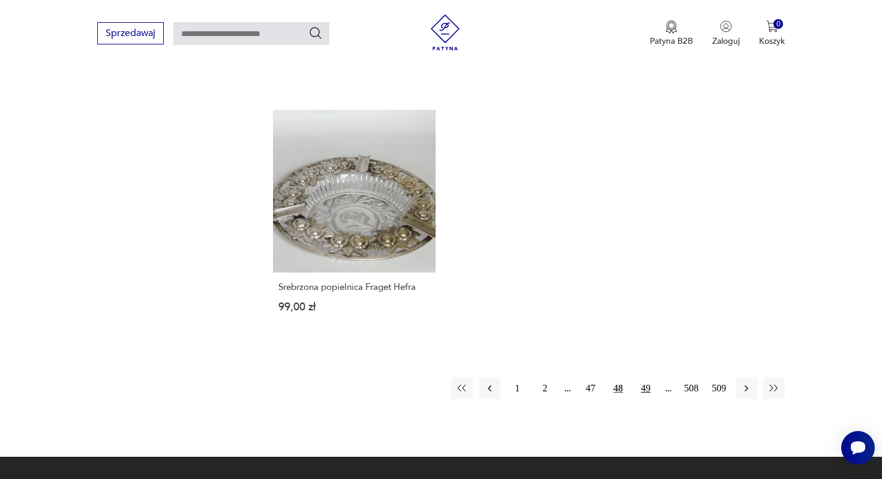
click at [644, 377] on button "49" at bounding box center [646, 388] width 22 height 22
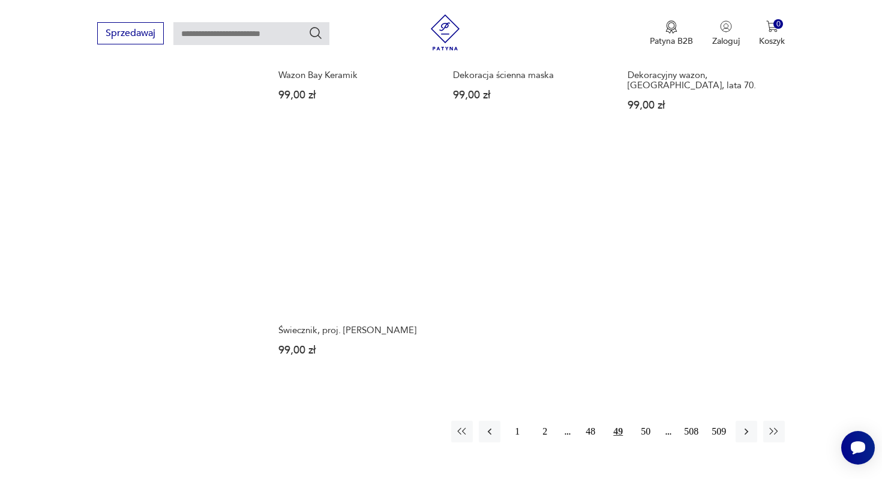
scroll to position [1730, 0]
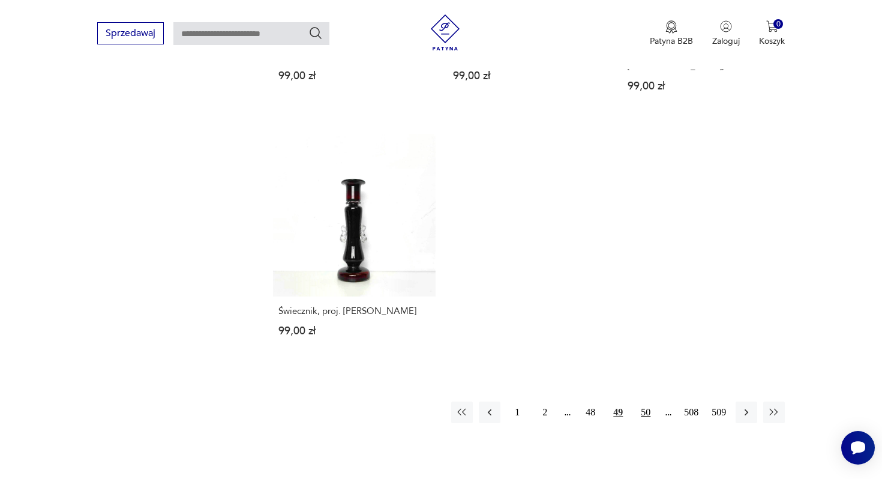
click at [646, 401] on button "50" at bounding box center [646, 412] width 22 height 22
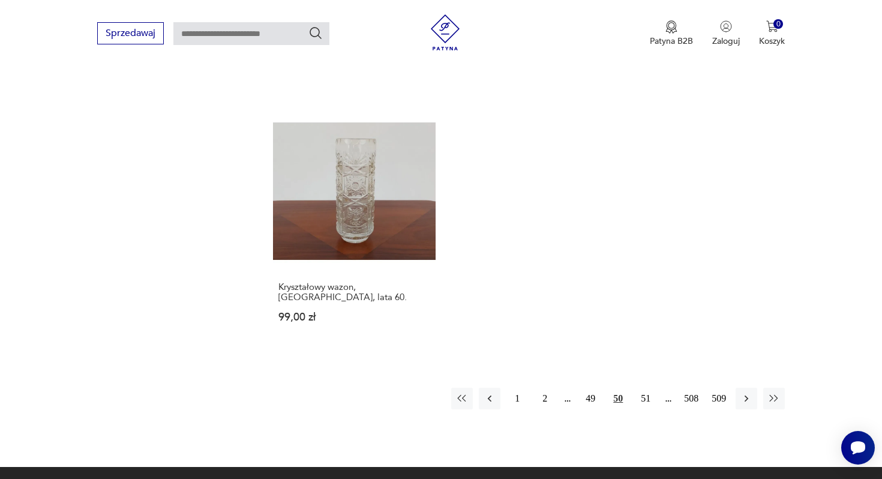
scroll to position [1806, 0]
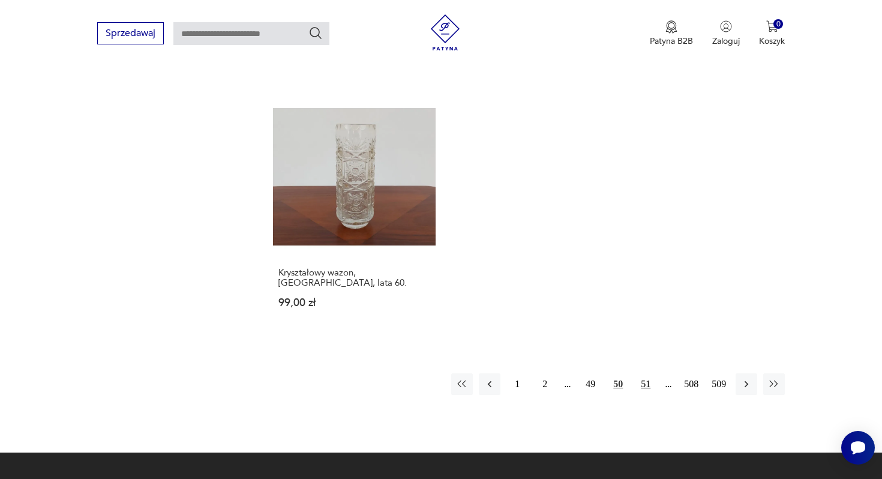
click at [643, 373] on button "51" at bounding box center [646, 384] width 22 height 22
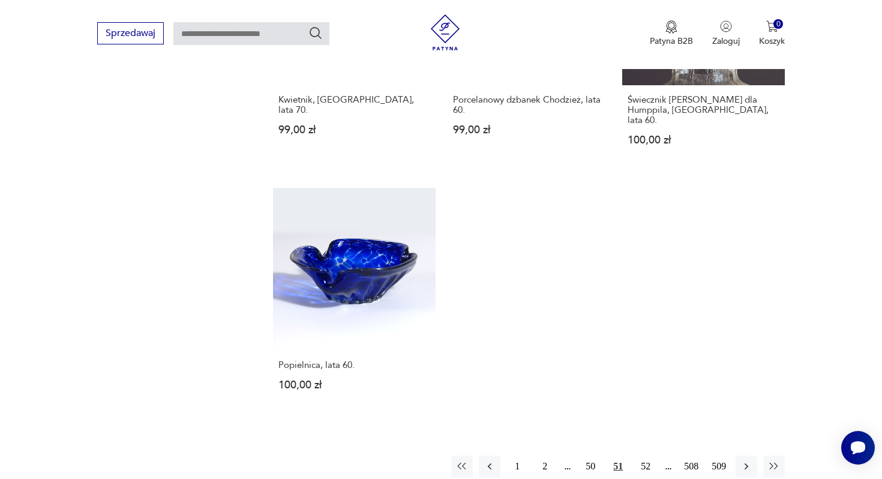
scroll to position [1701, 0]
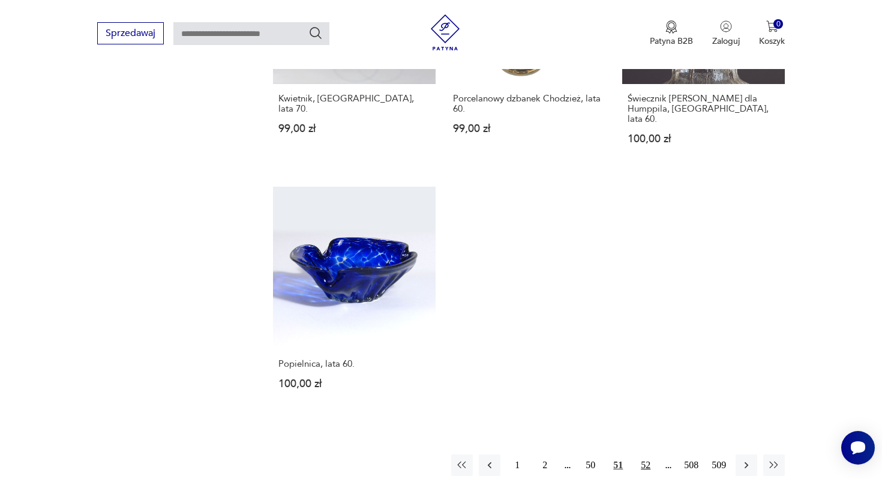
click at [644, 454] on button "52" at bounding box center [646, 465] width 22 height 22
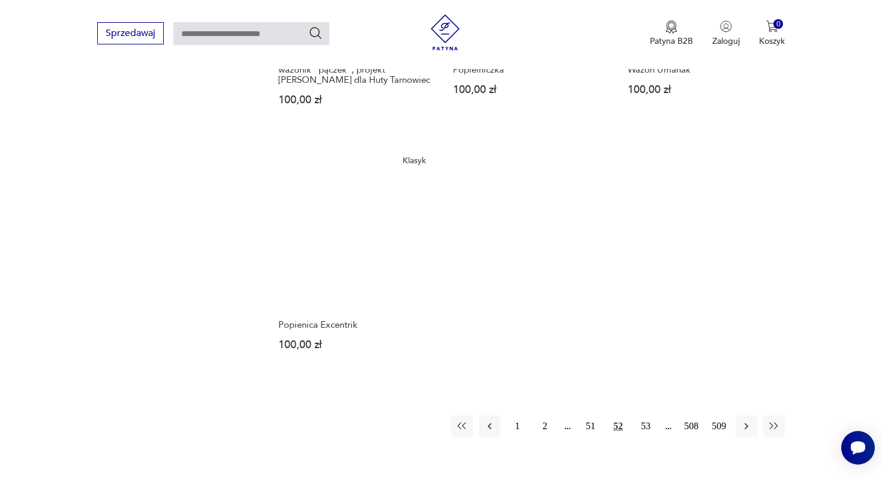
scroll to position [1731, 0]
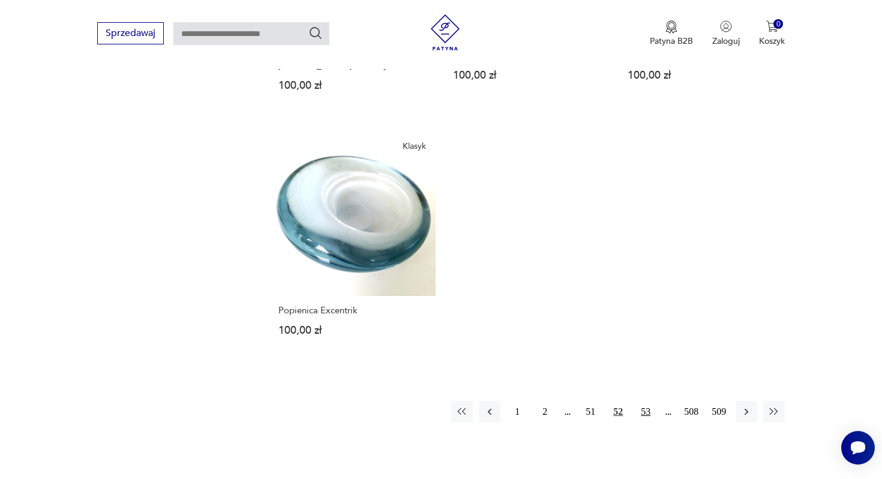
click at [639, 401] on button "53" at bounding box center [646, 412] width 22 height 22
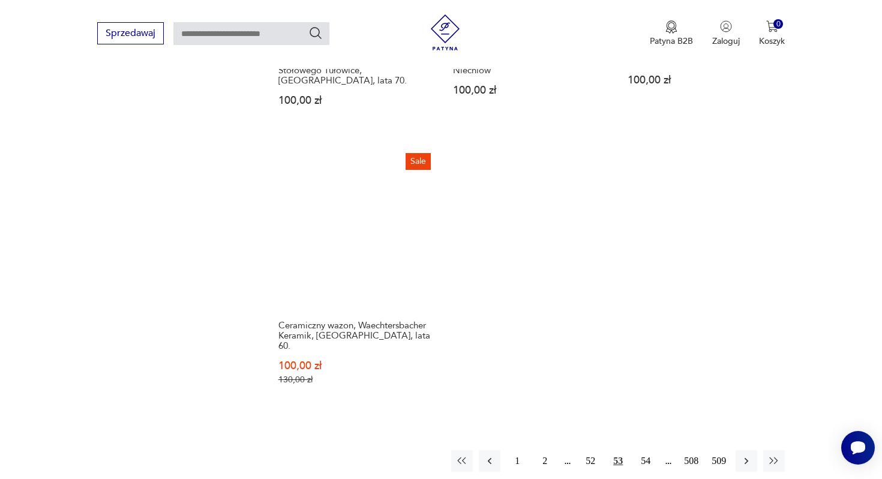
scroll to position [1743, 0]
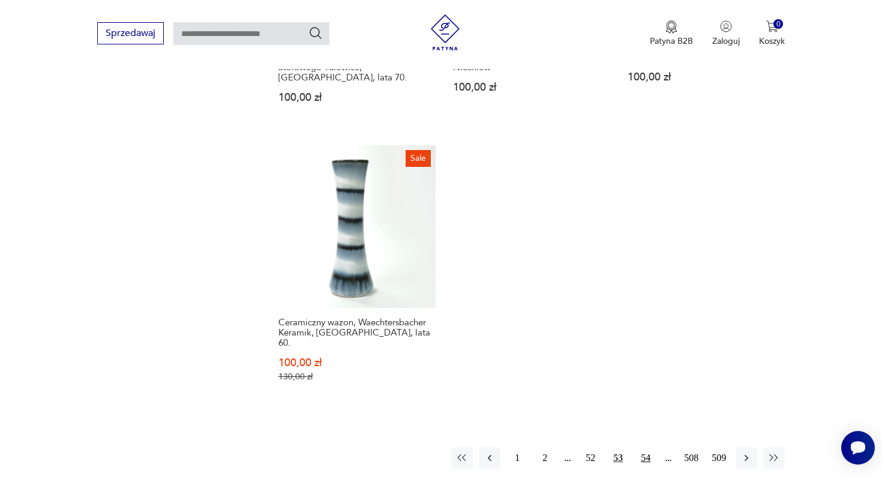
click at [646, 447] on button "54" at bounding box center [646, 458] width 22 height 22
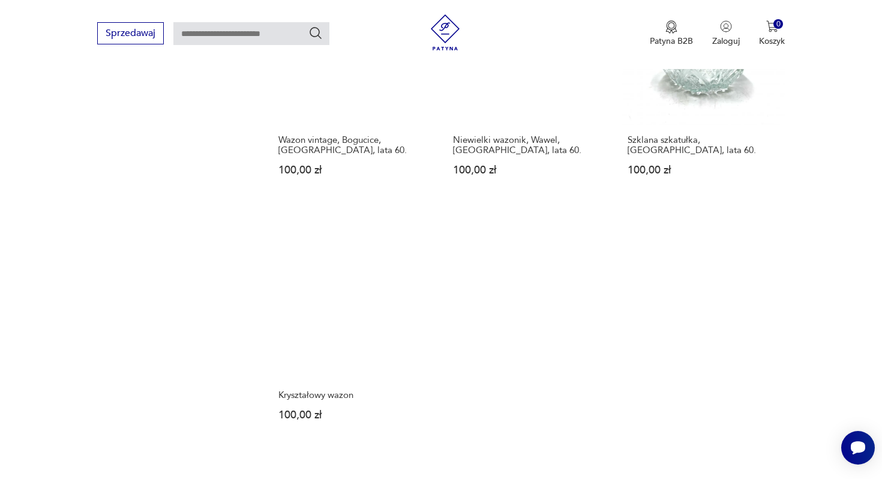
scroll to position [1711, 0]
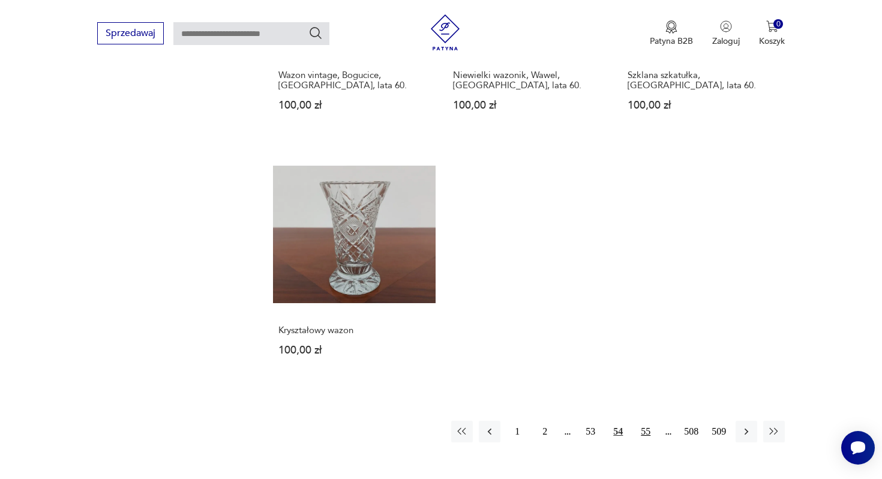
click at [646, 421] on button "55" at bounding box center [646, 432] width 22 height 22
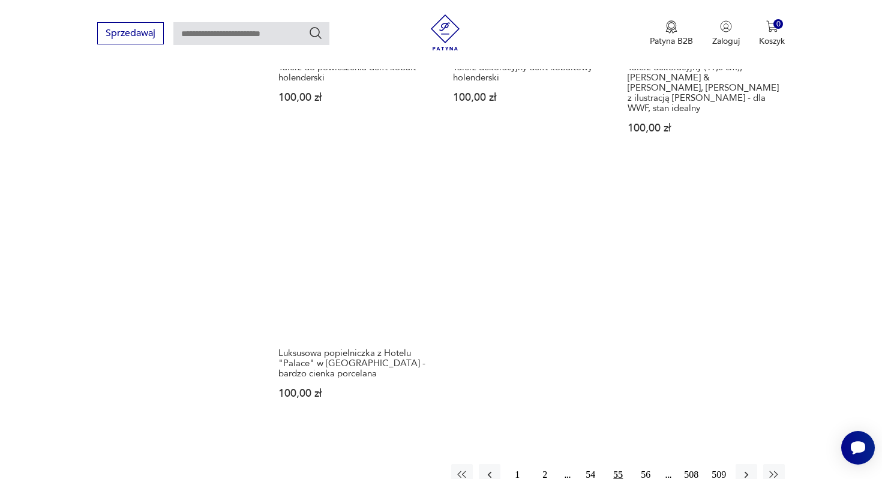
scroll to position [1761, 0]
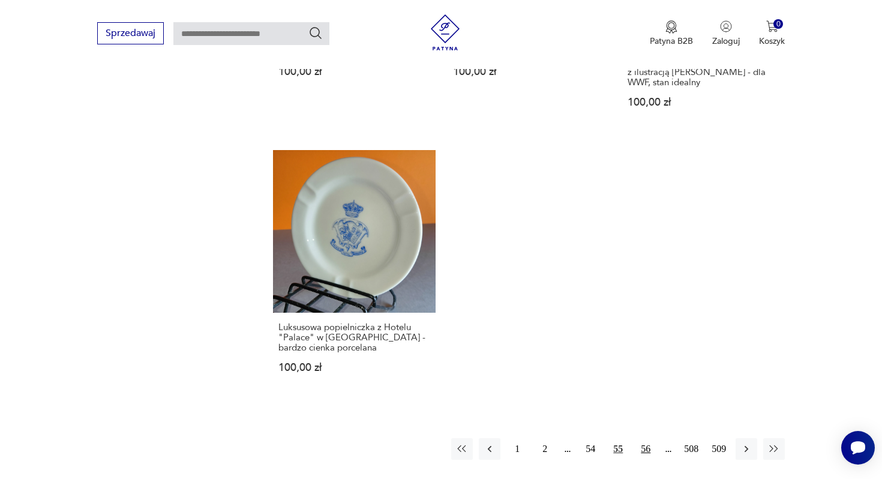
click at [647, 438] on button "56" at bounding box center [646, 449] width 22 height 22
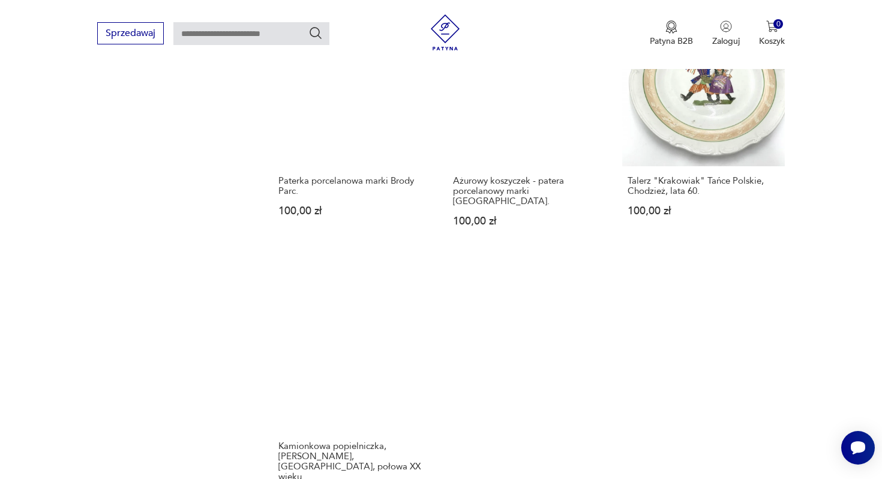
scroll to position [1665, 0]
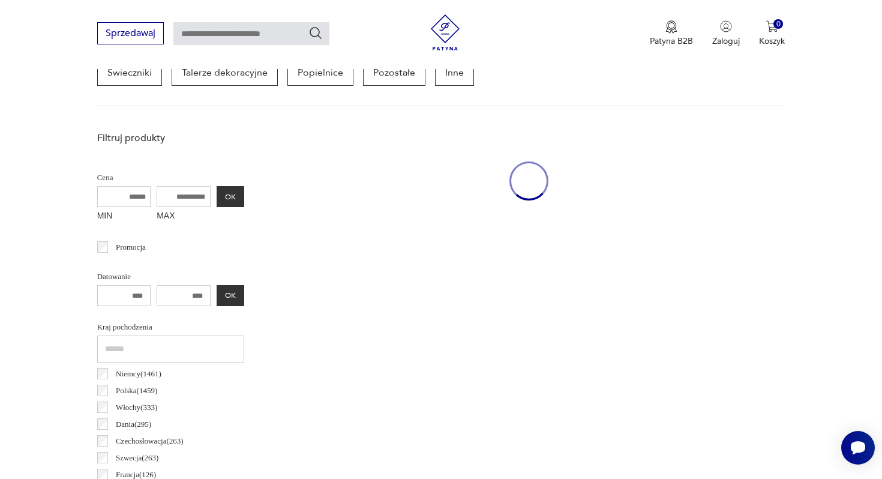
scroll to position [319, 0]
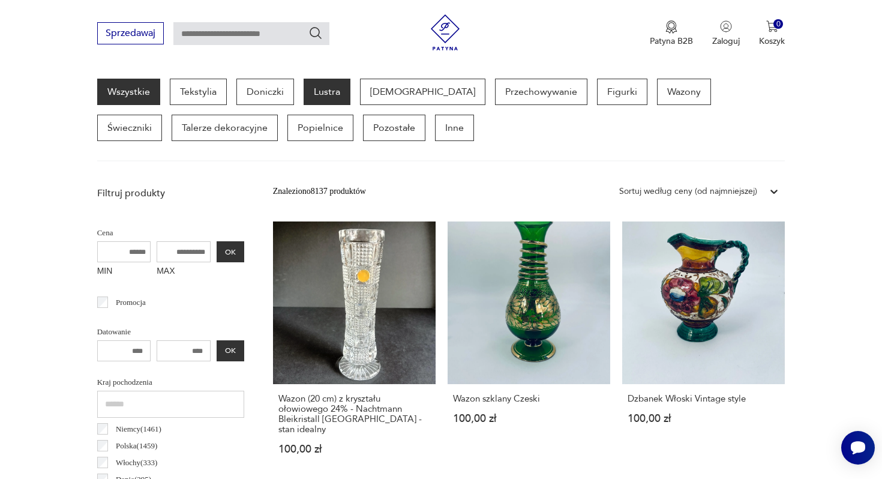
click at [347, 88] on p "Lustra" at bounding box center [327, 92] width 47 height 26
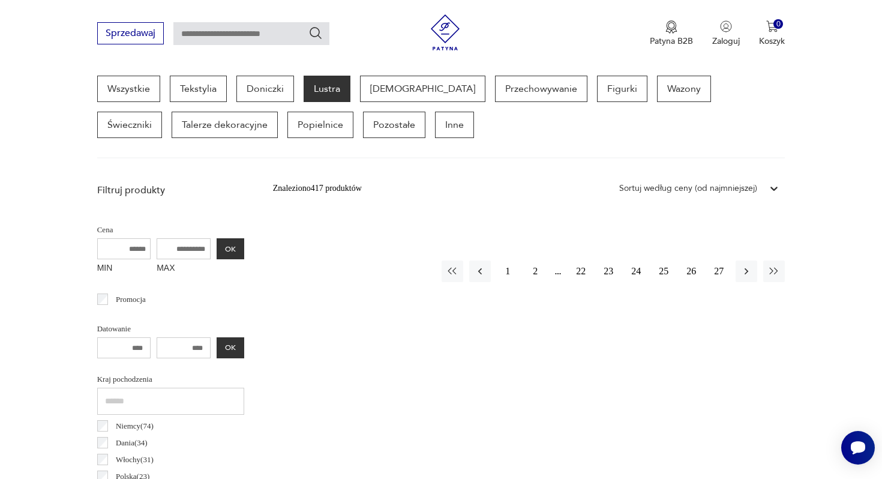
scroll to position [321, 0]
click at [508, 272] on button "1" at bounding box center [508, 272] width 22 height 22
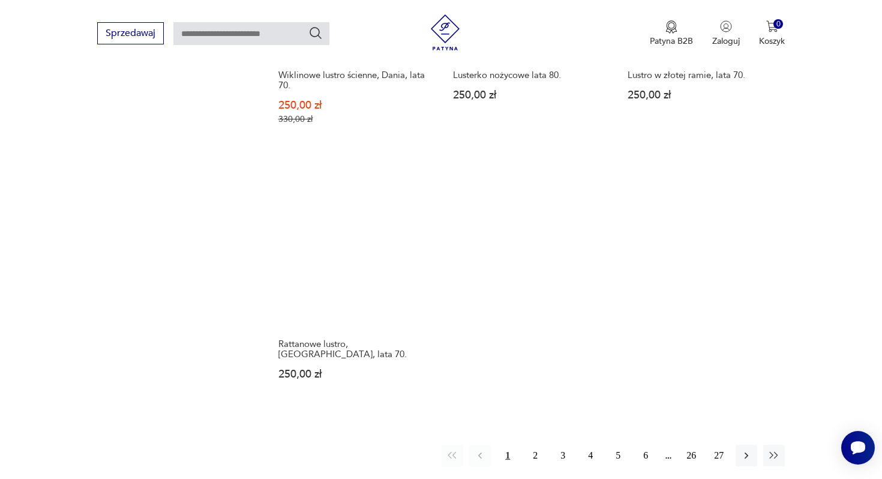
scroll to position [1752, 0]
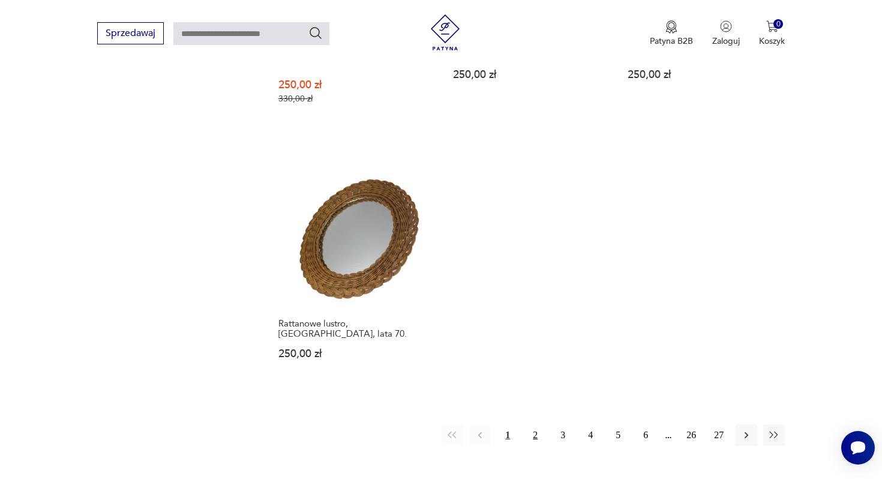
click at [537, 424] on button "2" at bounding box center [535, 435] width 22 height 22
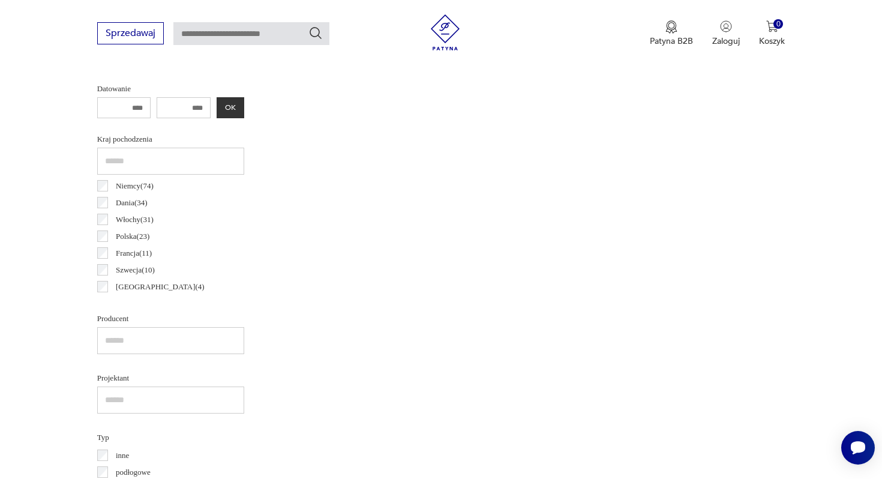
scroll to position [319, 0]
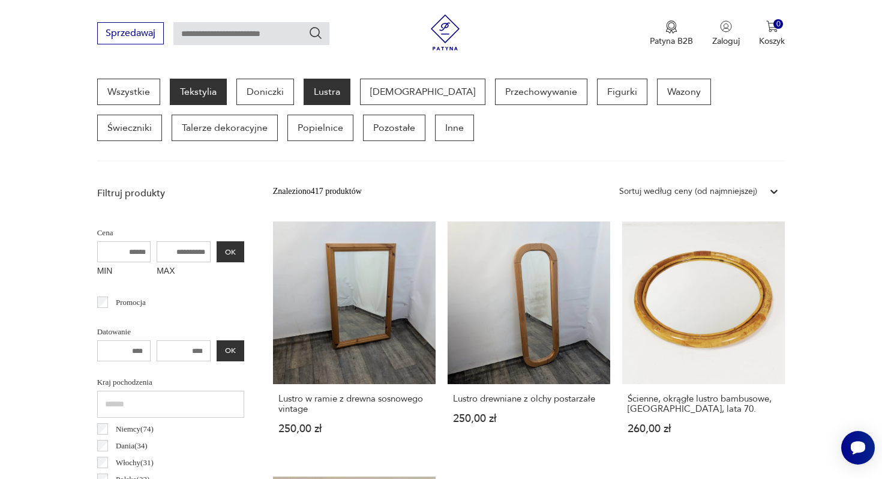
click at [194, 92] on p "Tekstylia" at bounding box center [198, 92] width 57 height 26
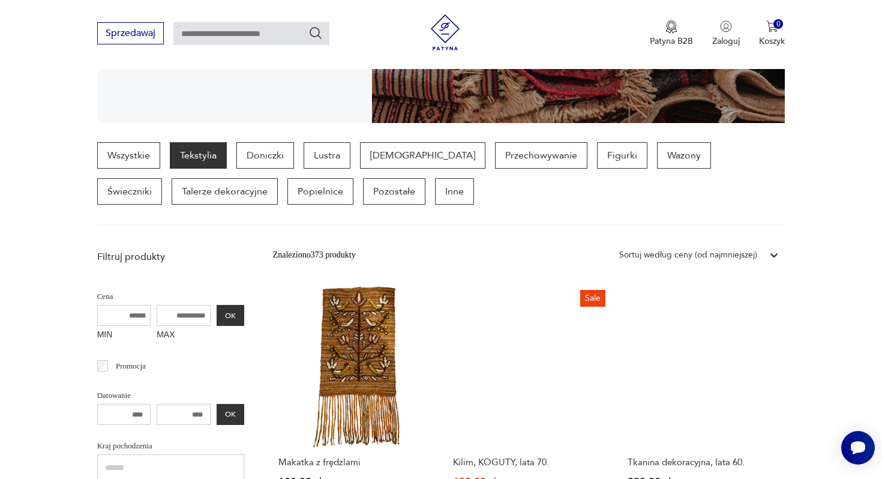
scroll to position [253, 0]
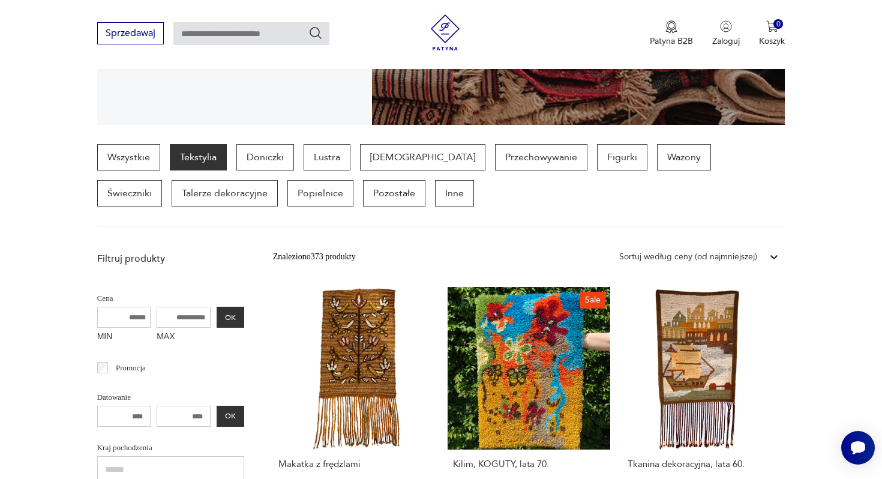
click at [774, 256] on icon at bounding box center [774, 257] width 12 height 12
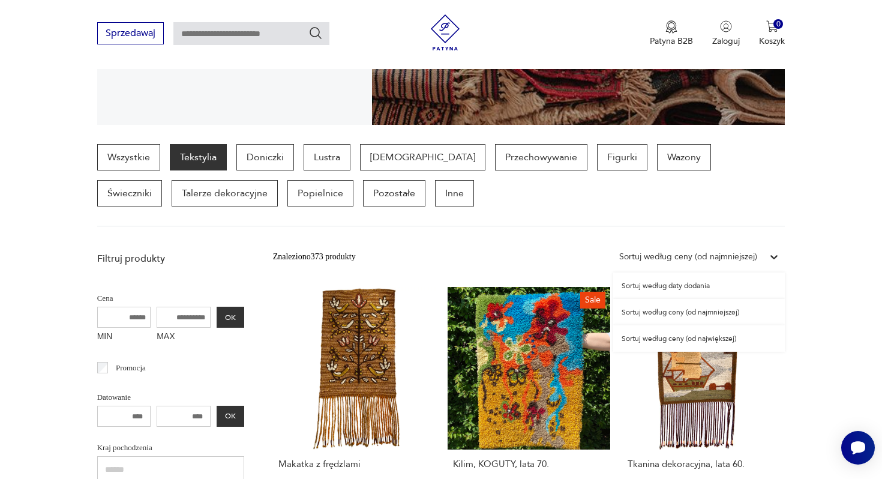
click at [732, 344] on div "Sortuj według ceny (od największej)" at bounding box center [699, 338] width 172 height 26
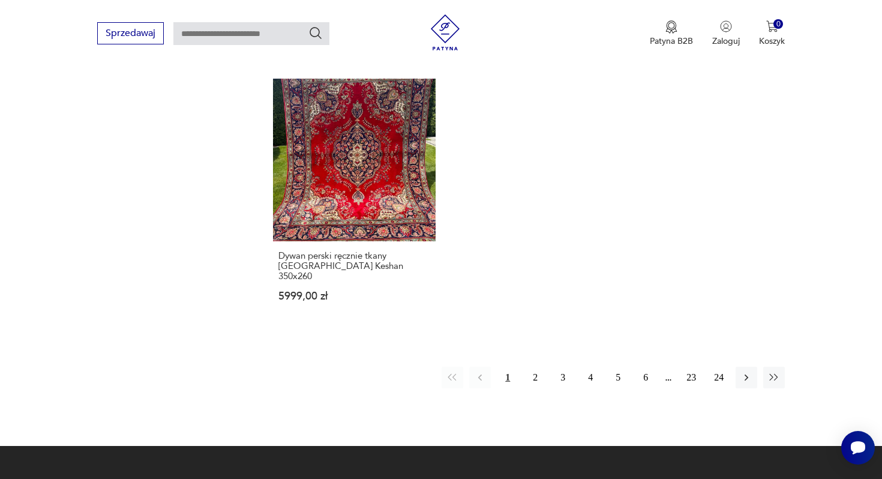
scroll to position [1962, 0]
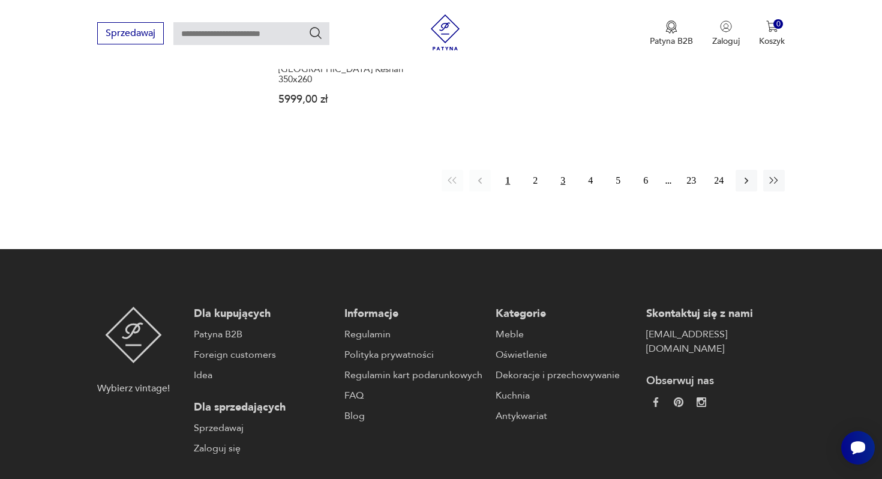
click at [563, 173] on button "3" at bounding box center [563, 181] width 22 height 22
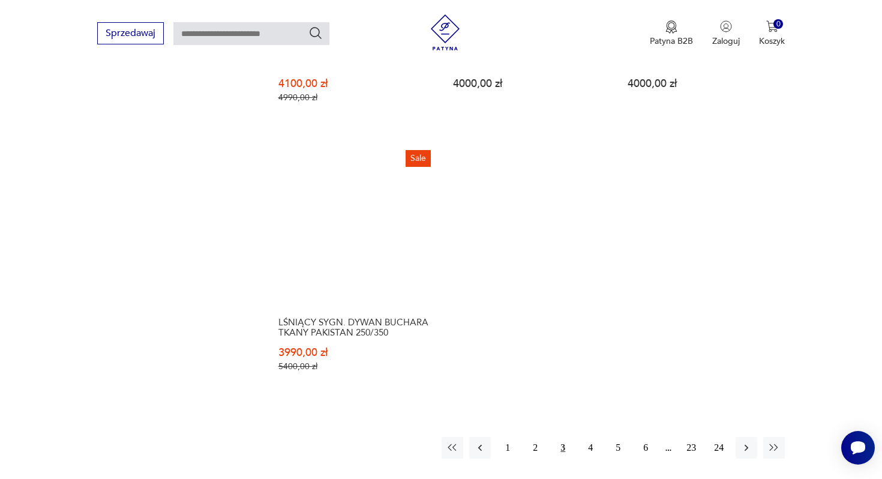
scroll to position [1720, 0]
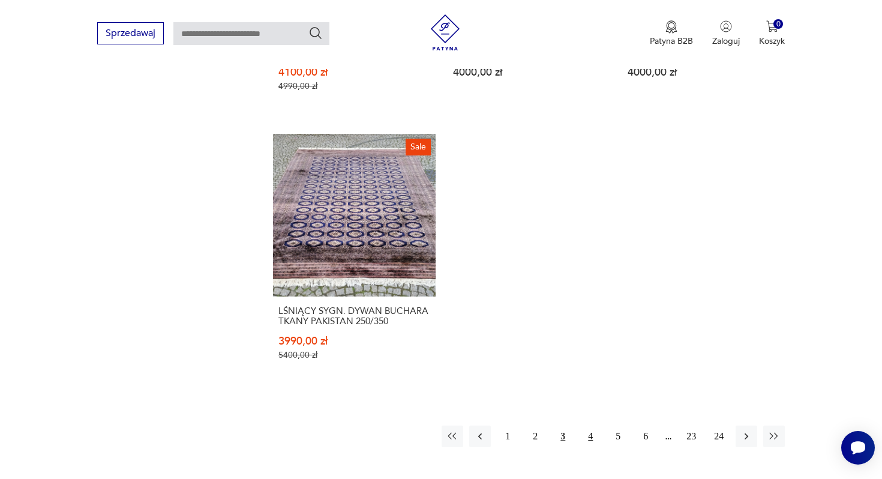
click at [593, 425] on button "4" at bounding box center [591, 436] width 22 height 22
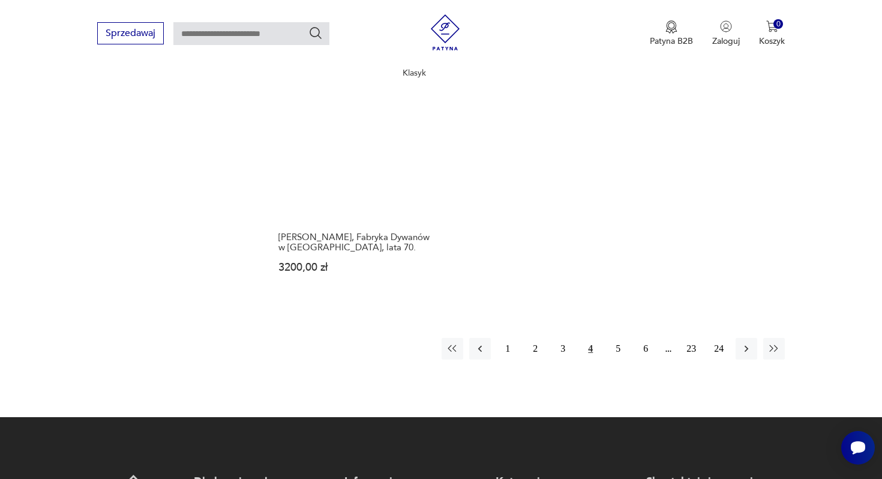
scroll to position [1858, 0]
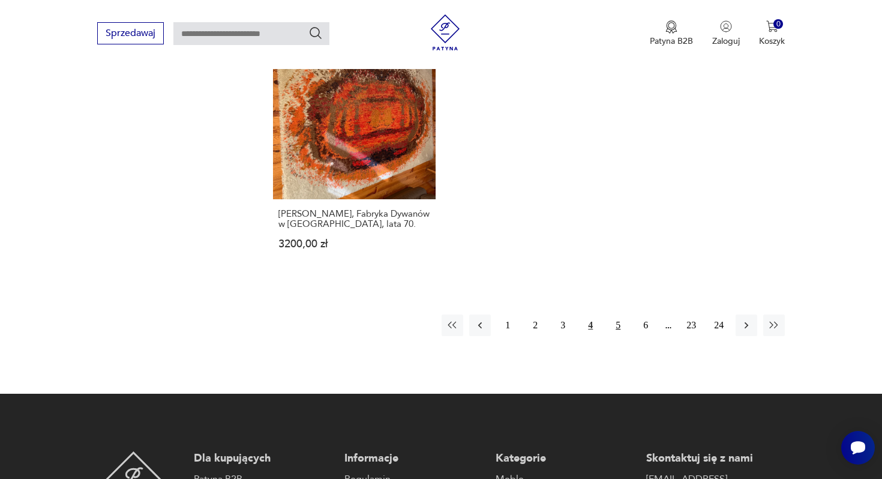
click at [623, 314] on button "5" at bounding box center [618, 325] width 22 height 22
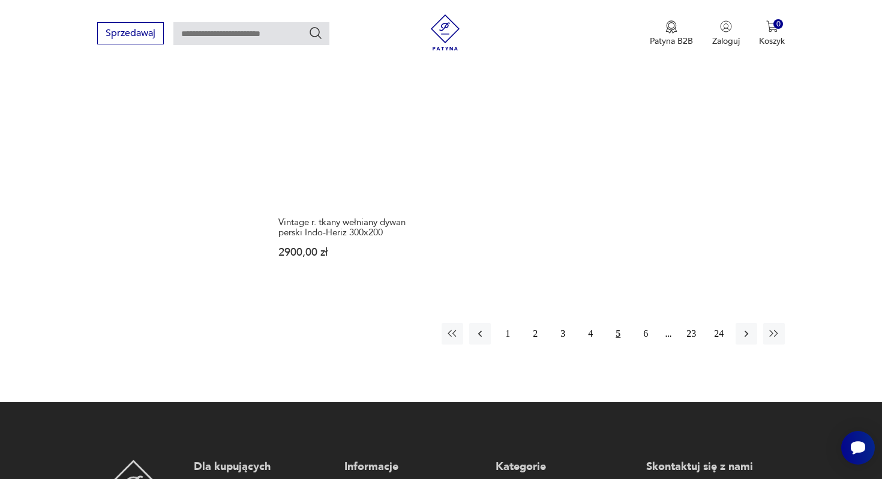
scroll to position [1991, 0]
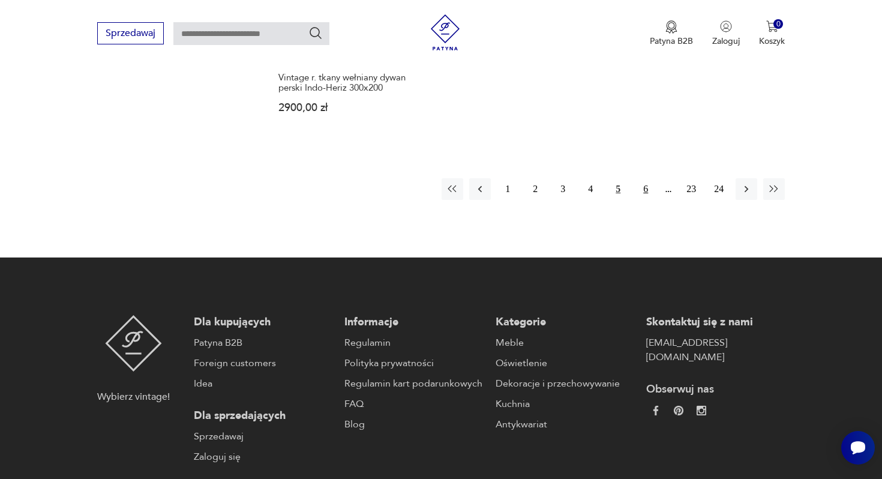
click at [649, 178] on button "6" at bounding box center [646, 189] width 22 height 22
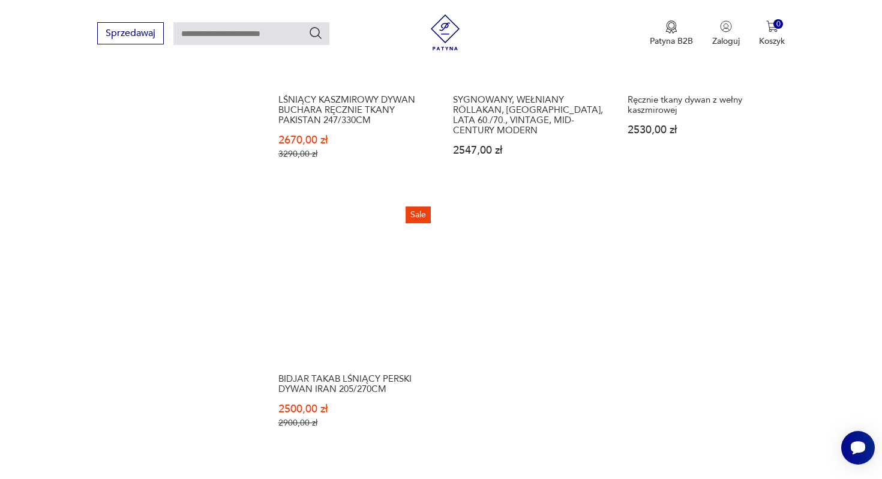
scroll to position [1801, 0]
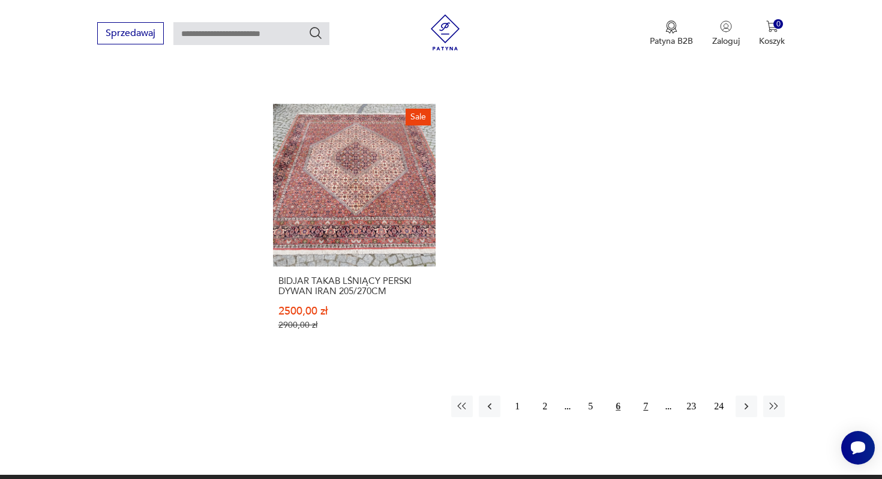
click at [642, 395] on button "7" at bounding box center [646, 406] width 22 height 22
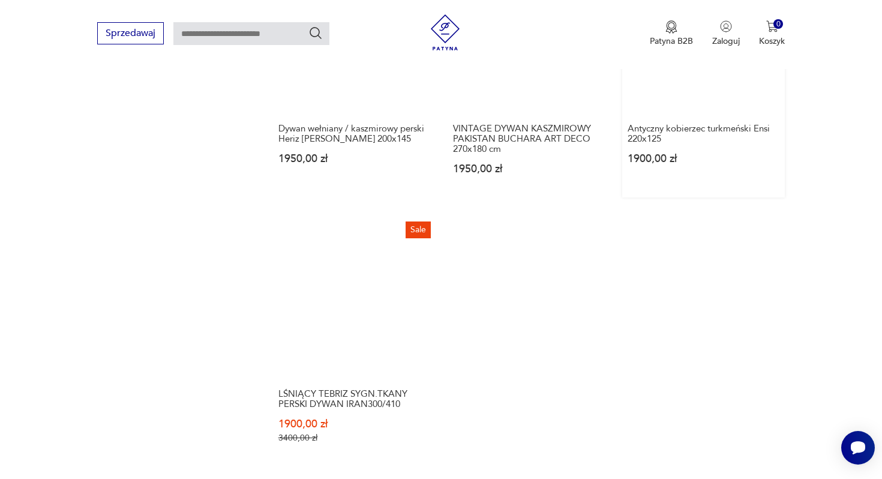
scroll to position [1726, 0]
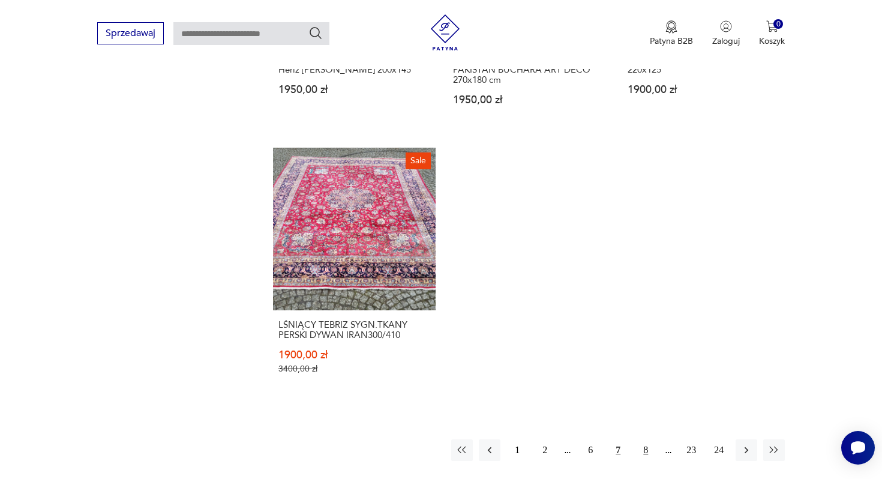
click at [649, 439] on button "8" at bounding box center [646, 450] width 22 height 22
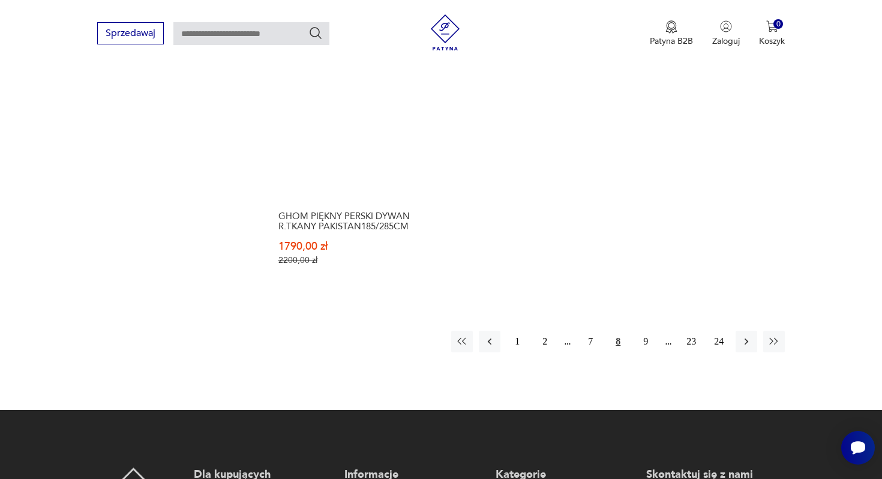
scroll to position [1933, 0]
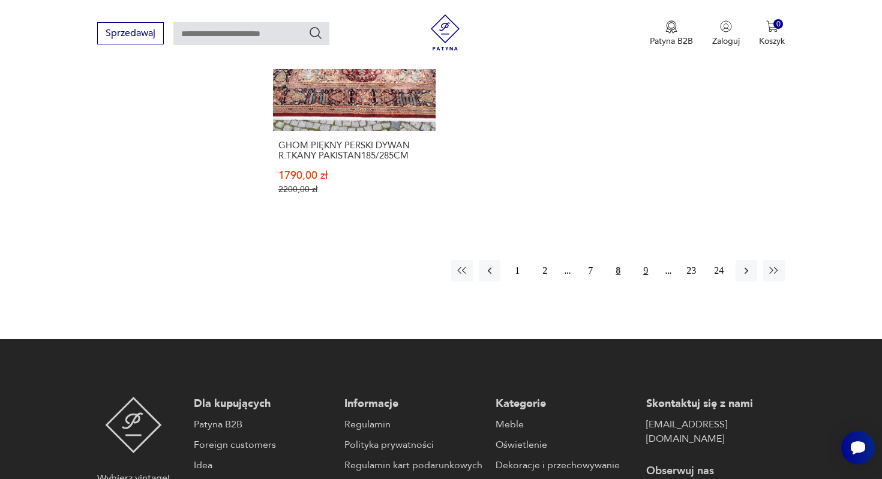
click at [642, 260] on button "9" at bounding box center [646, 271] width 22 height 22
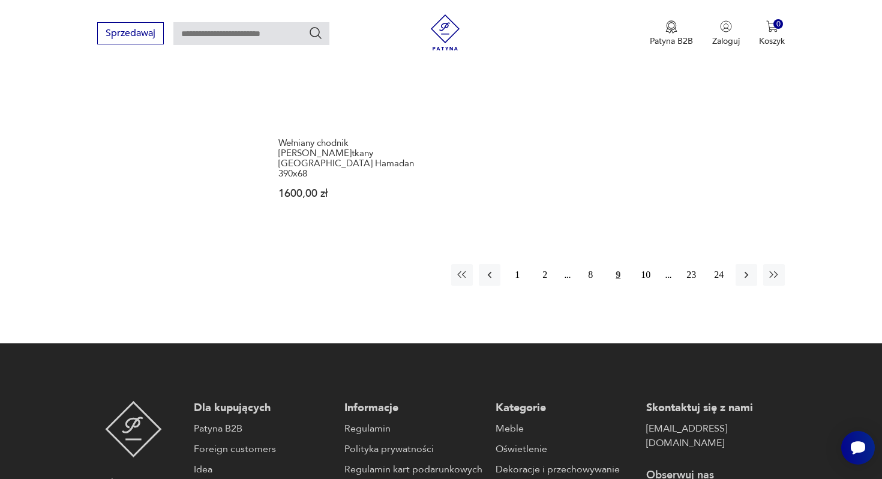
scroll to position [1947, 0]
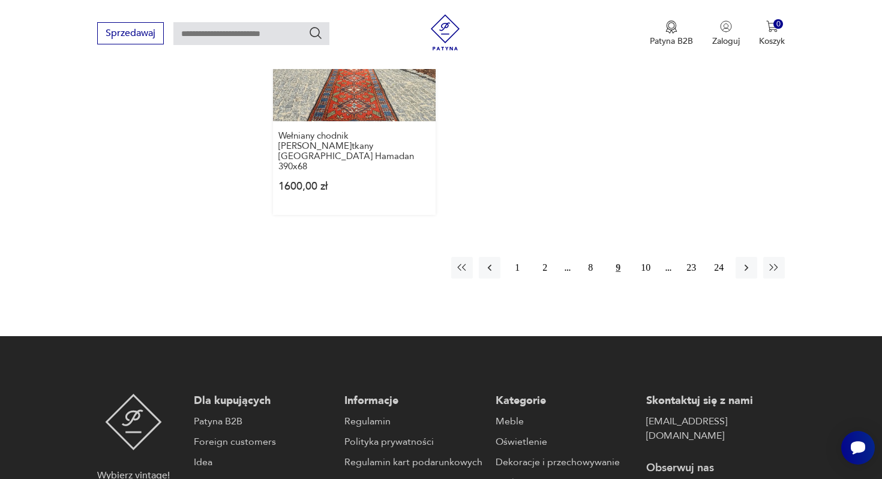
click at [374, 102] on link "Wełniany chodnik [PERSON_NAME]tkany Iran Hamadan 390x68 1600,00 zł" at bounding box center [354, 87] width 163 height 256
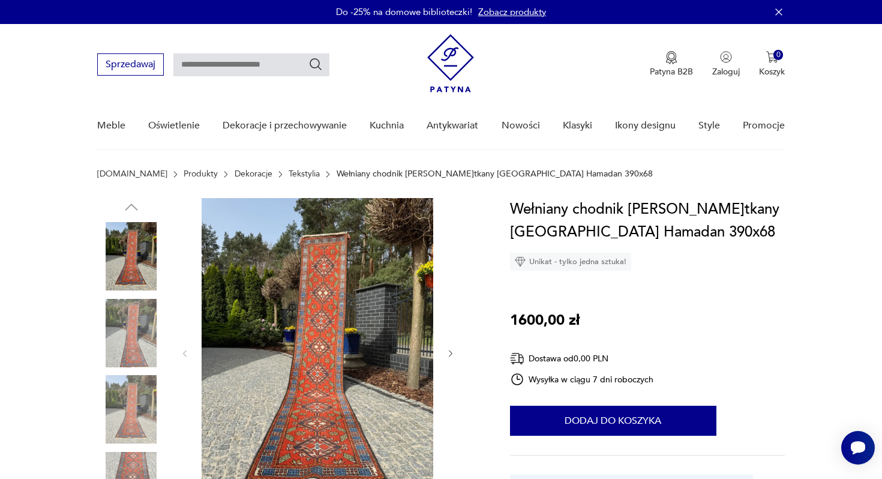
click at [133, 341] on img at bounding box center [131, 333] width 68 height 68
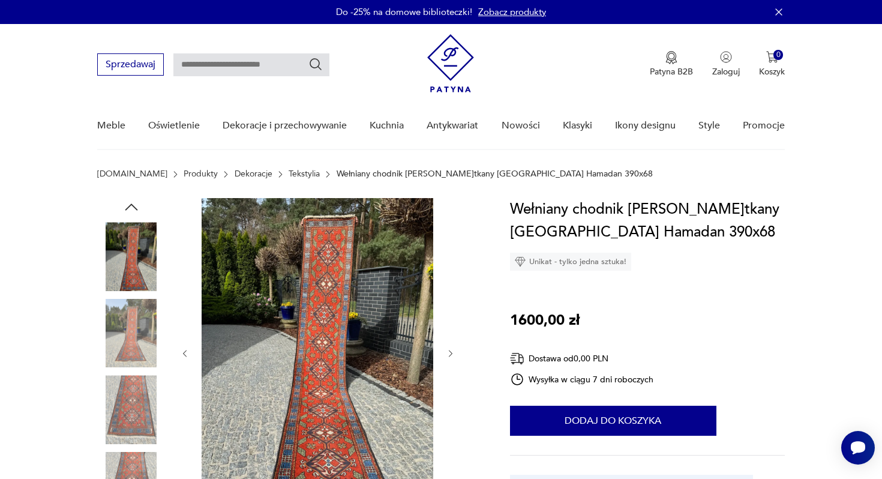
click at [131, 403] on img at bounding box center [131, 409] width 68 height 68
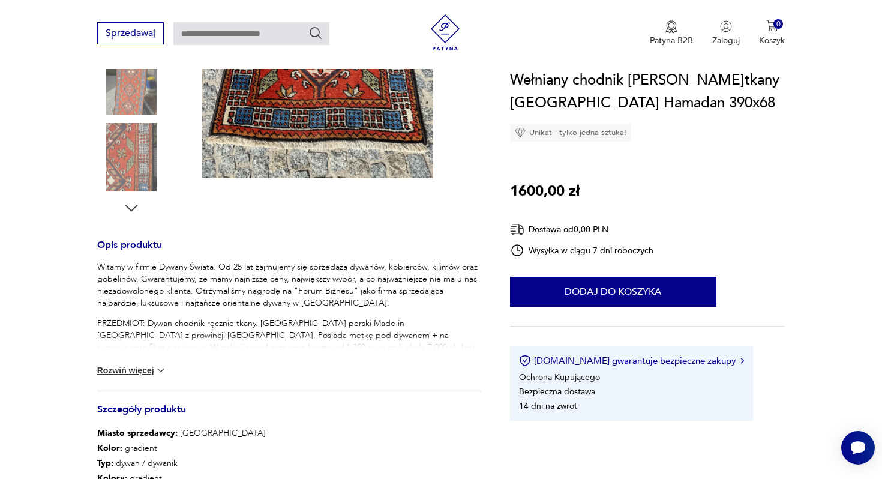
scroll to position [333, 0]
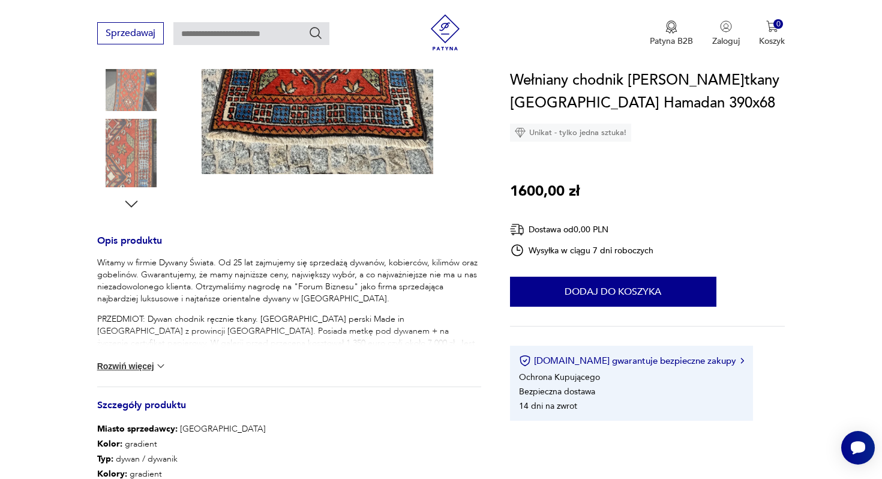
click at [148, 371] on button "Rozwiń więcej" at bounding box center [132, 366] width 70 height 12
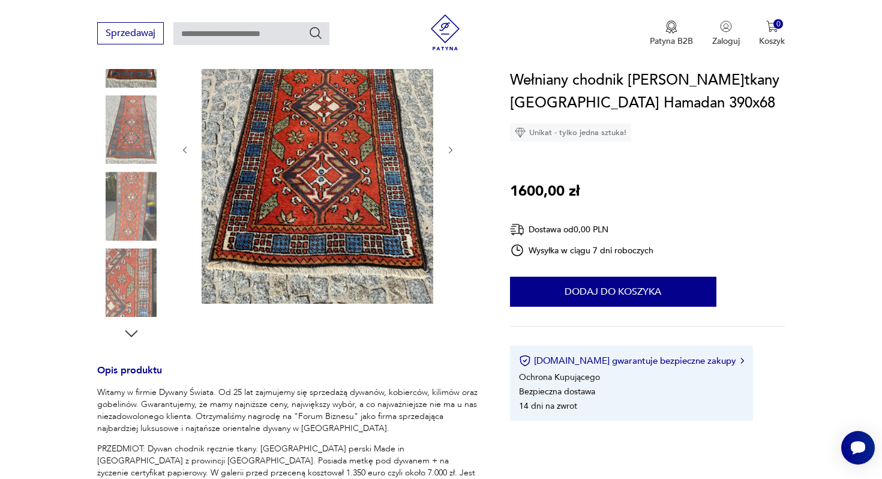
scroll to position [0, 0]
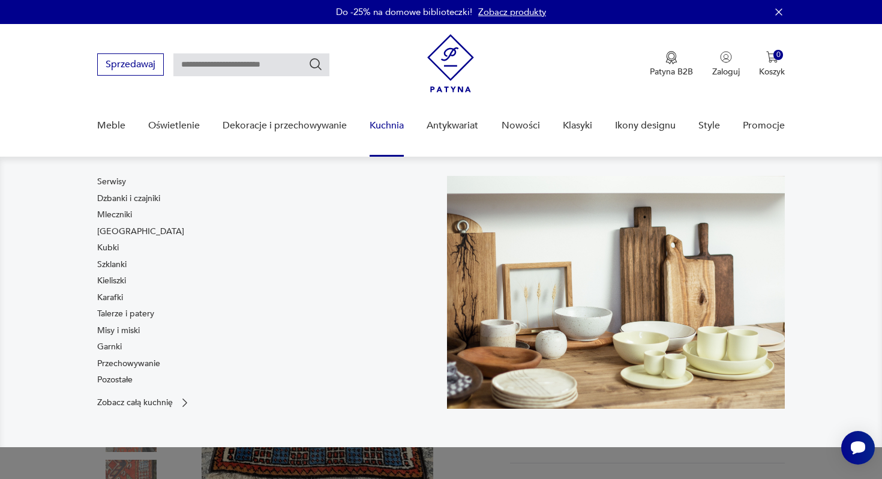
click at [390, 121] on link "Kuchnia" at bounding box center [387, 126] width 34 height 46
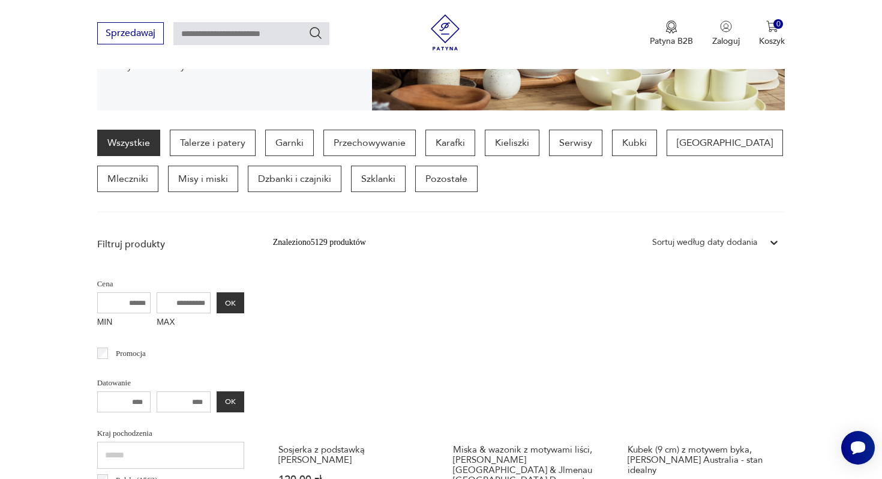
scroll to position [268, 0]
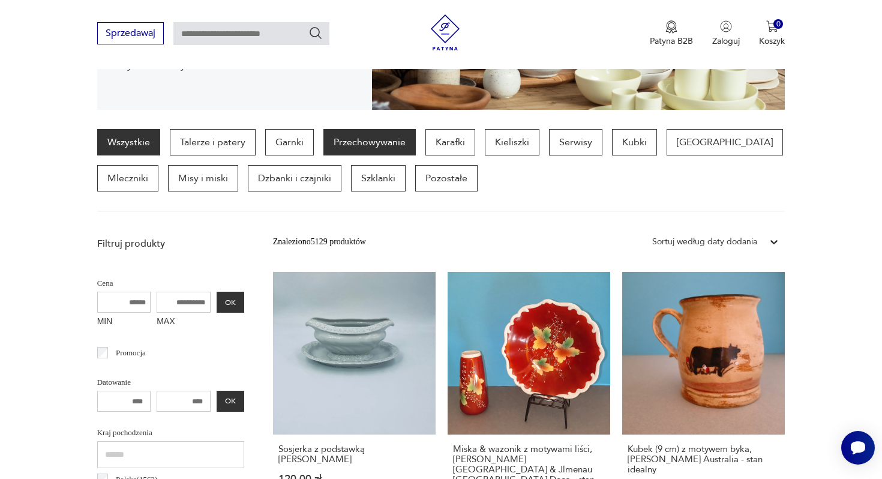
click at [393, 142] on p "Przechowywanie" at bounding box center [369, 142] width 92 height 26
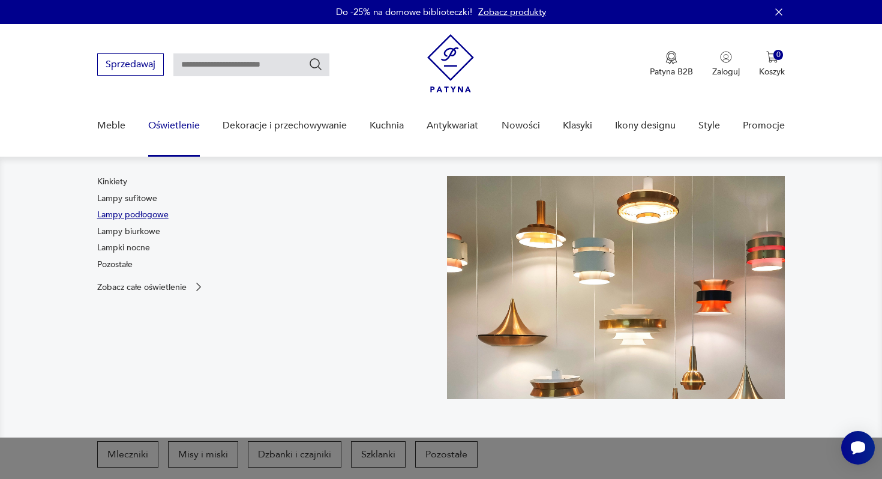
click at [145, 212] on link "Lampy podłogowe" at bounding box center [132, 215] width 71 height 12
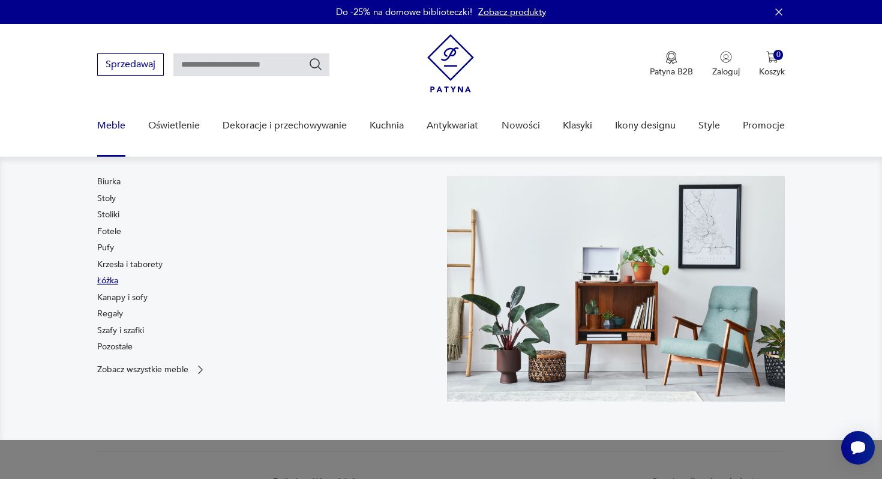
click at [112, 281] on link "Łóżka" at bounding box center [107, 281] width 21 height 12
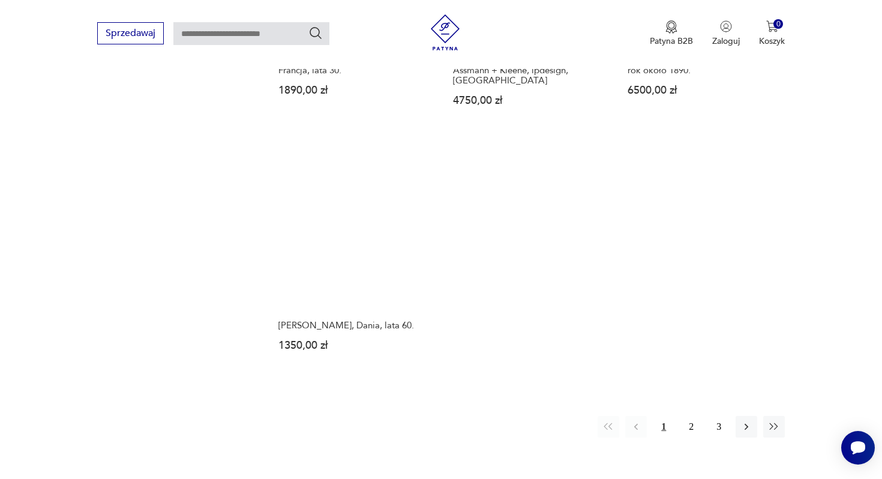
scroll to position [1755, 0]
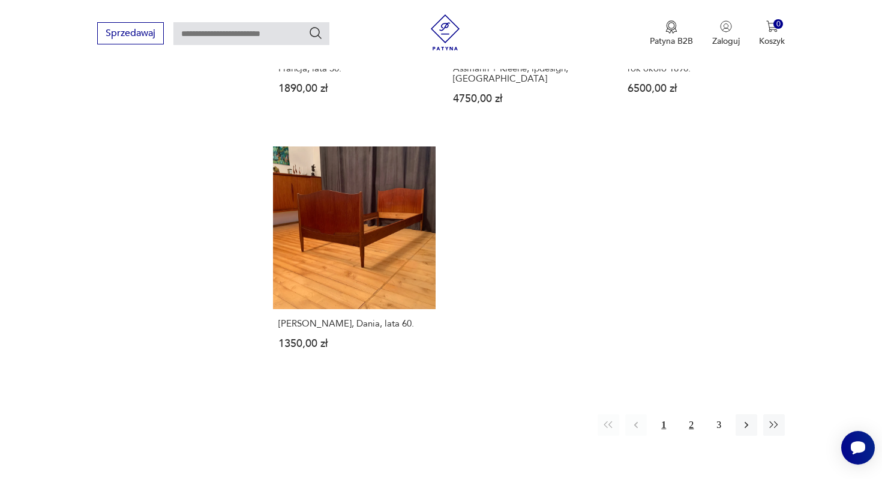
click at [688, 414] on button "2" at bounding box center [692, 425] width 22 height 22
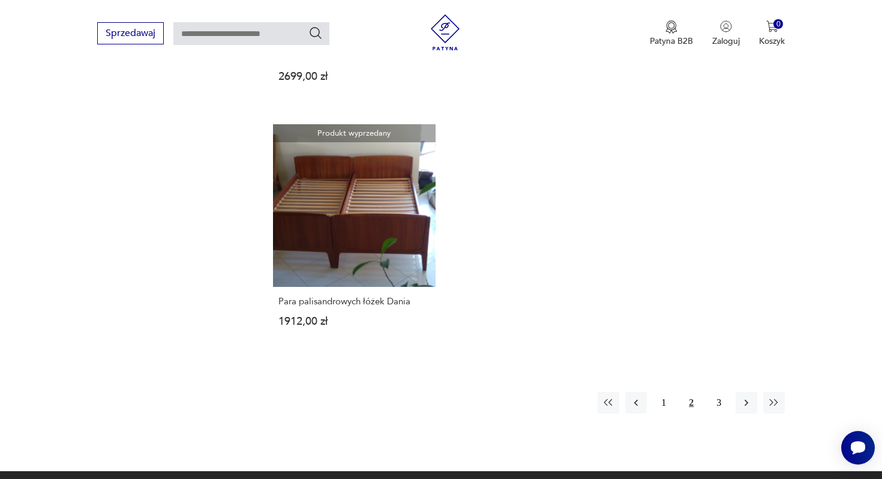
scroll to position [1777, 0]
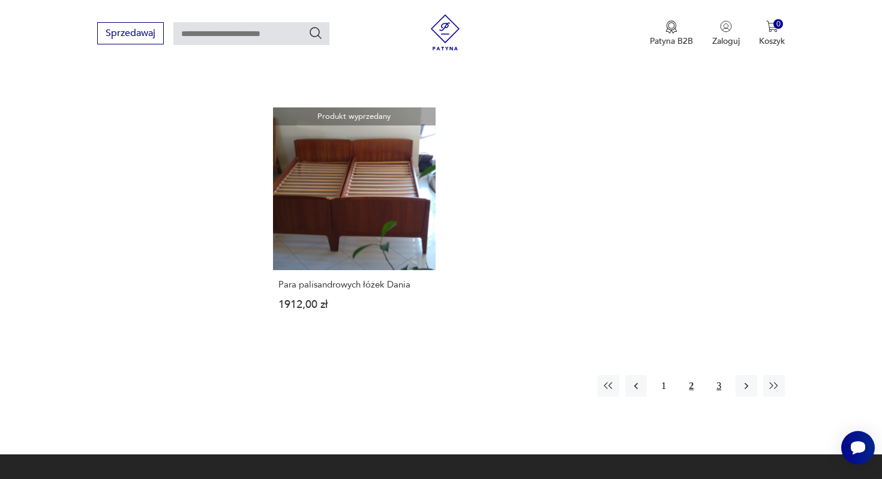
click at [717, 375] on button "3" at bounding box center [719, 386] width 22 height 22
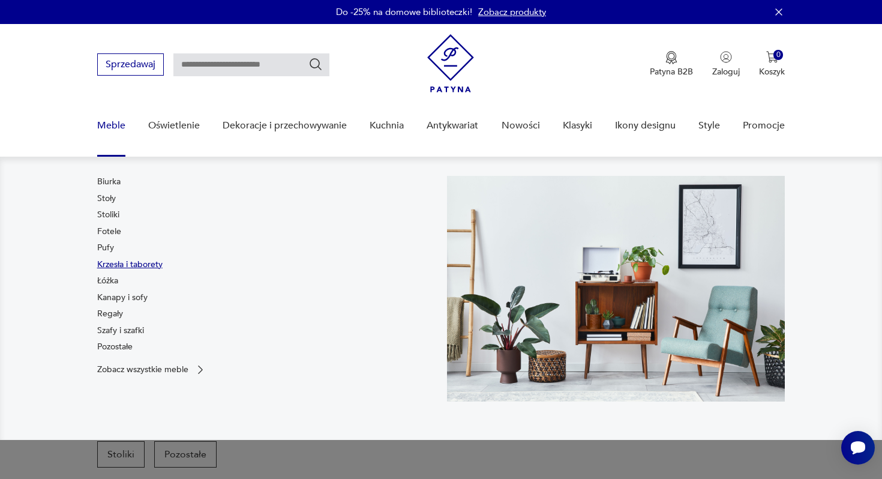
click at [132, 268] on link "Krzesła i taborety" at bounding box center [129, 265] width 65 height 12
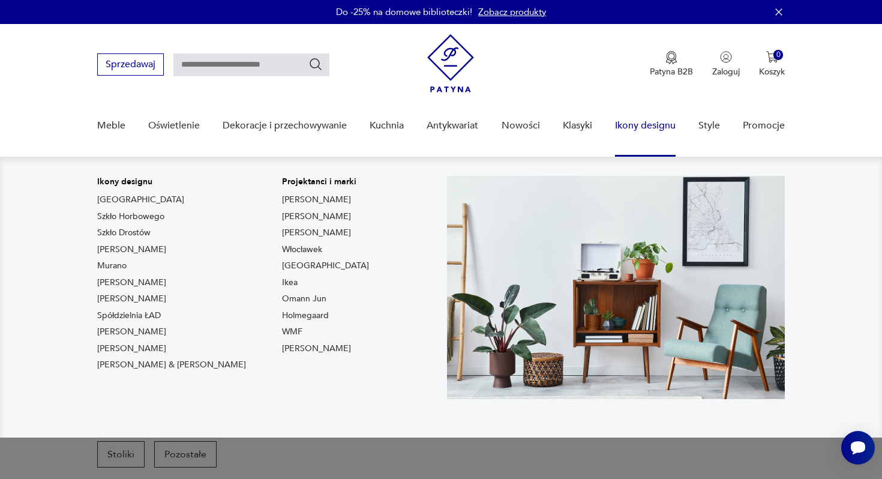
click at [652, 124] on link "Ikony designu" at bounding box center [645, 126] width 61 height 46
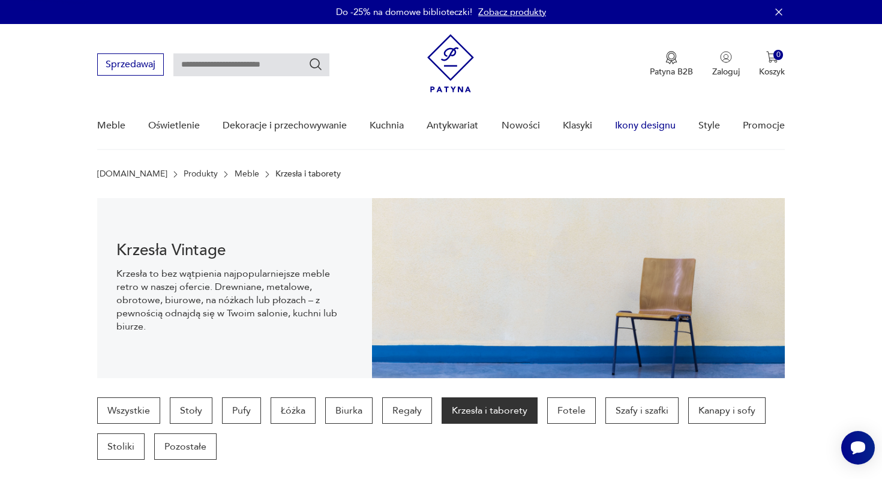
click at [652, 124] on link "Ikony designu" at bounding box center [645, 126] width 61 height 46
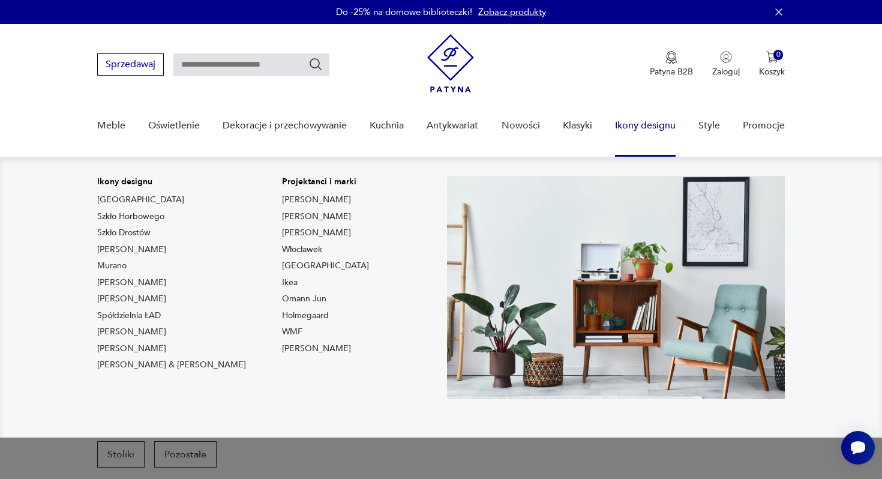
click at [858, 261] on nav "Ikony designu [GEOGRAPHIC_DATA] Szkło Horbowego Szkło Drostów Lampy [PERSON_NAM…" at bounding box center [441, 297] width 882 height 281
click at [659, 126] on link "Ikony designu" at bounding box center [645, 126] width 61 height 46
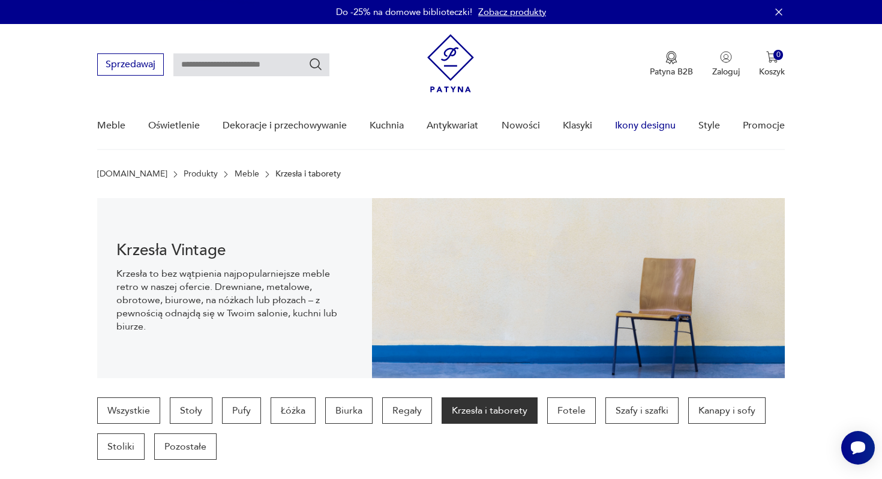
click at [659, 126] on link "Ikony designu" at bounding box center [645, 126] width 61 height 46
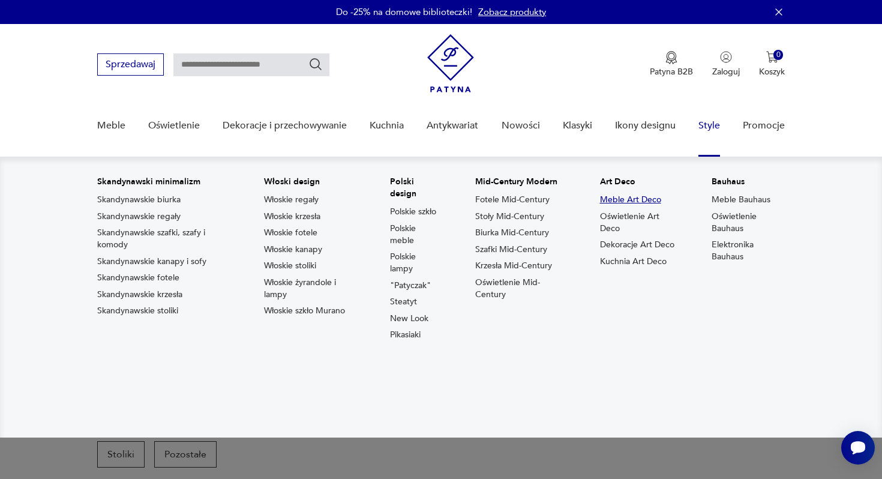
click at [621, 202] on link "Meble Art Deco" at bounding box center [630, 200] width 61 height 12
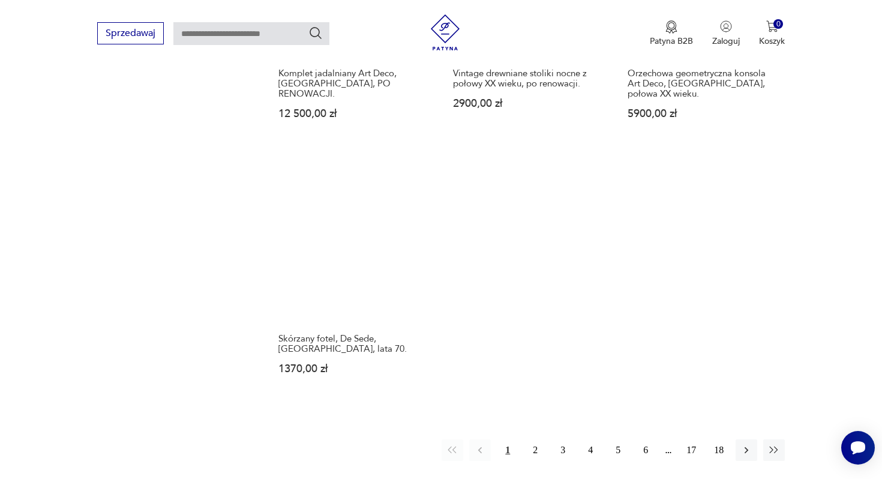
scroll to position [1740, 0]
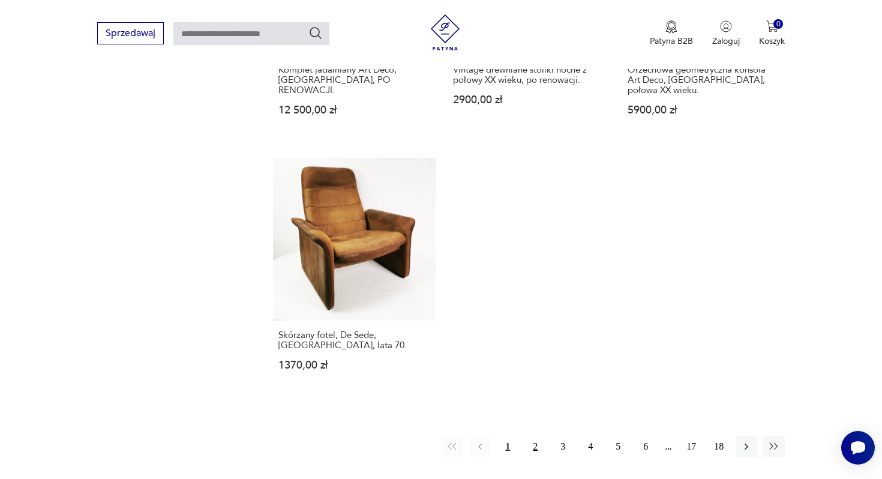
click at [535, 436] on button "2" at bounding box center [535, 447] width 22 height 22
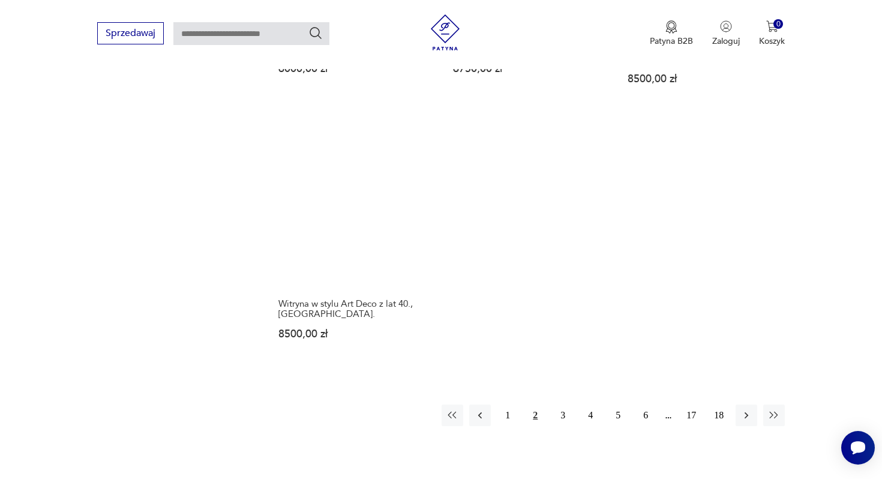
scroll to position [1731, 0]
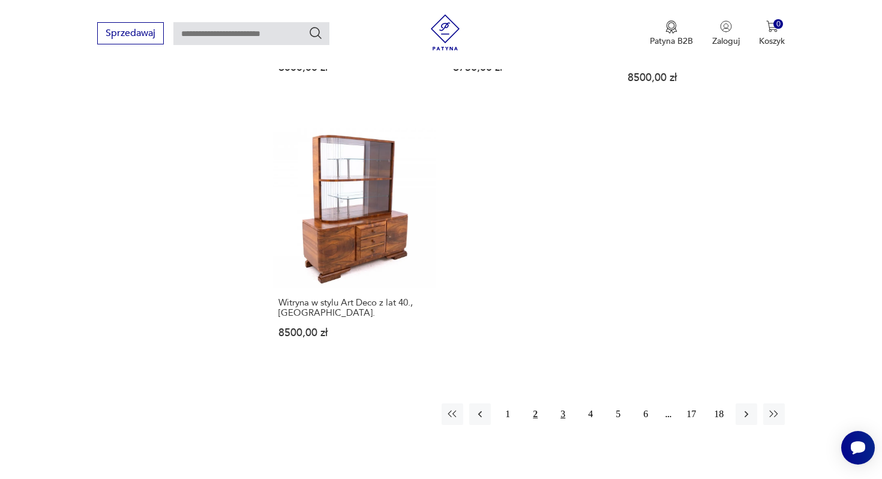
click at [561, 403] on button "3" at bounding box center [563, 414] width 22 height 22
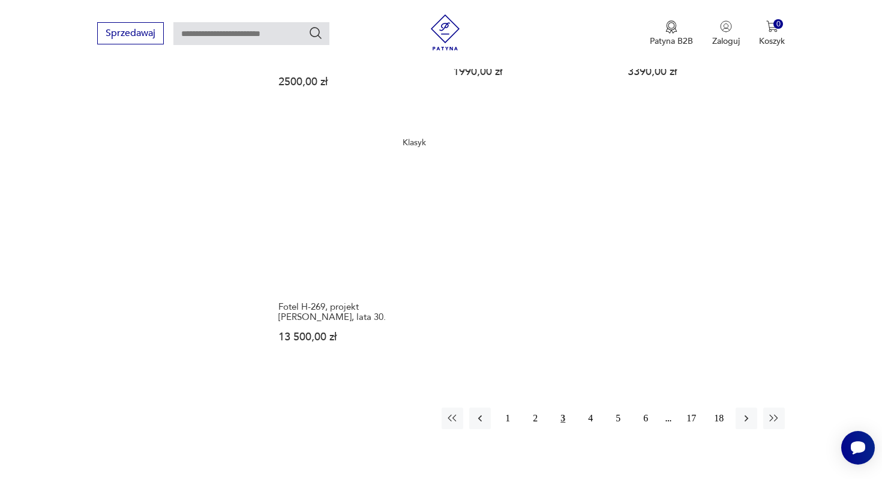
scroll to position [1726, 0]
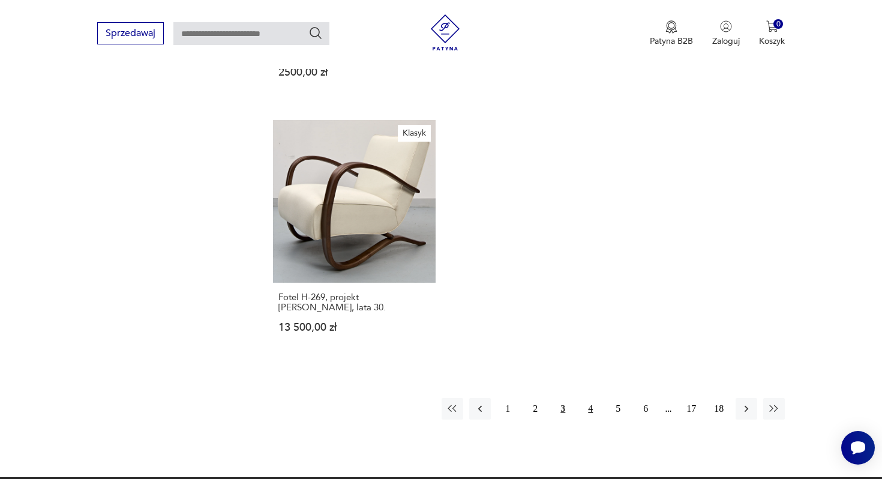
click at [587, 398] on button "4" at bounding box center [591, 409] width 22 height 22
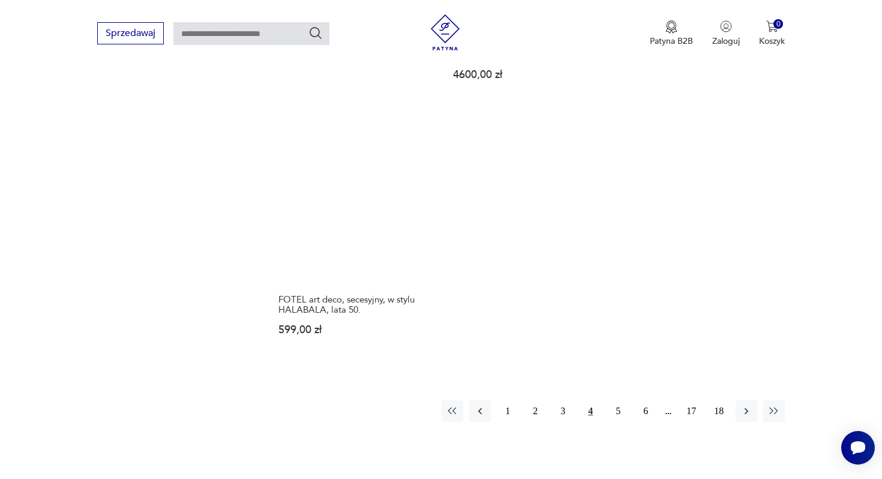
scroll to position [1756, 0]
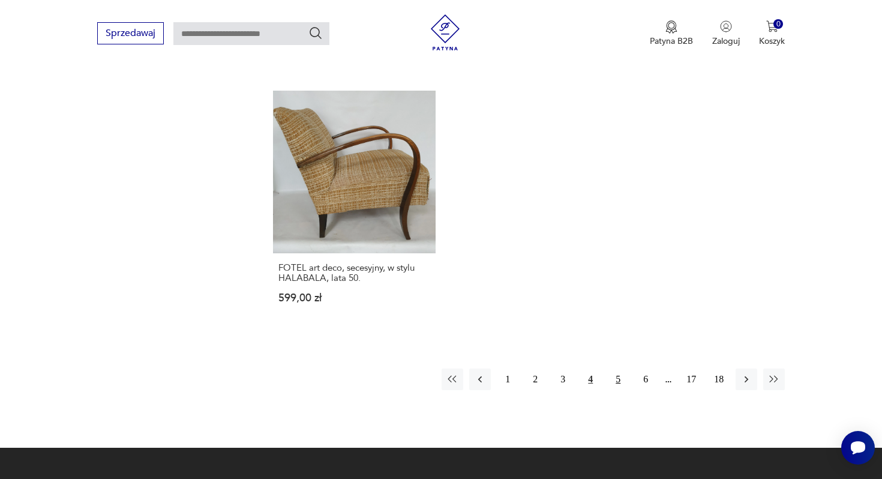
click at [619, 368] on button "5" at bounding box center [618, 379] width 22 height 22
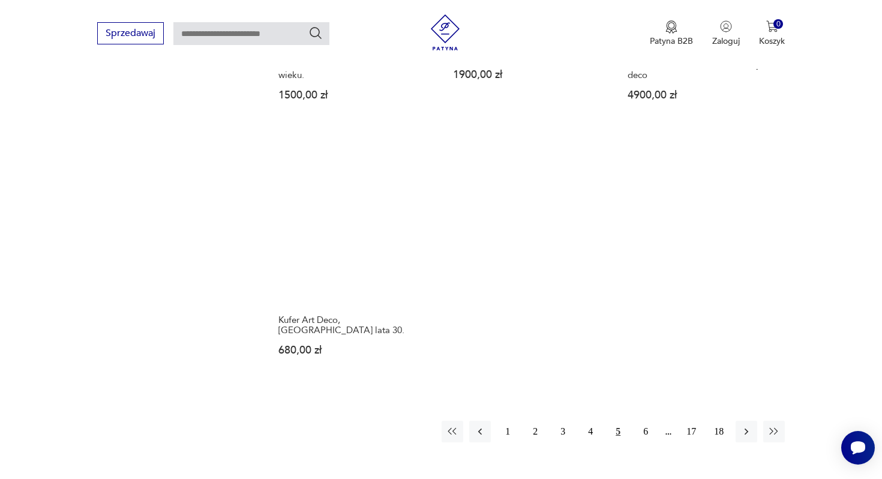
scroll to position [1708, 0]
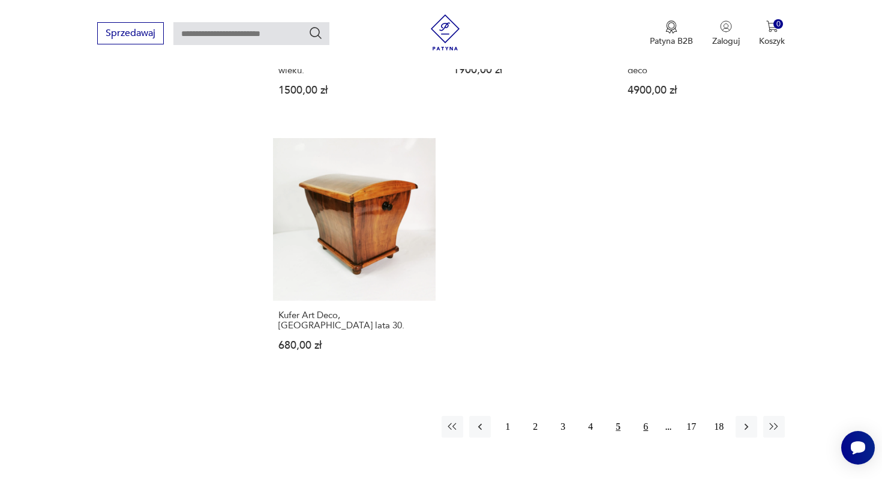
click at [649, 416] on button "6" at bounding box center [646, 427] width 22 height 22
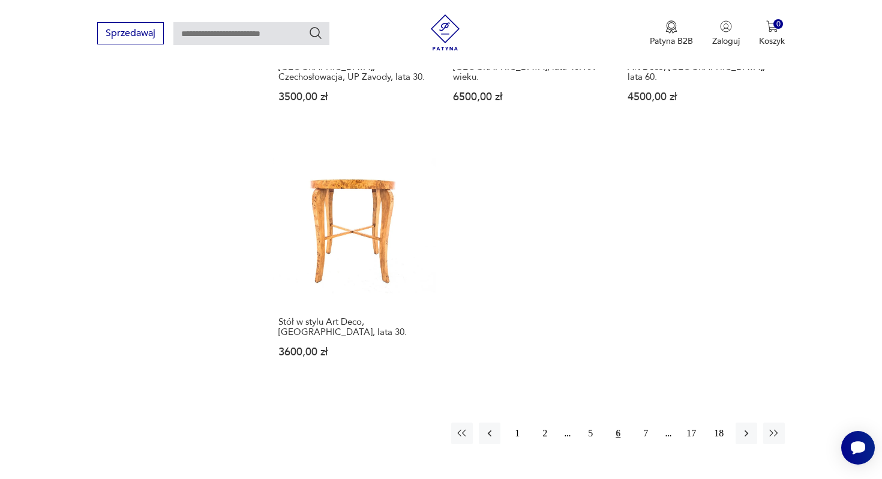
scroll to position [1723, 0]
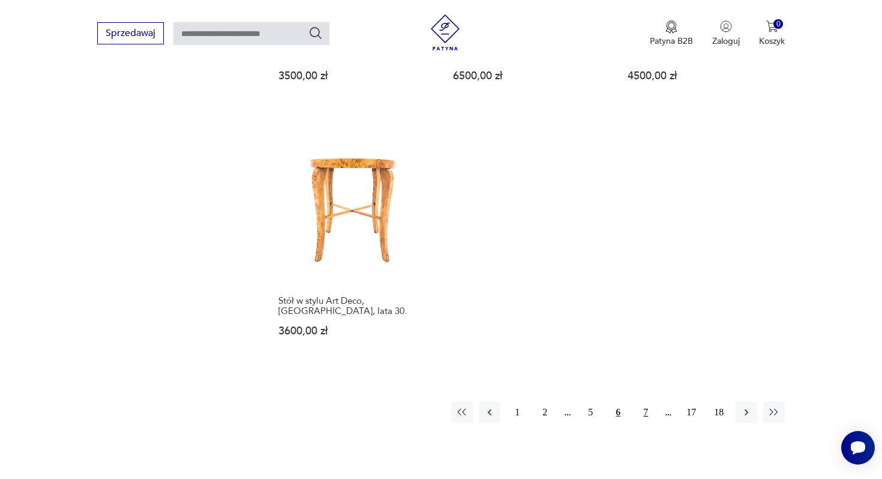
click at [649, 401] on button "7" at bounding box center [646, 412] width 22 height 22
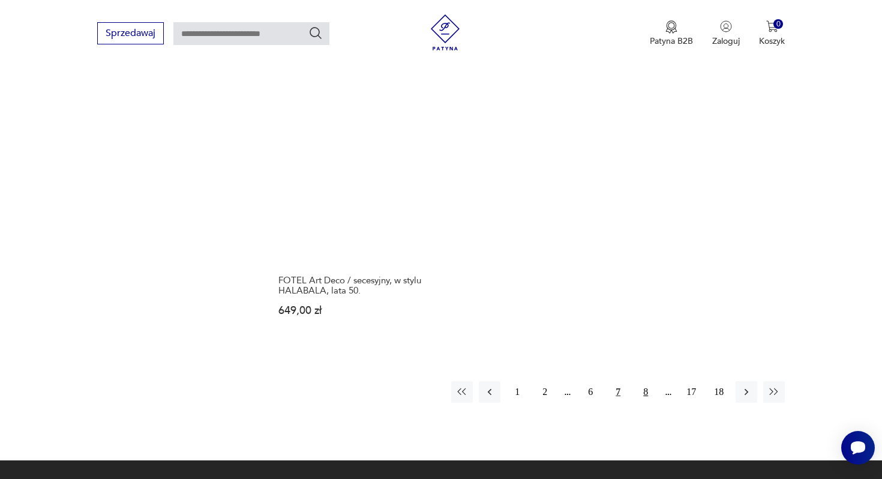
scroll to position [1728, 0]
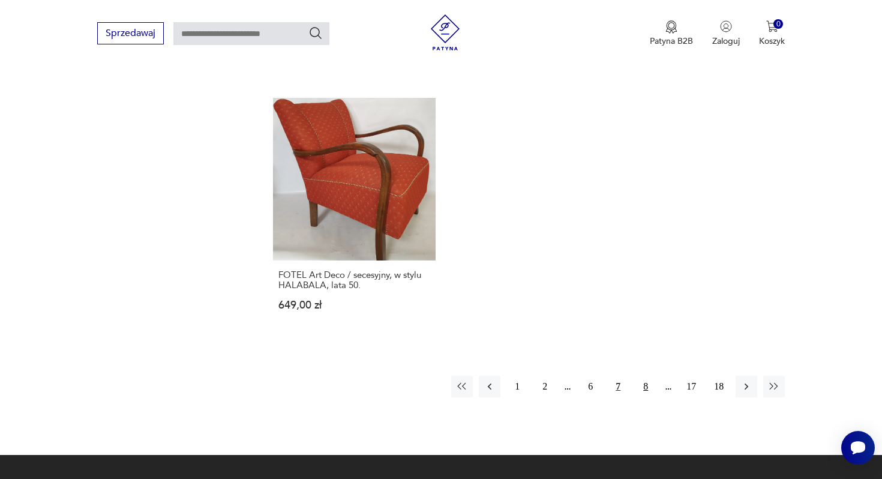
click at [647, 376] on button "8" at bounding box center [646, 387] width 22 height 22
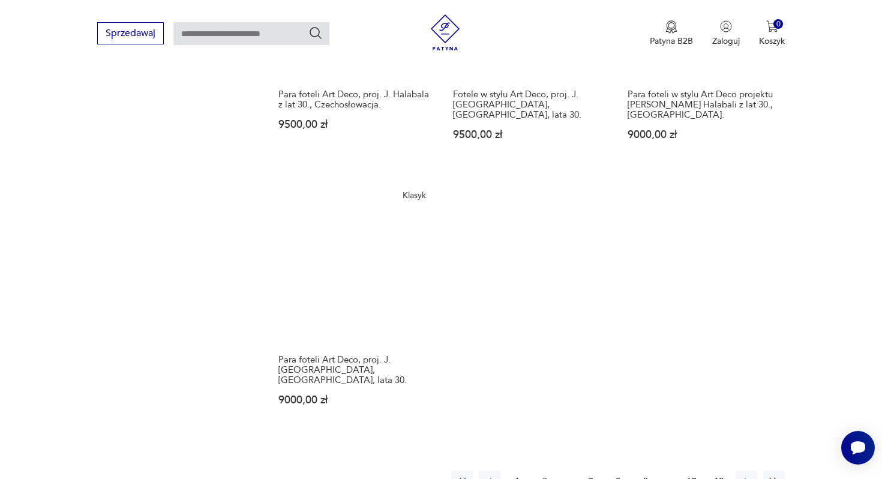
scroll to position [1773, 0]
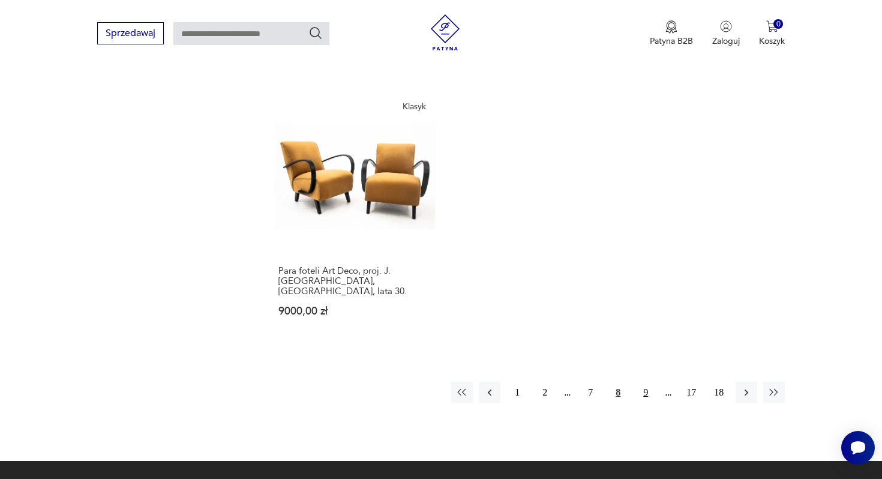
click at [644, 382] on button "9" at bounding box center [646, 393] width 22 height 22
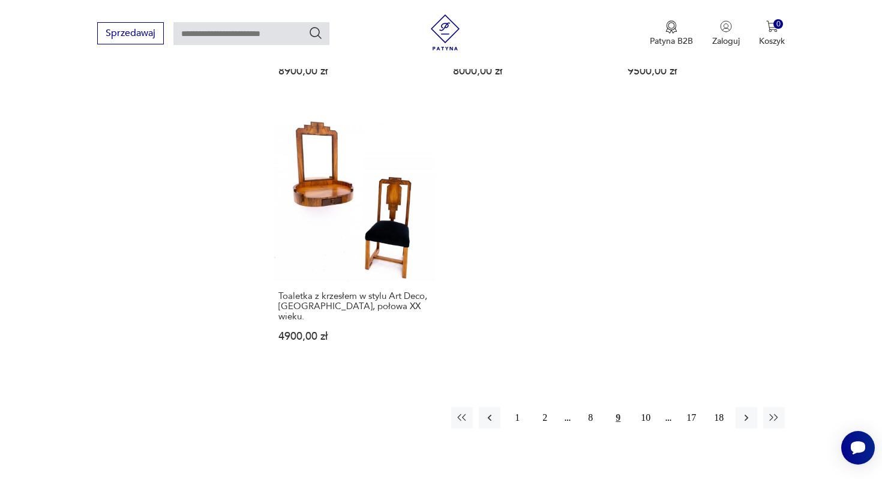
scroll to position [1742, 0]
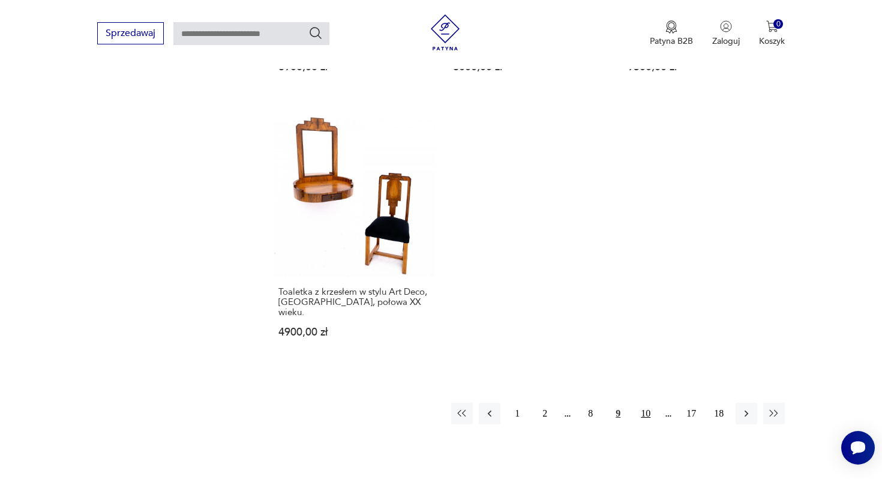
click at [647, 403] on button "10" at bounding box center [646, 414] width 22 height 22
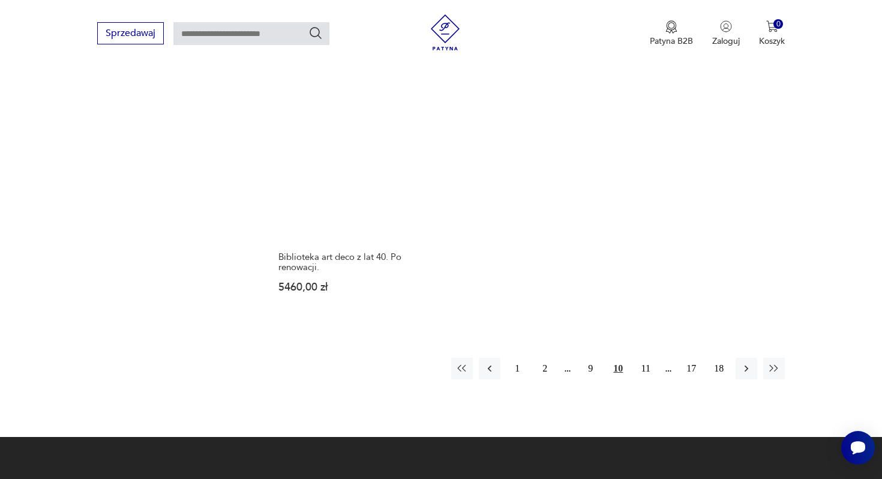
scroll to position [1816, 0]
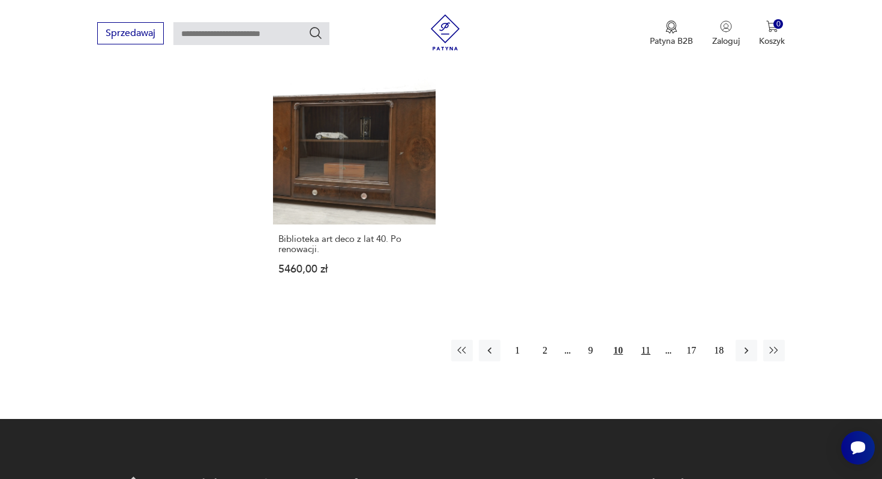
click at [642, 340] on button "11" at bounding box center [646, 351] width 22 height 22
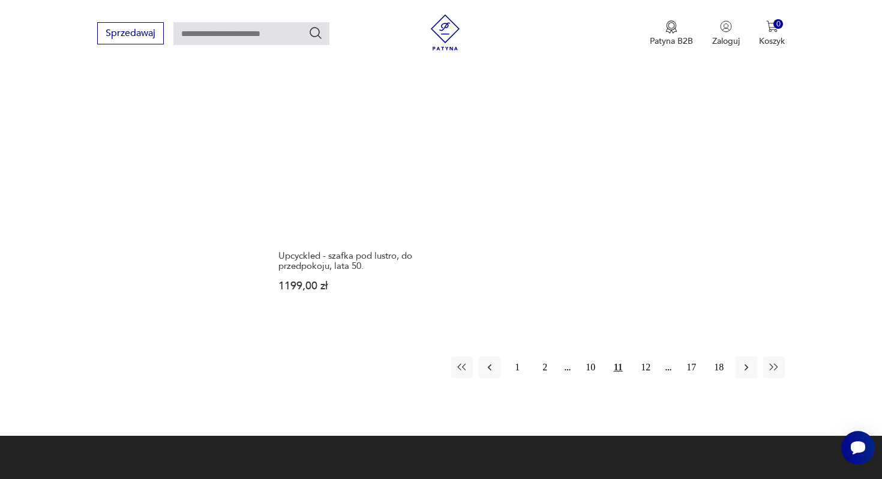
scroll to position [1785, 0]
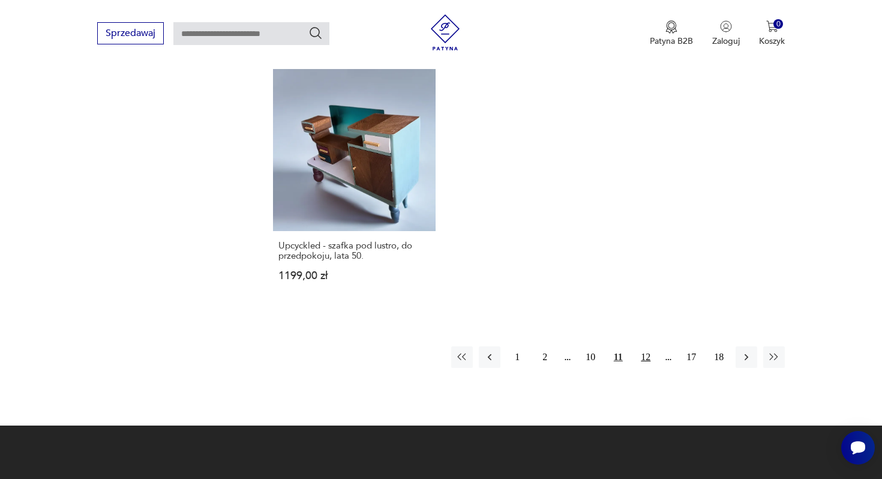
click at [646, 354] on button "12" at bounding box center [646, 357] width 22 height 22
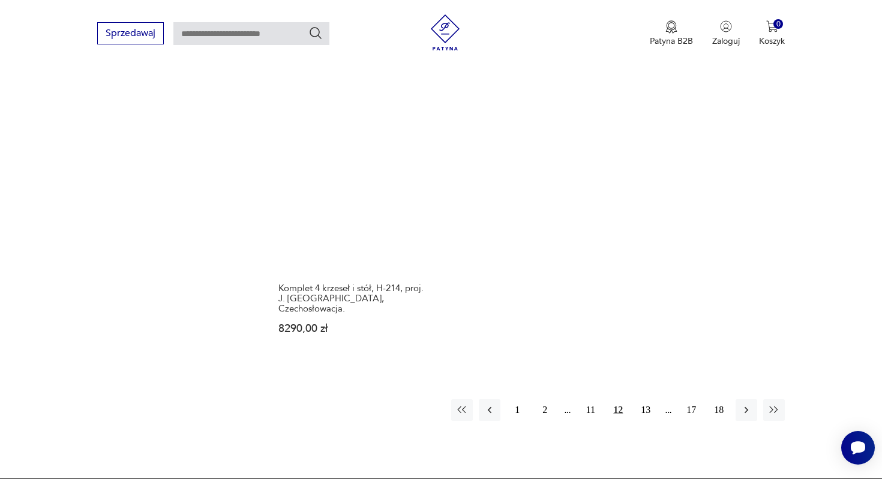
scroll to position [1749, 0]
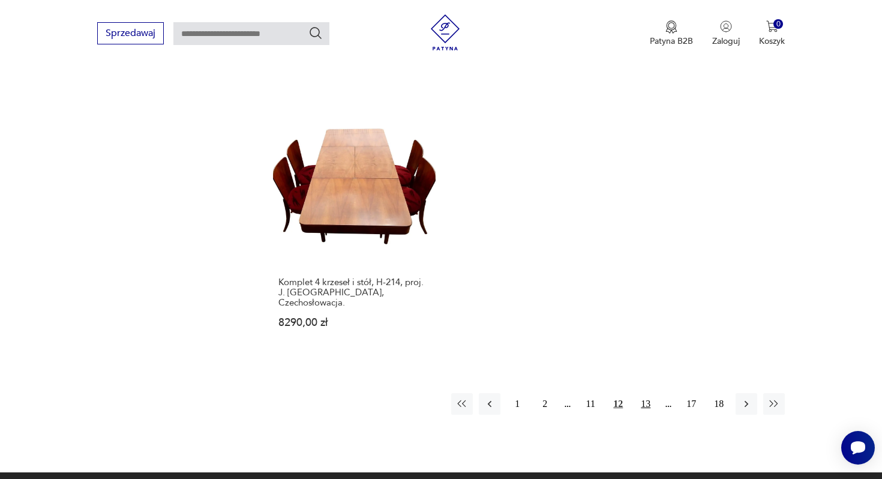
click at [650, 393] on button "13" at bounding box center [646, 404] width 22 height 22
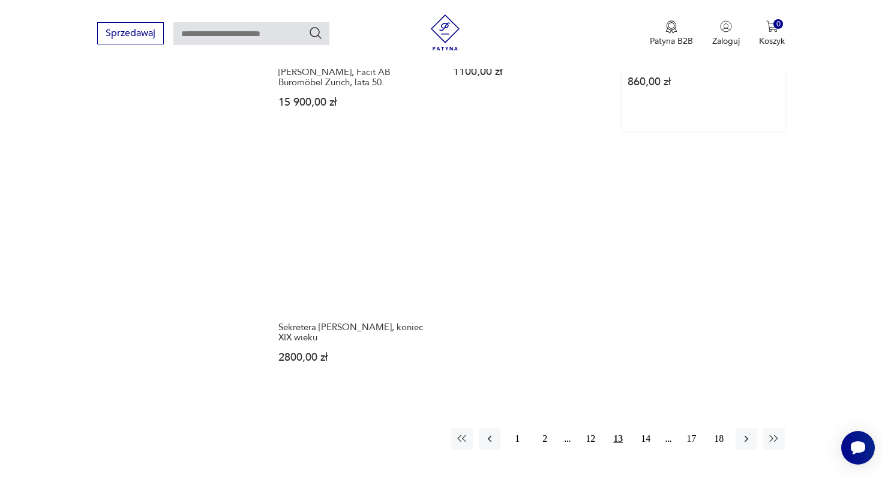
scroll to position [1837, 0]
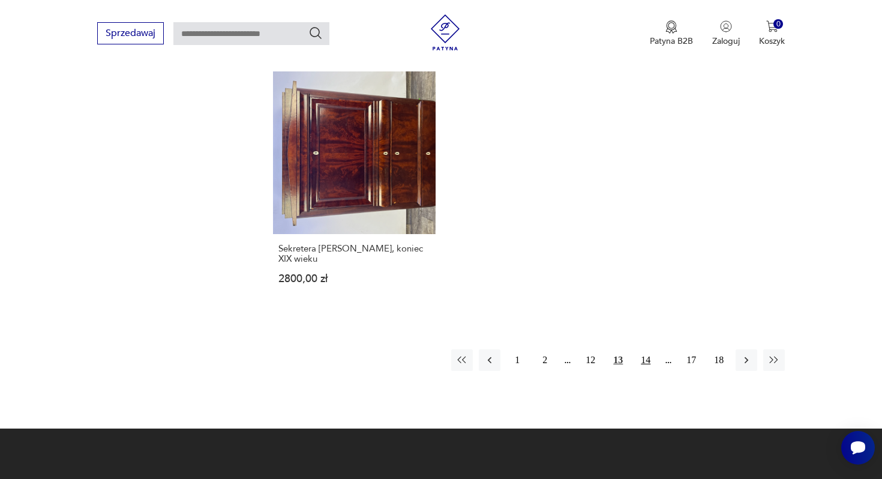
click at [646, 349] on button "14" at bounding box center [646, 360] width 22 height 22
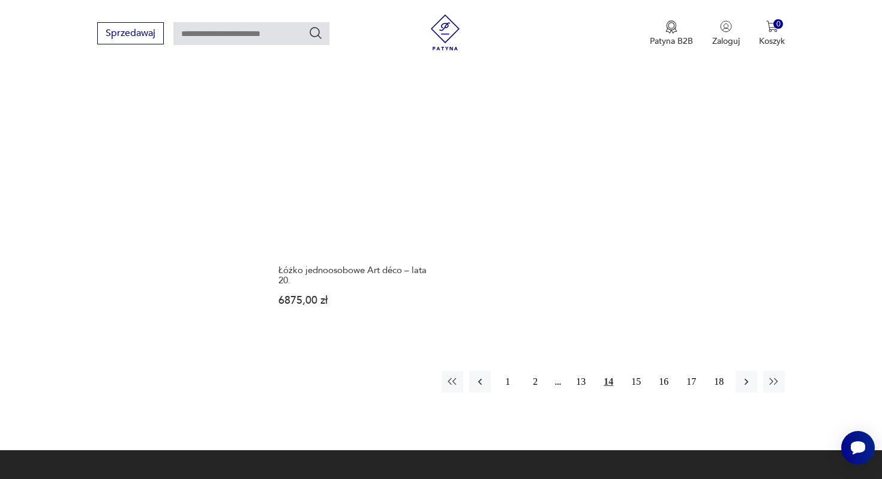
scroll to position [1761, 0]
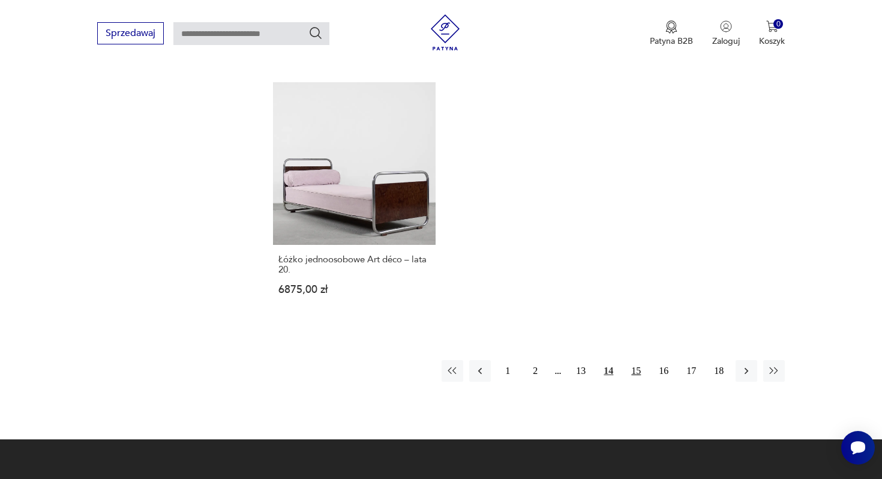
click at [640, 373] on button "15" at bounding box center [636, 371] width 22 height 22
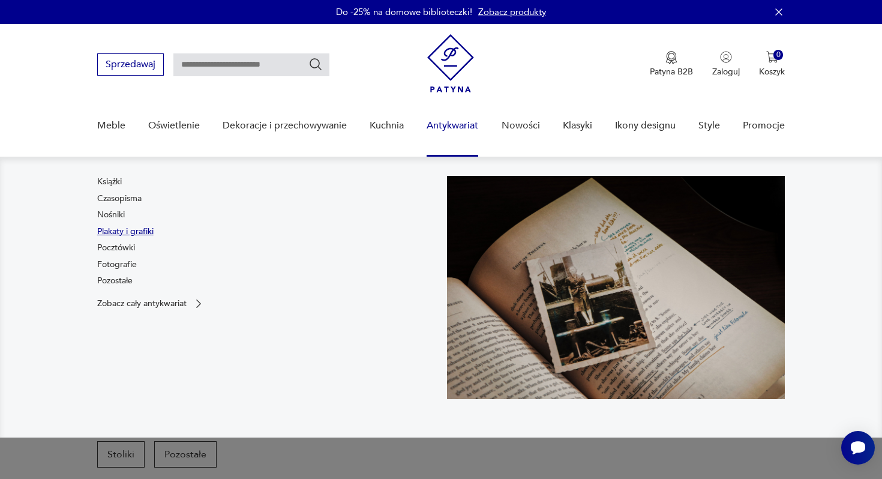
click at [136, 233] on link "Plakaty i grafiki" at bounding box center [125, 232] width 56 height 12
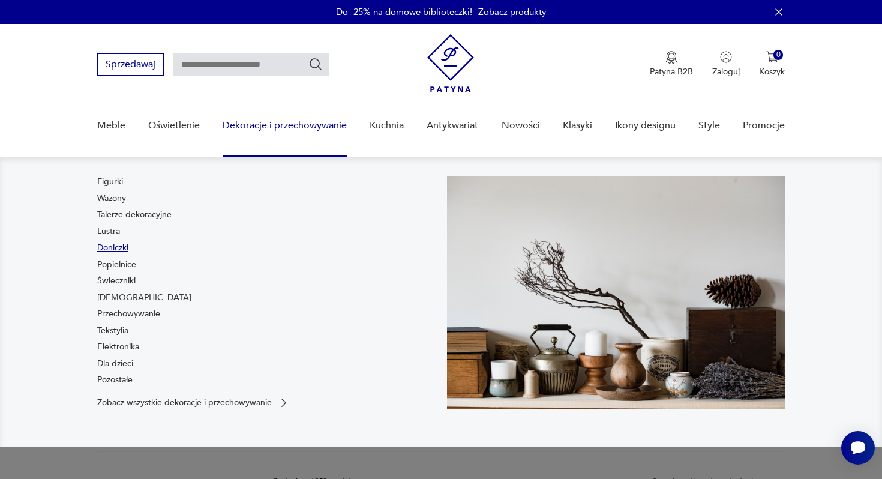
click at [115, 245] on link "Doniczki" at bounding box center [112, 248] width 31 height 12
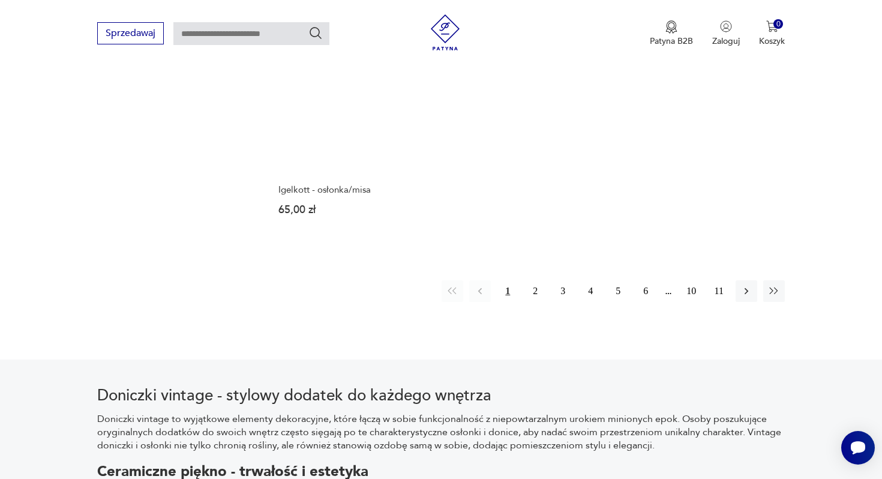
scroll to position [1895, 0]
